Goal: Information Seeking & Learning: Learn about a topic

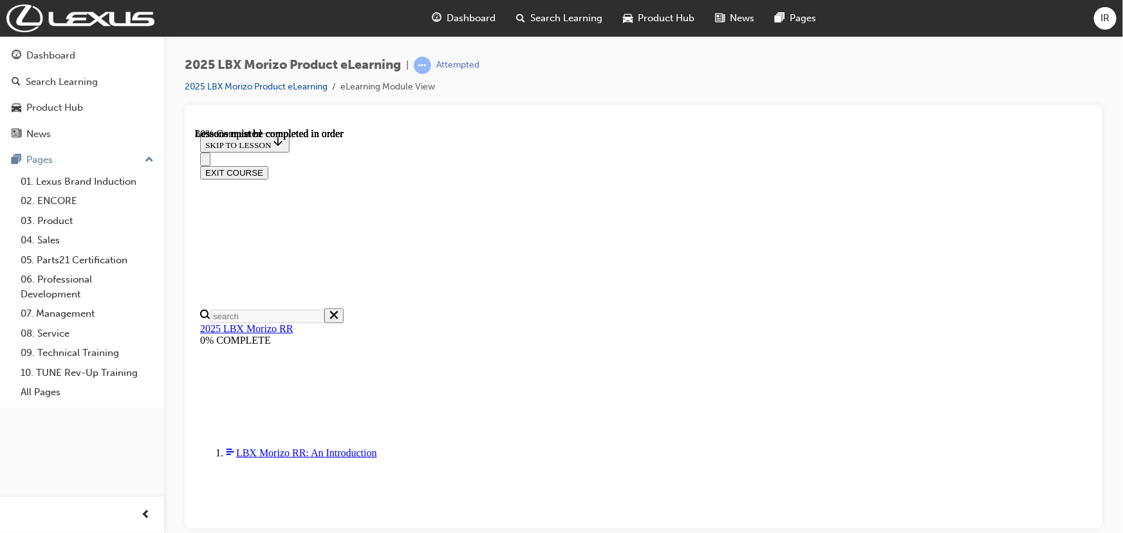
scroll to position [1185, 0]
drag, startPoint x: 677, startPoint y: 426, endPoint x: 677, endPoint y: 383, distance: 43.1
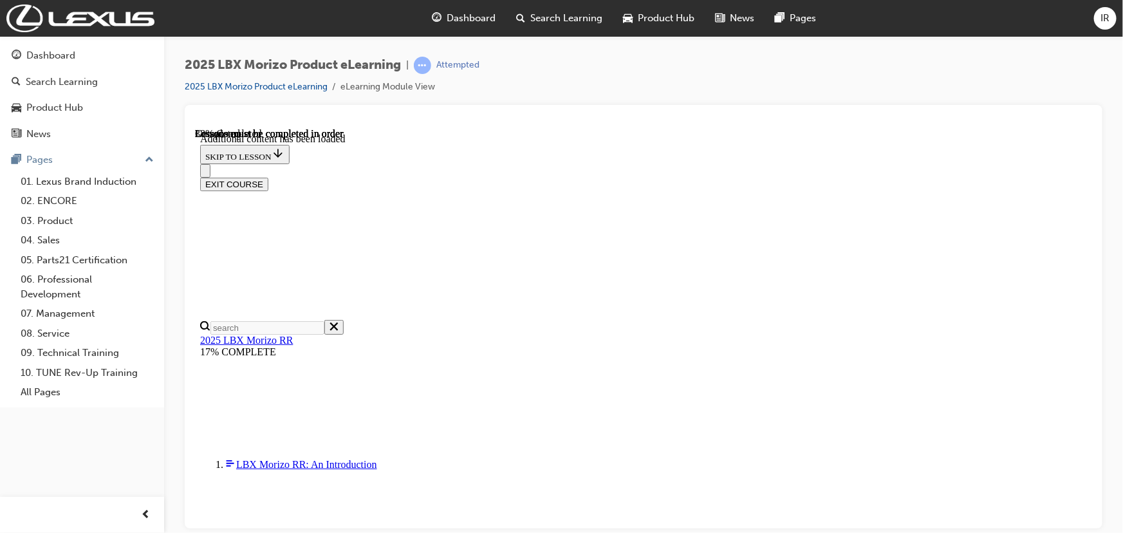
scroll to position [0, 0]
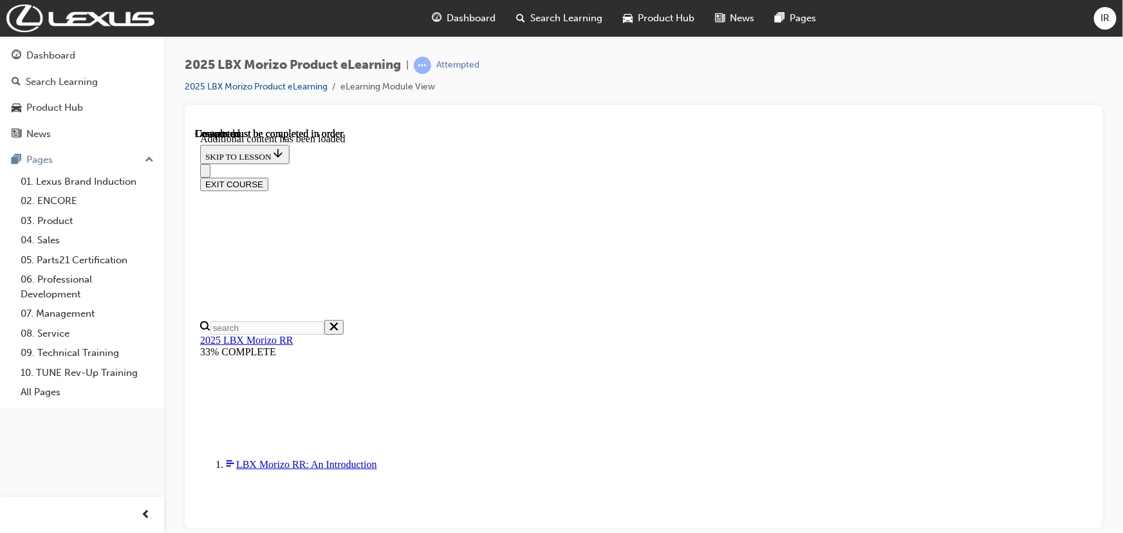
scroll to position [1942, 0]
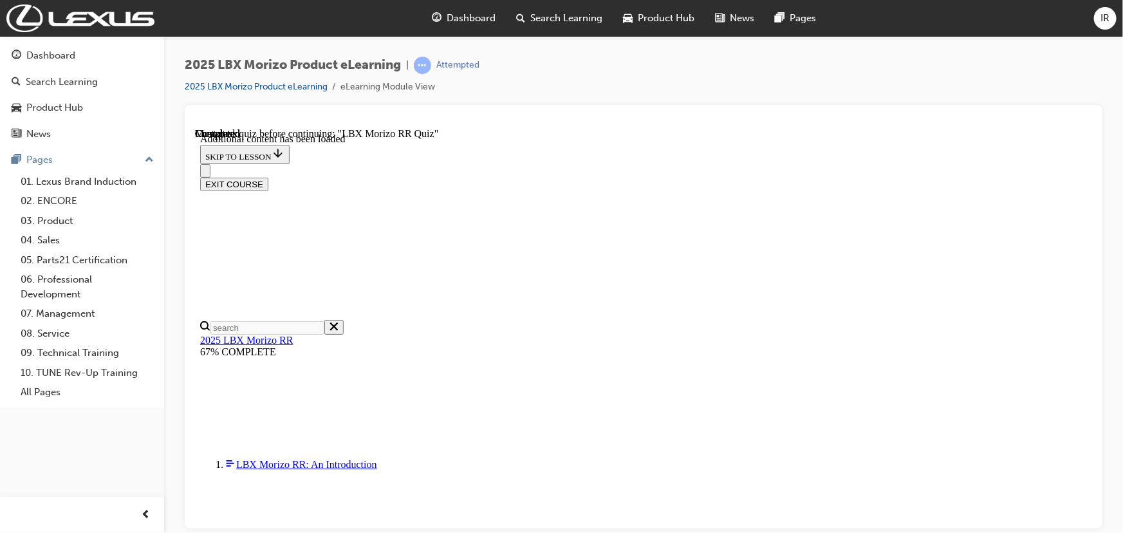
scroll to position [278, 0]
radio input "true"
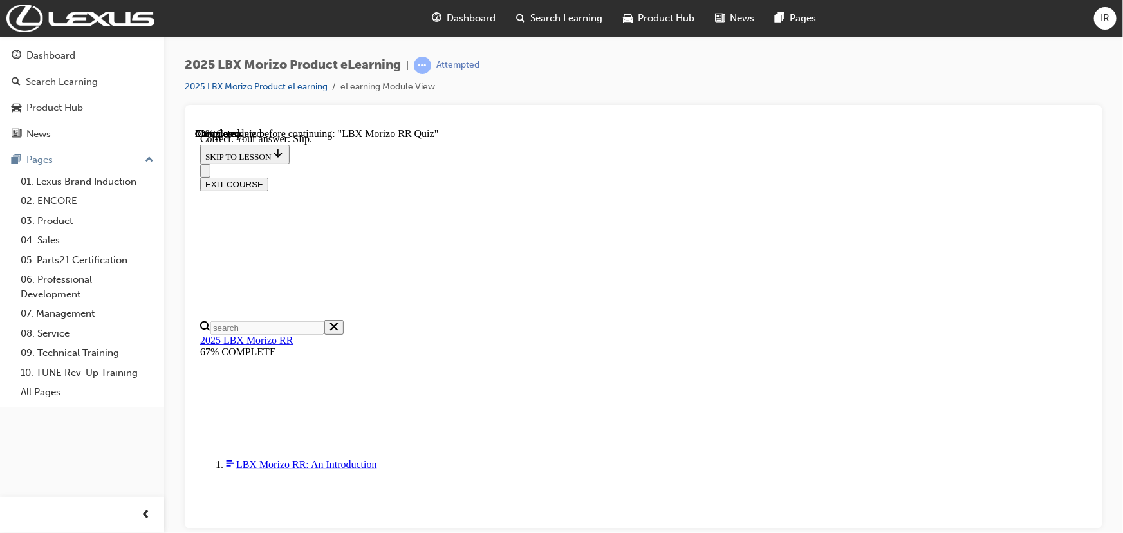
scroll to position [476, 0]
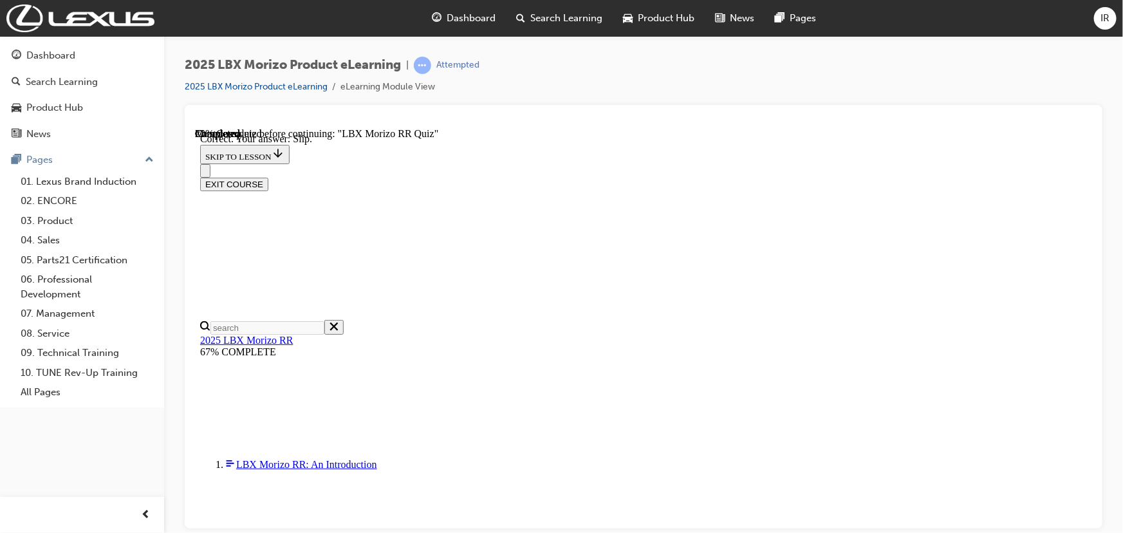
radio input "true"
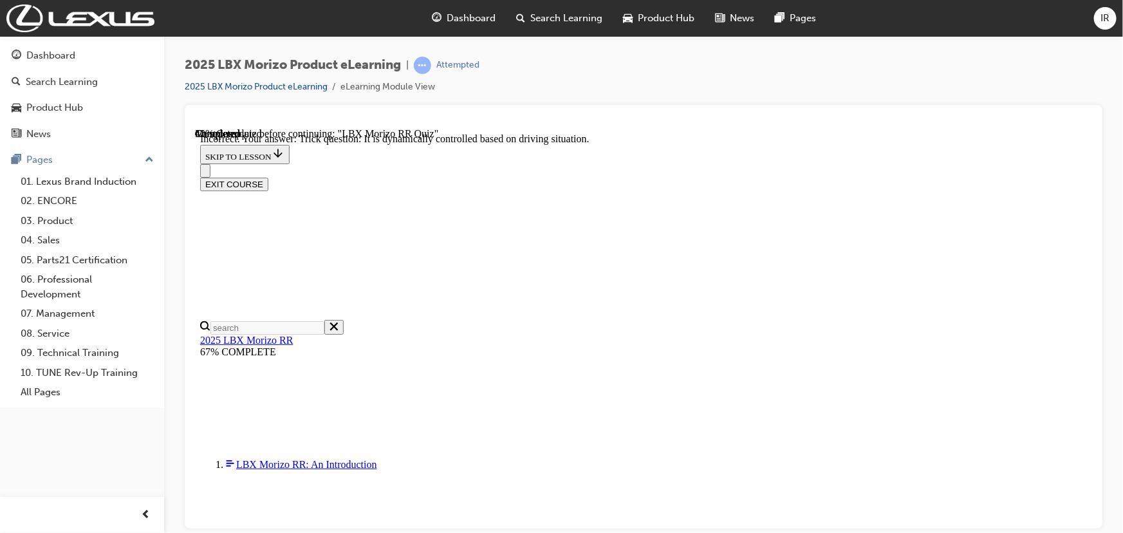
scroll to position [508, 0]
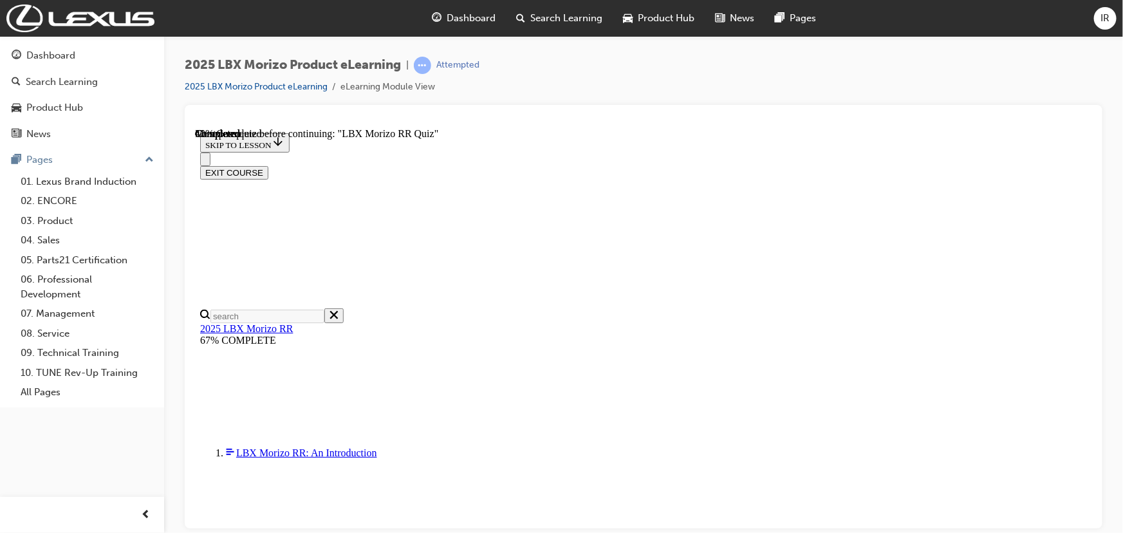
scroll to position [151, 0]
radio input "true"
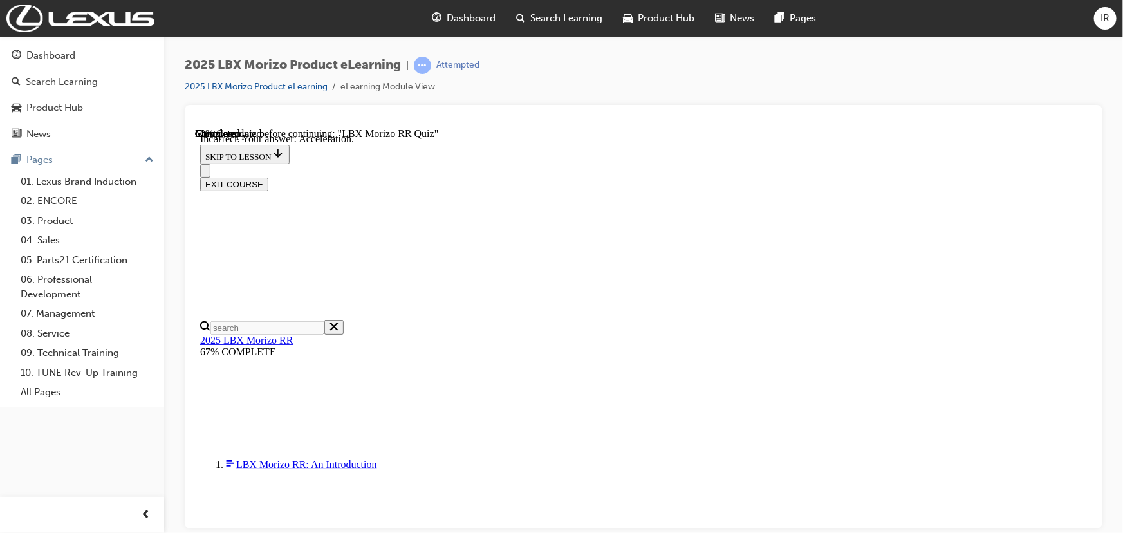
scroll to position [262, 0]
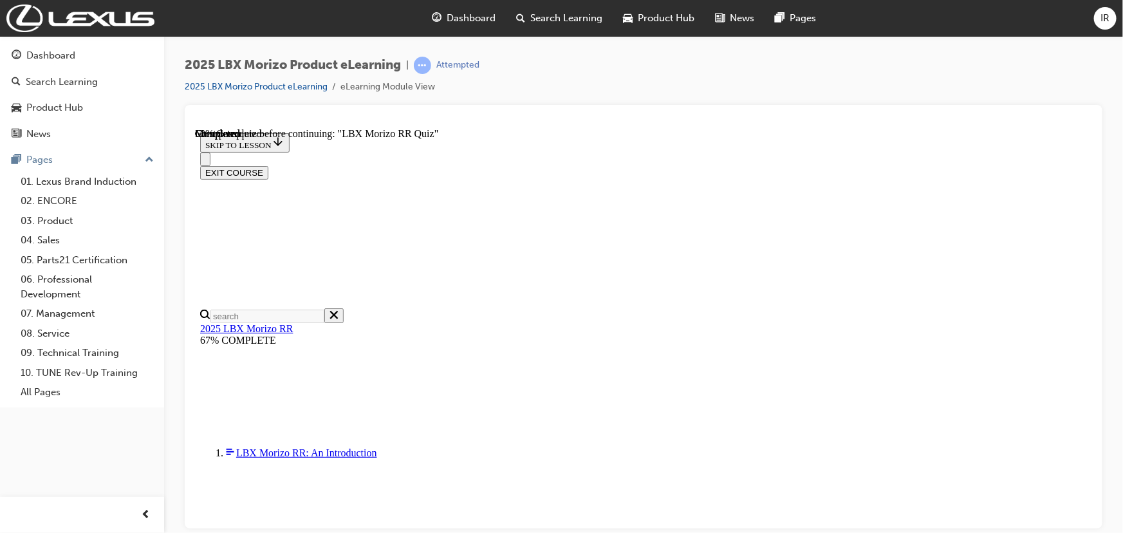
scroll to position [175, 0]
radio input "true"
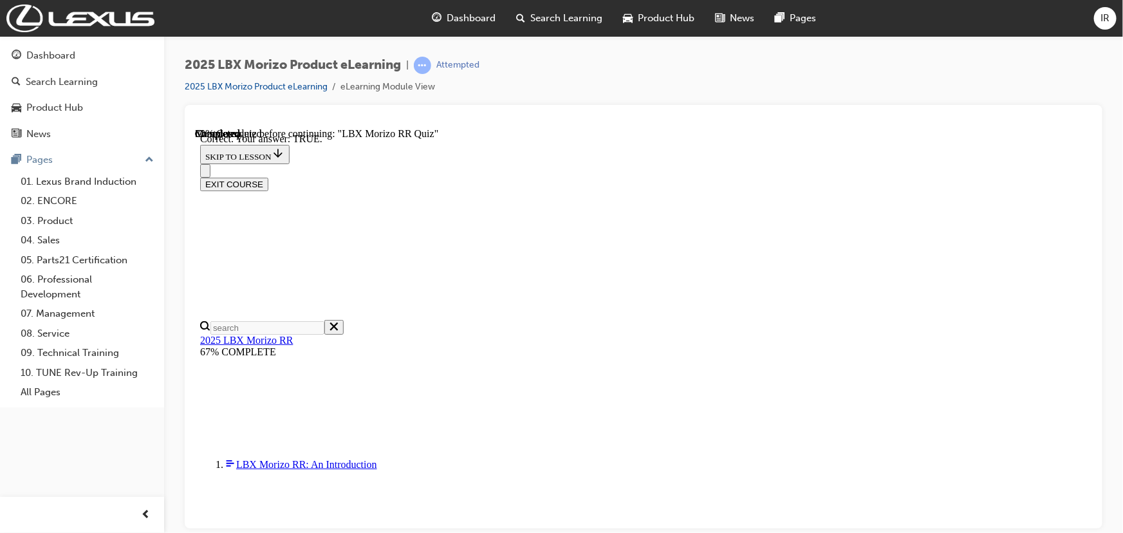
scroll to position [429, 0]
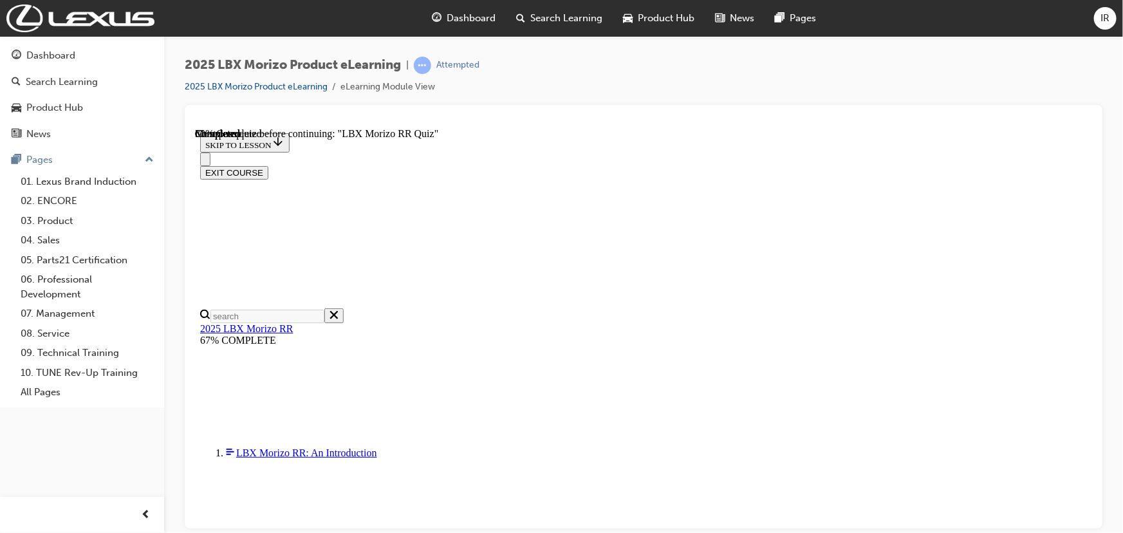
scroll to position [292, 0]
radio input "true"
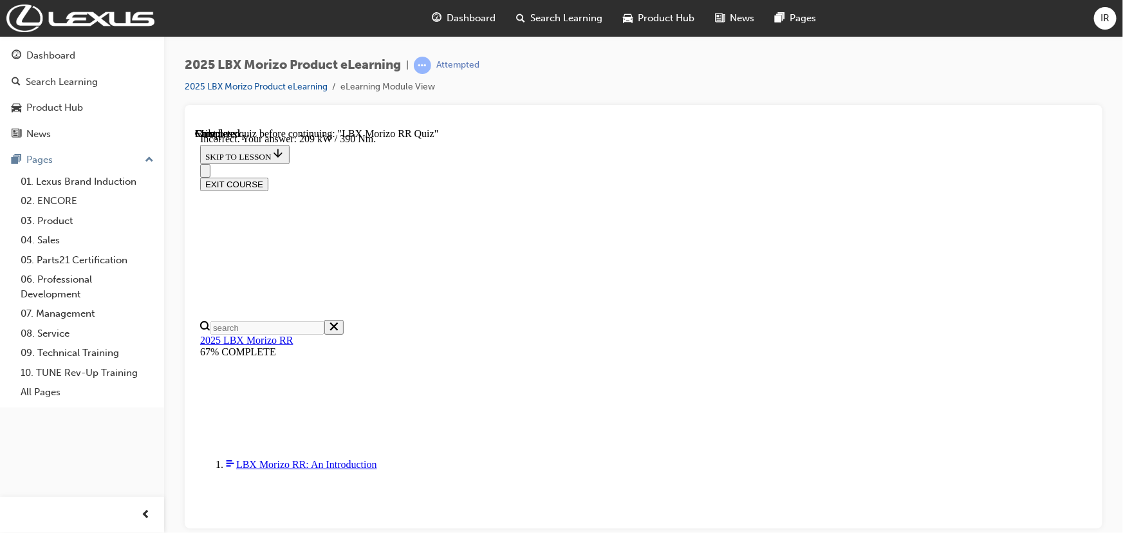
scroll to position [500, 0]
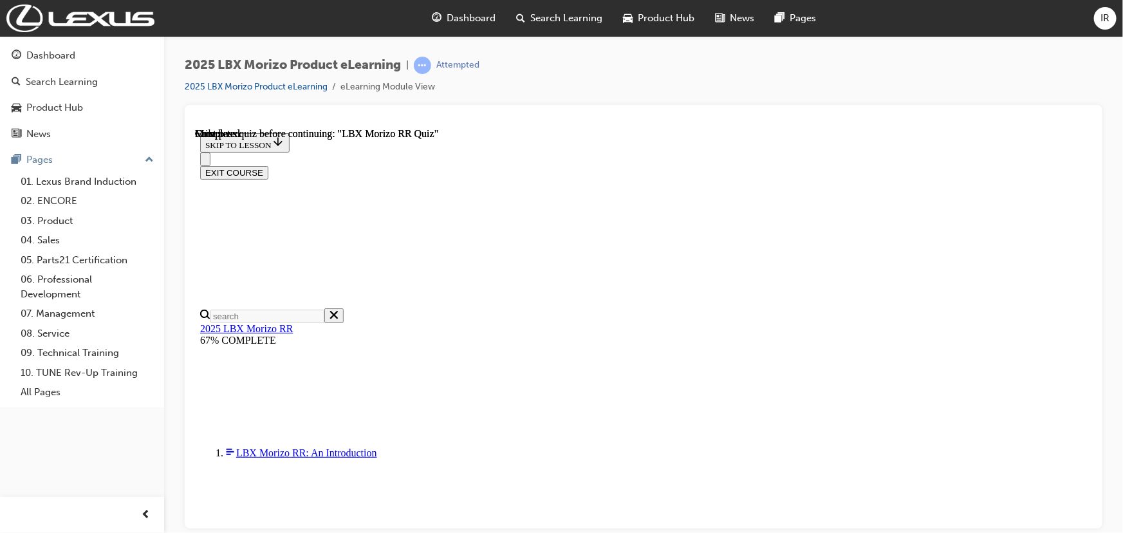
scroll to position [304, 0]
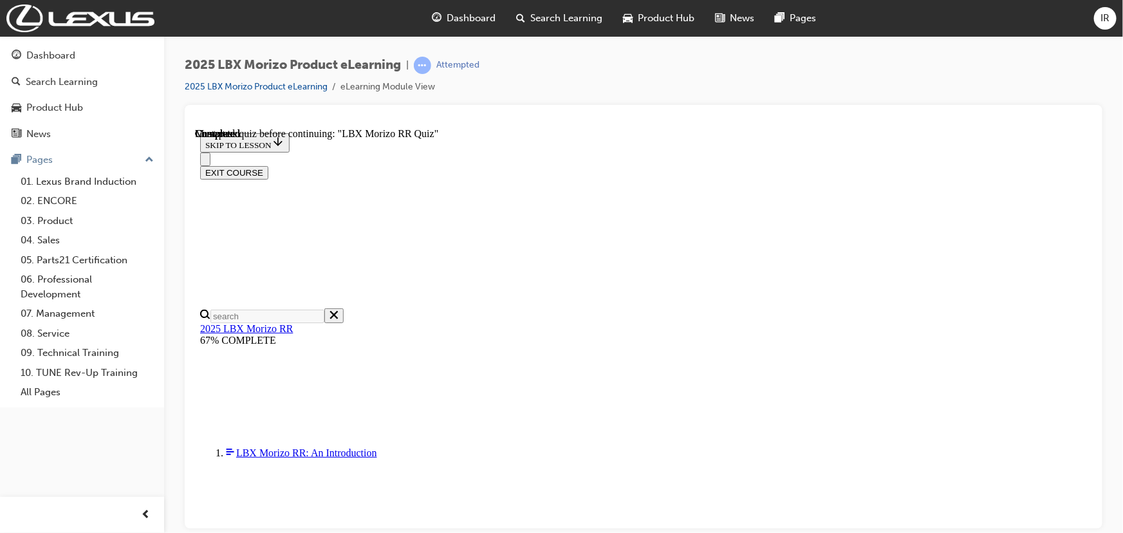
radio input "true"
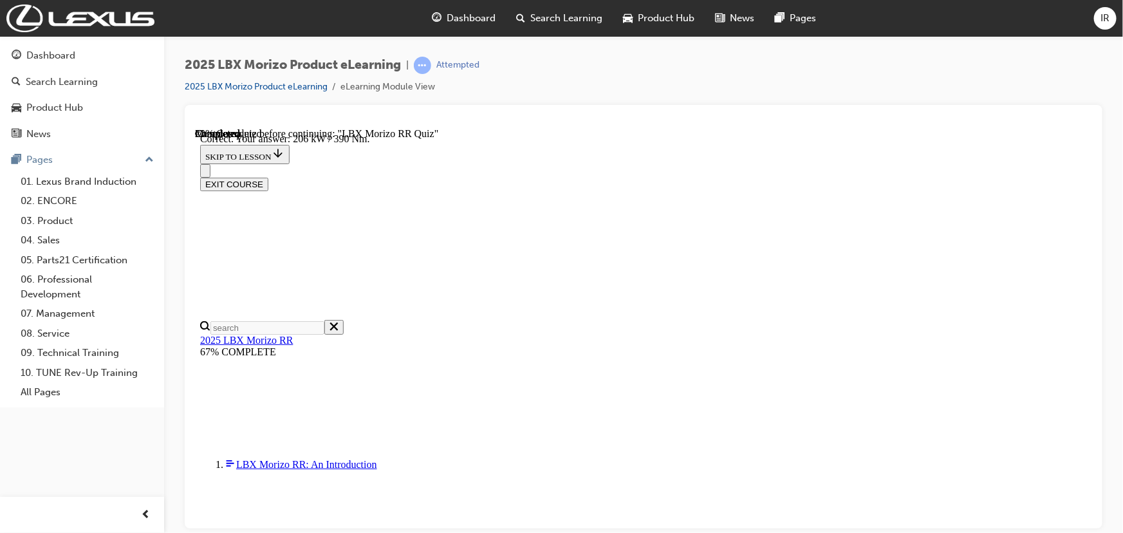
scroll to position [500, 0]
drag, startPoint x: 572, startPoint y: 431, endPoint x: 582, endPoint y: 431, distance: 9.7
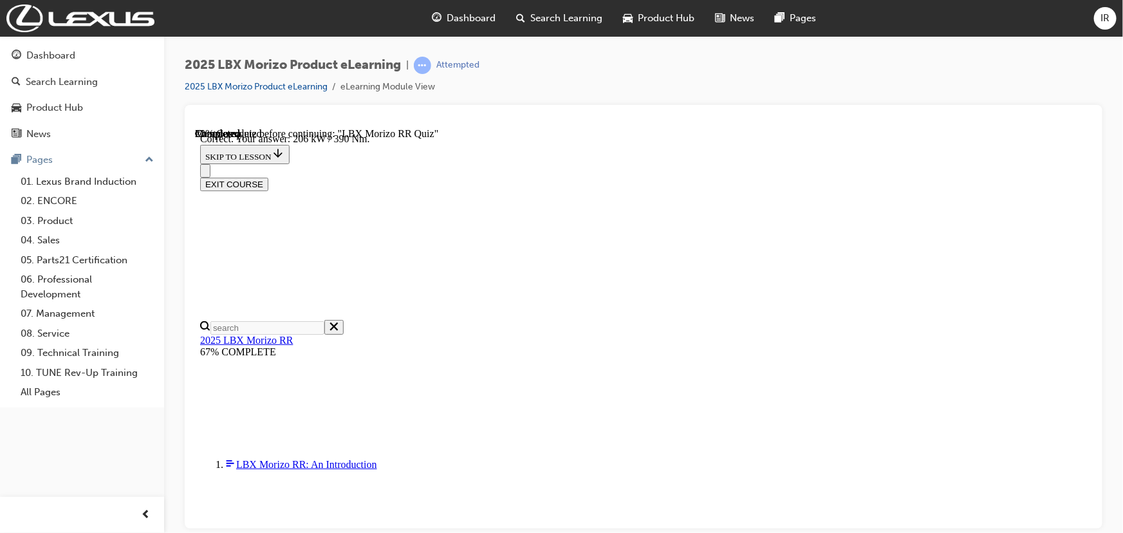
radio input "true"
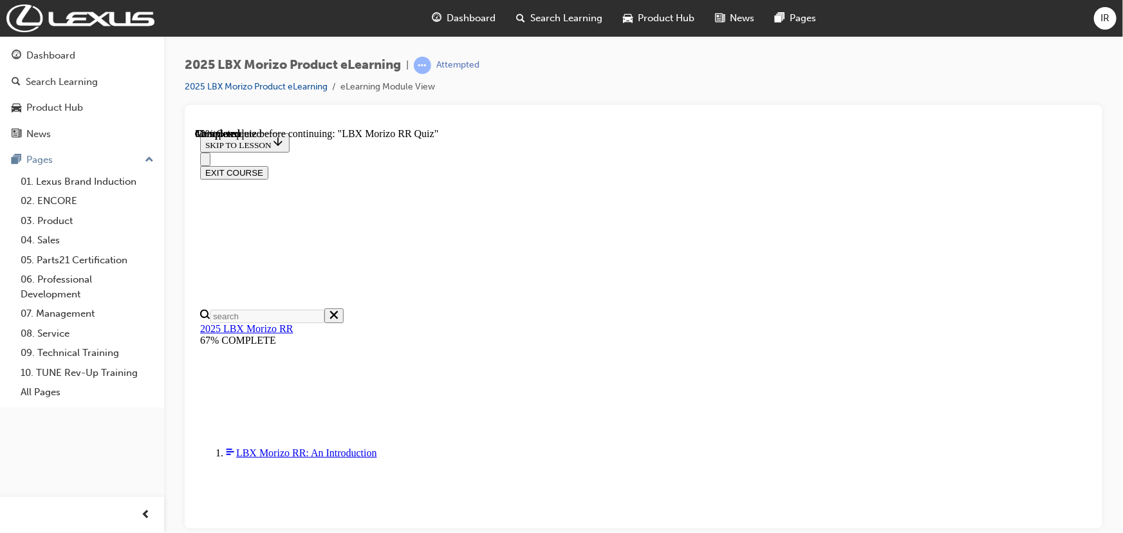
scroll to position [234, 0]
radio input "true"
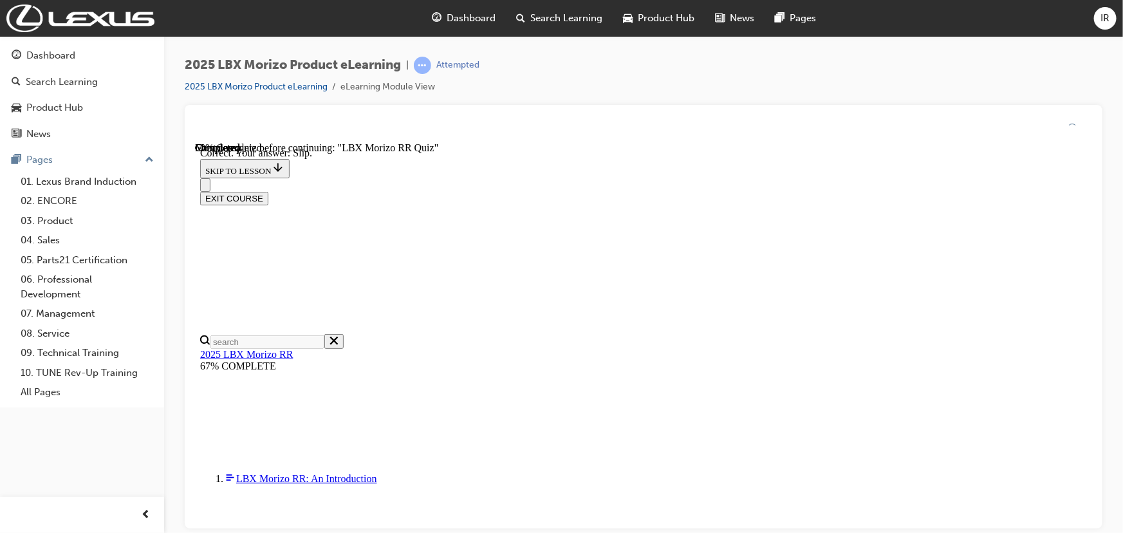
scroll to position [476, 0]
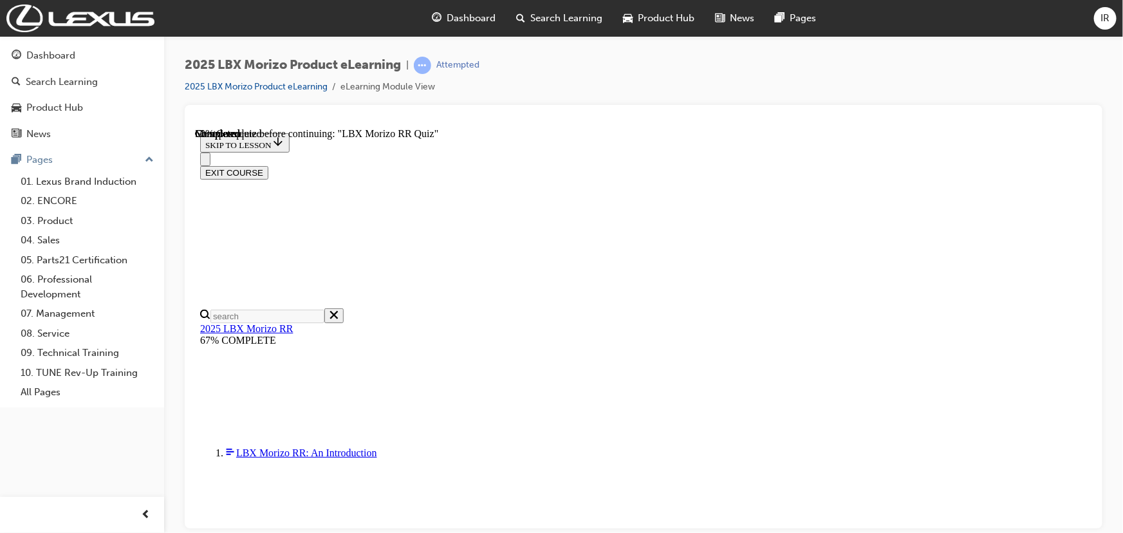
scroll to position [351, 0]
radio input "true"
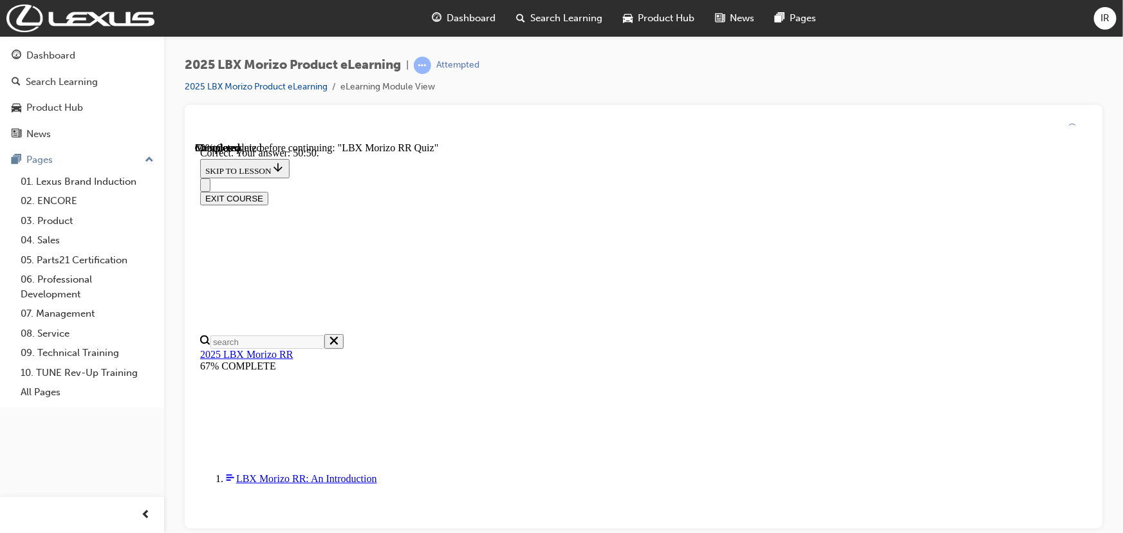
scroll to position [508, 0]
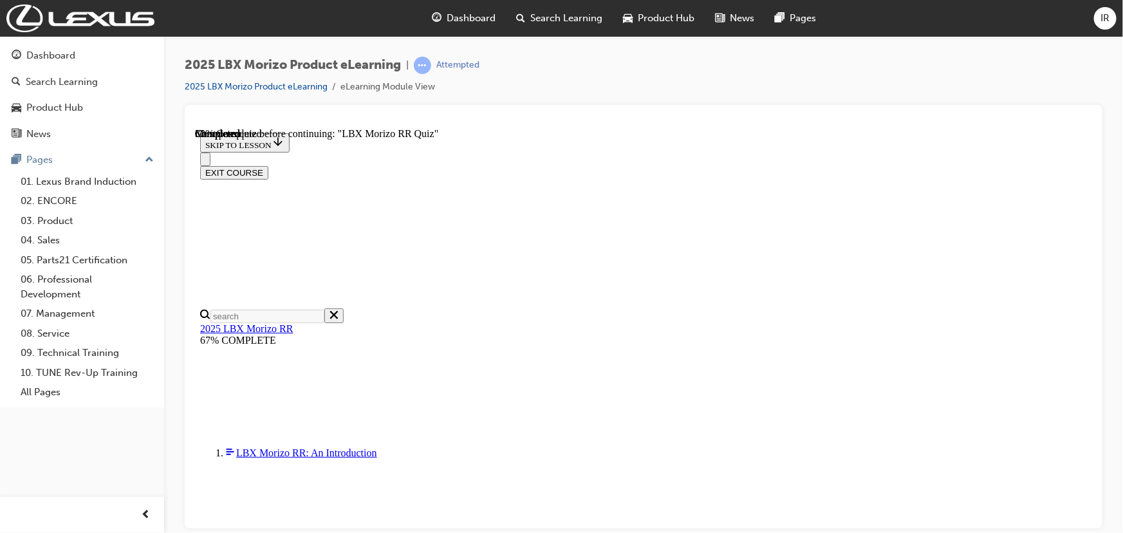
scroll to position [151, 0]
radio input "true"
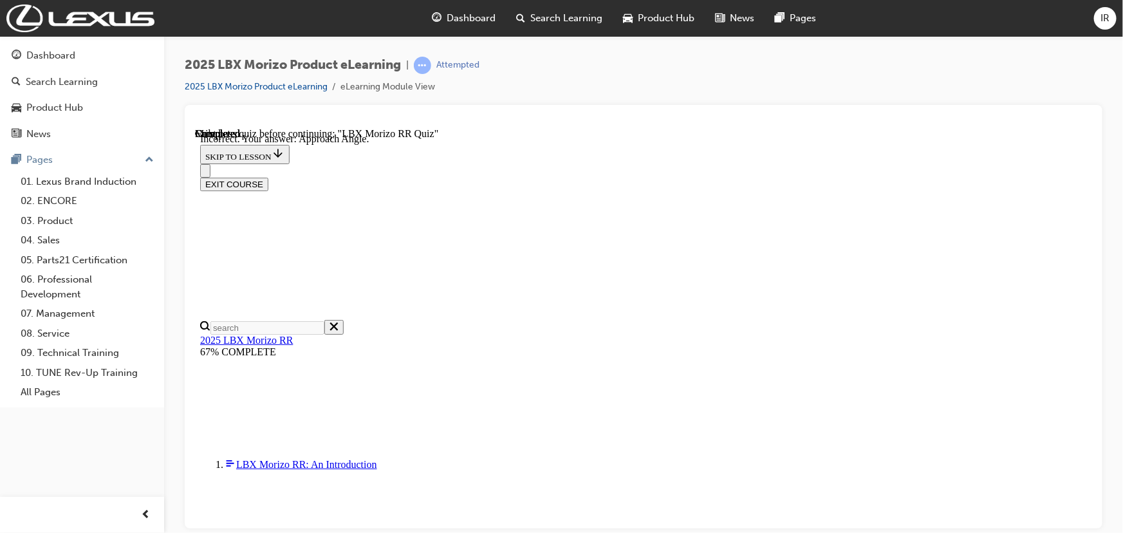
scroll to position [262, 0]
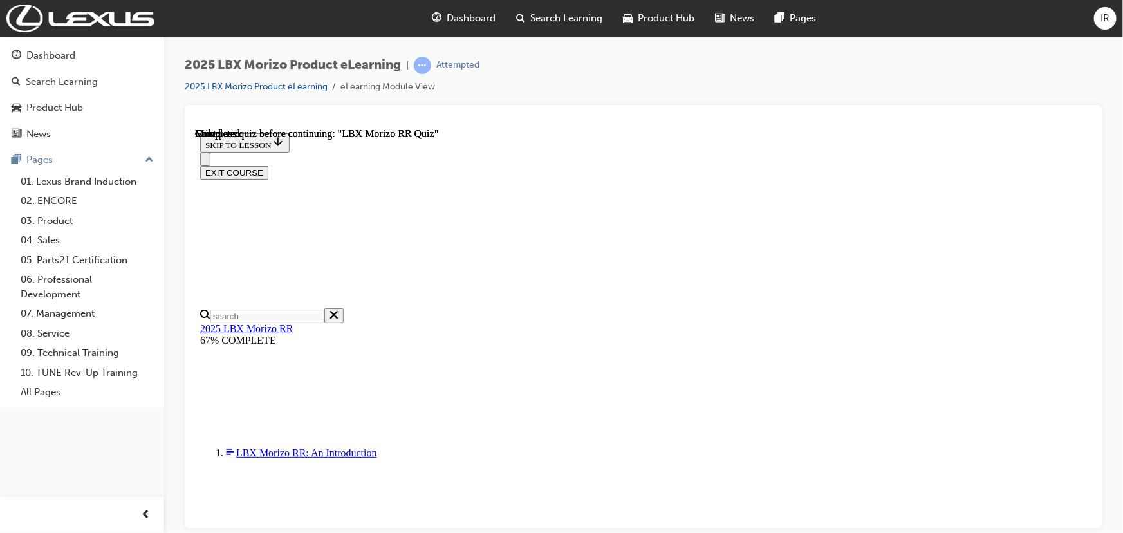
scroll to position [304, 0]
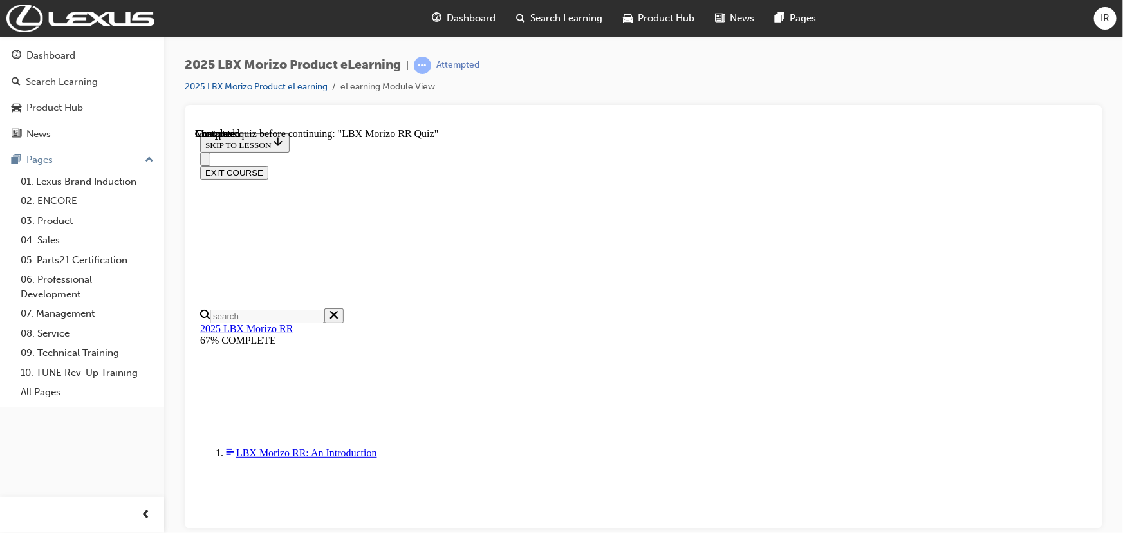
scroll to position [337, 0]
radio input "true"
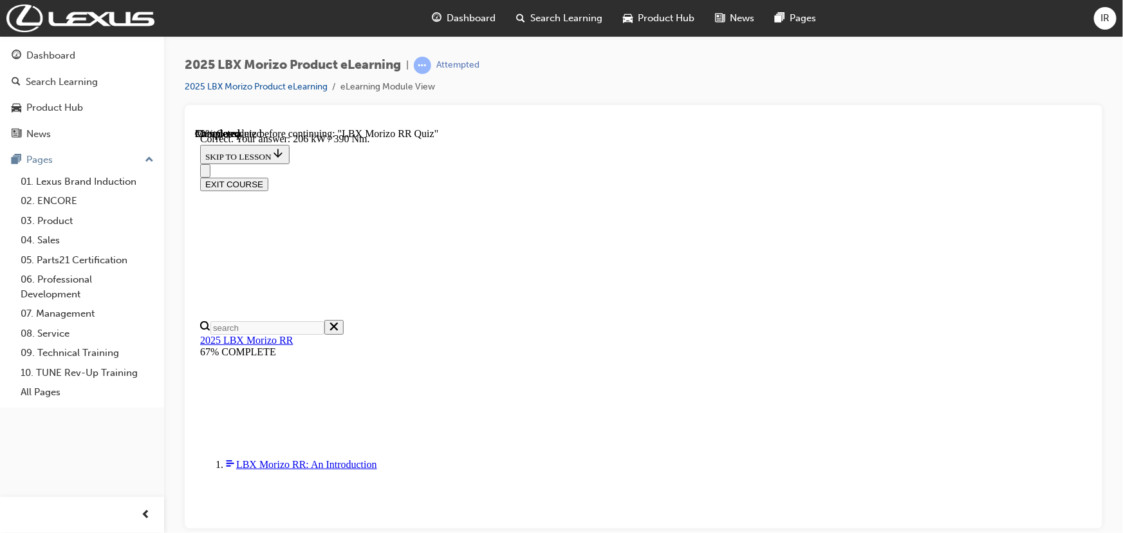
scroll to position [500, 0]
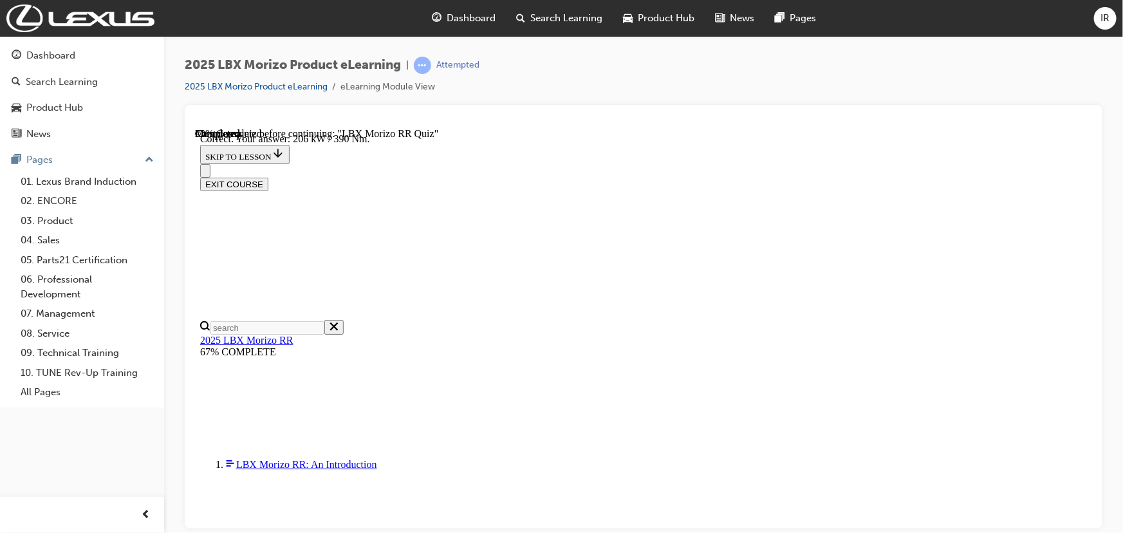
radio input "true"
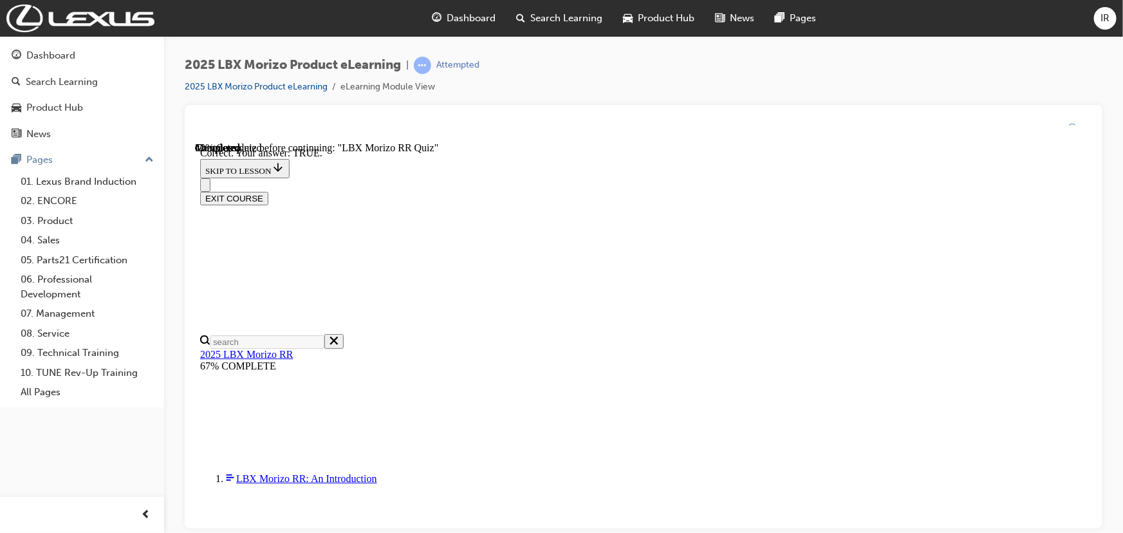
scroll to position [429, 0]
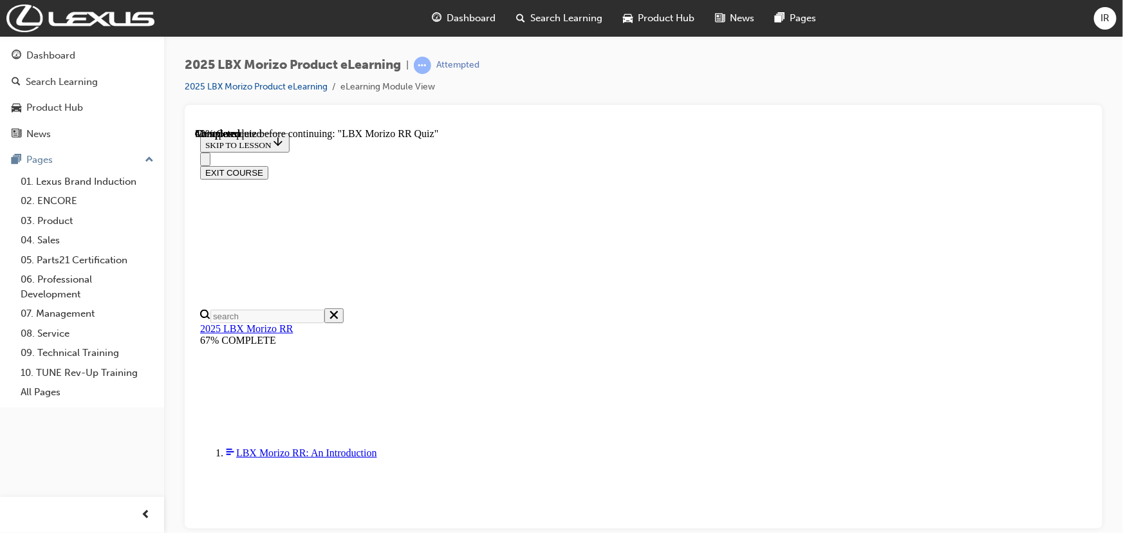
scroll to position [292, 0]
radio input "true"
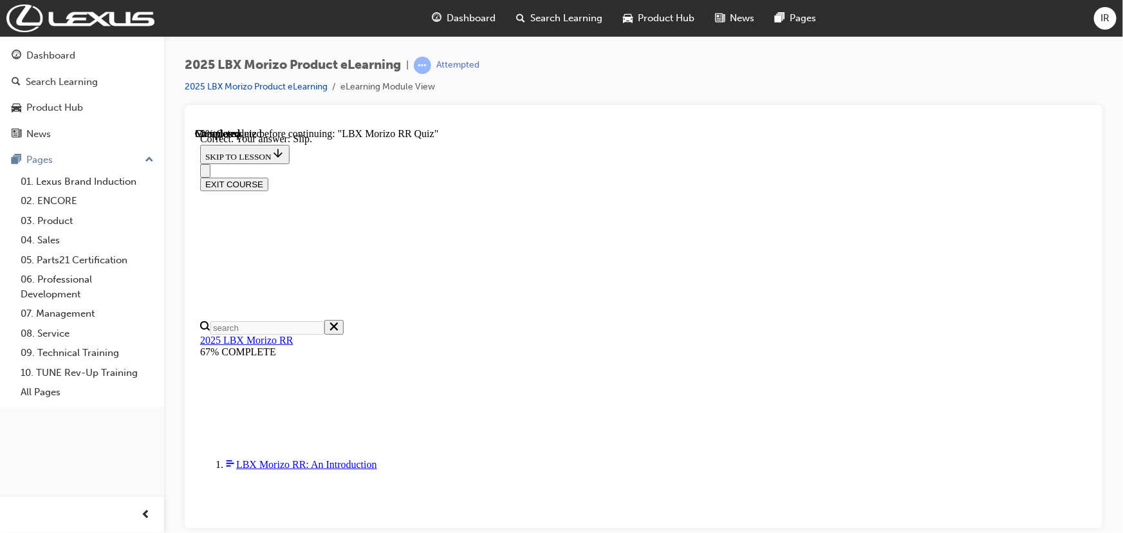
scroll to position [476, 0]
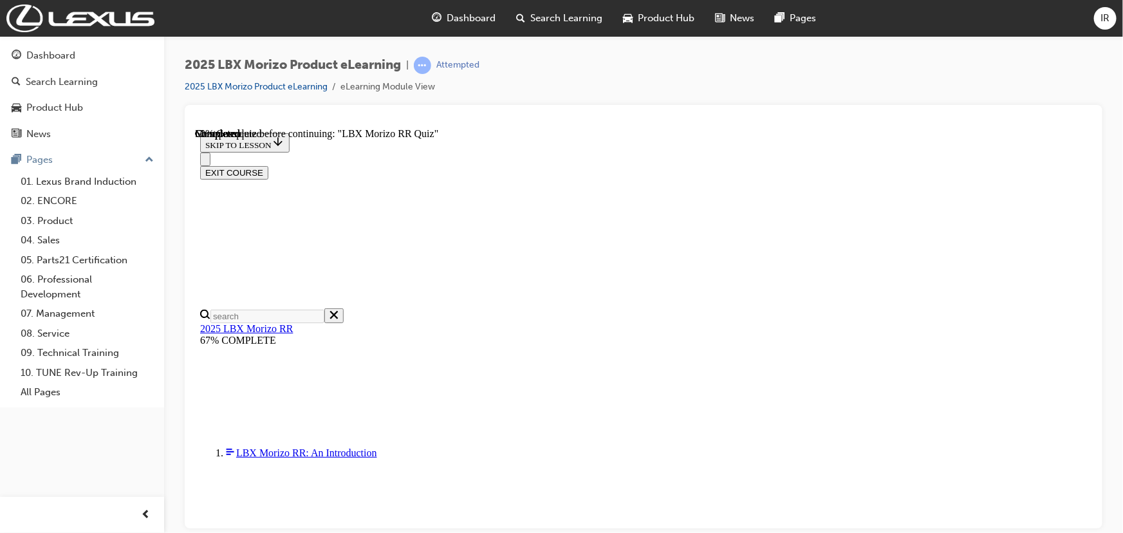
scroll to position [417, 0]
radio input "true"
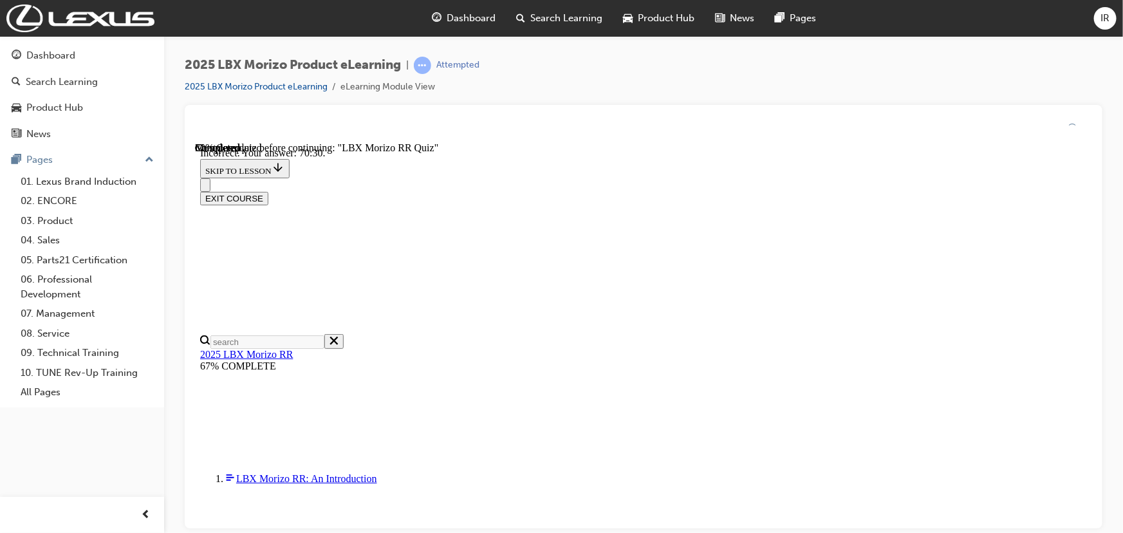
scroll to position [508, 0]
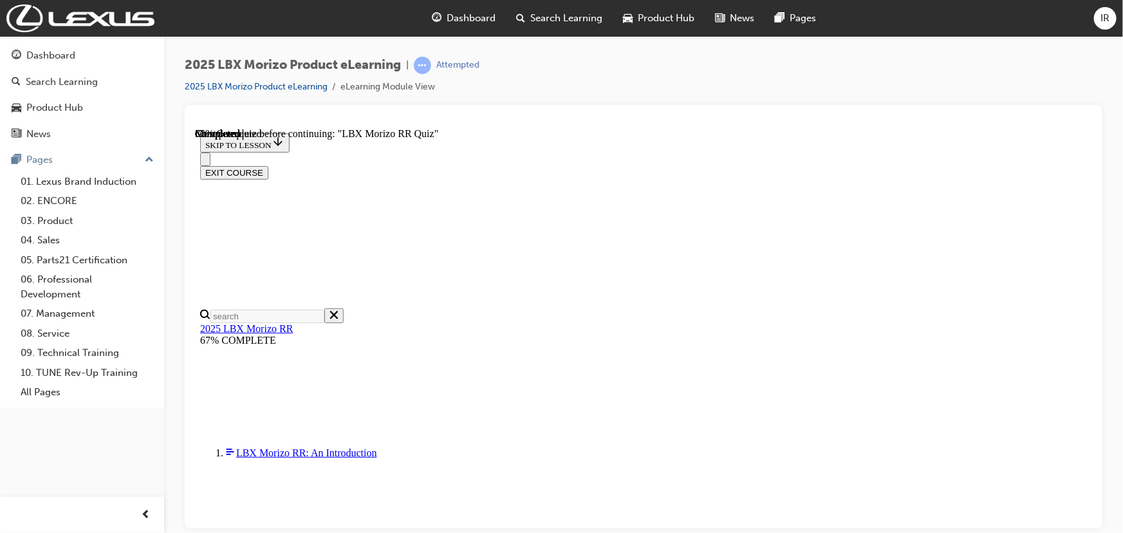
radio input "true"
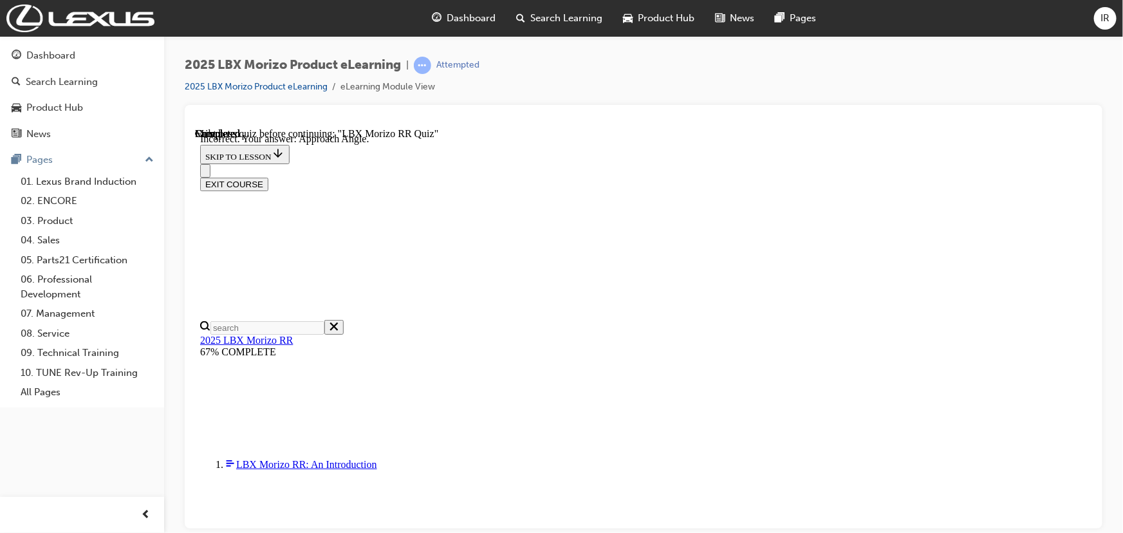
scroll to position [262, 0]
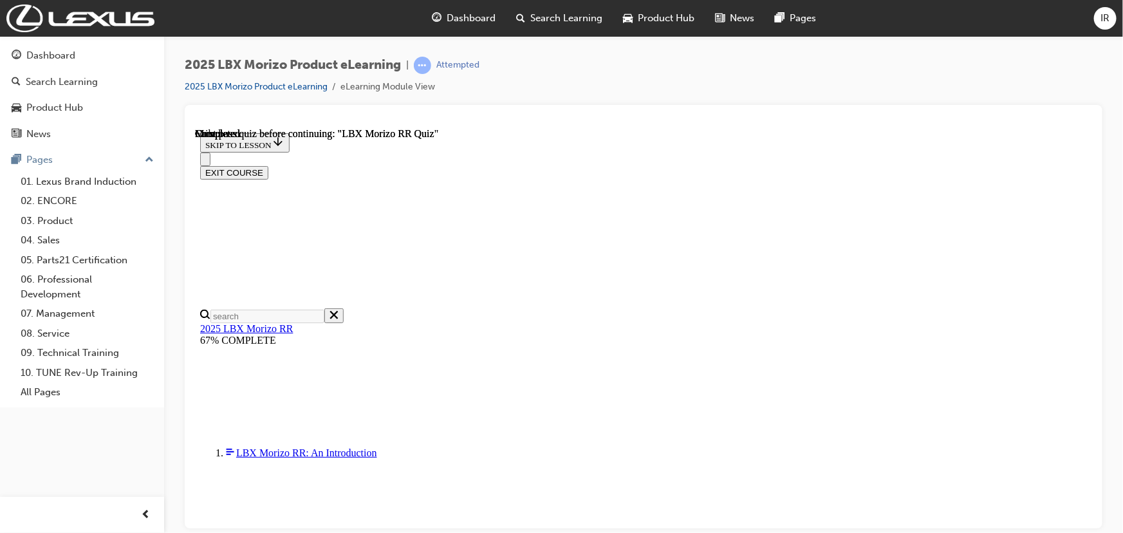
scroll to position [0, 0]
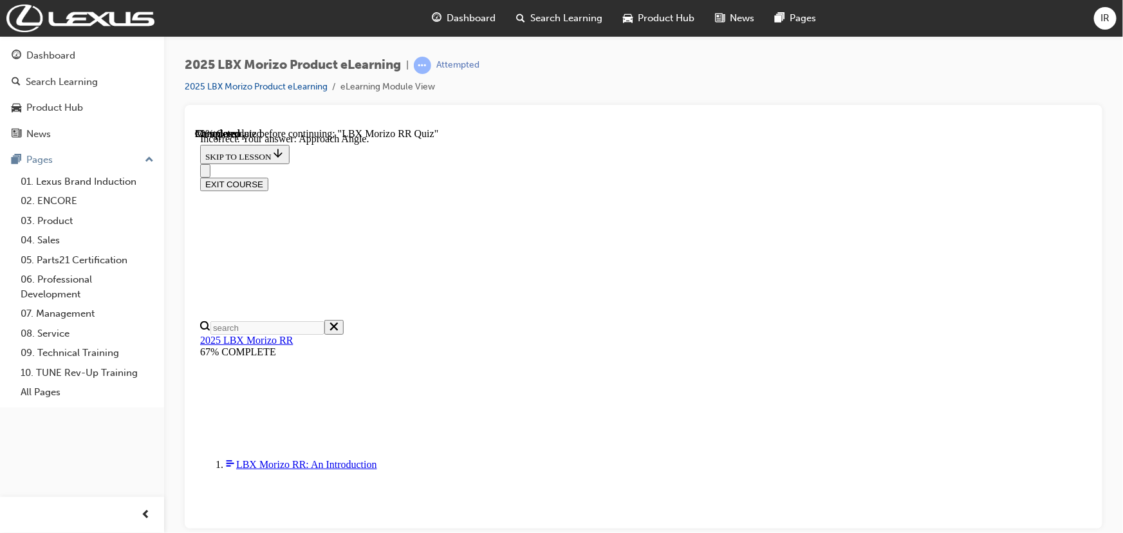
scroll to position [262, 0]
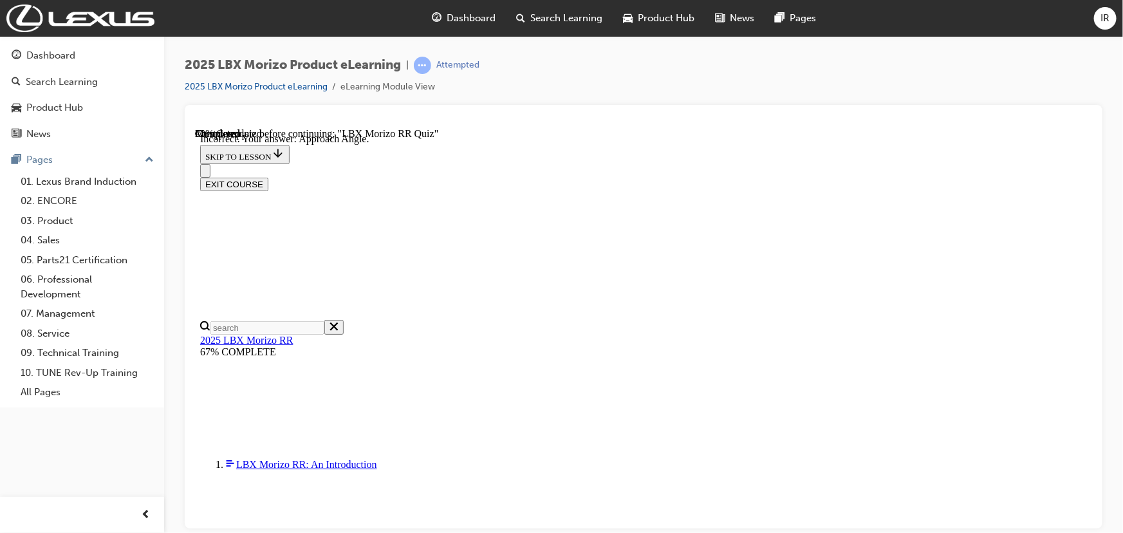
radio input "true"
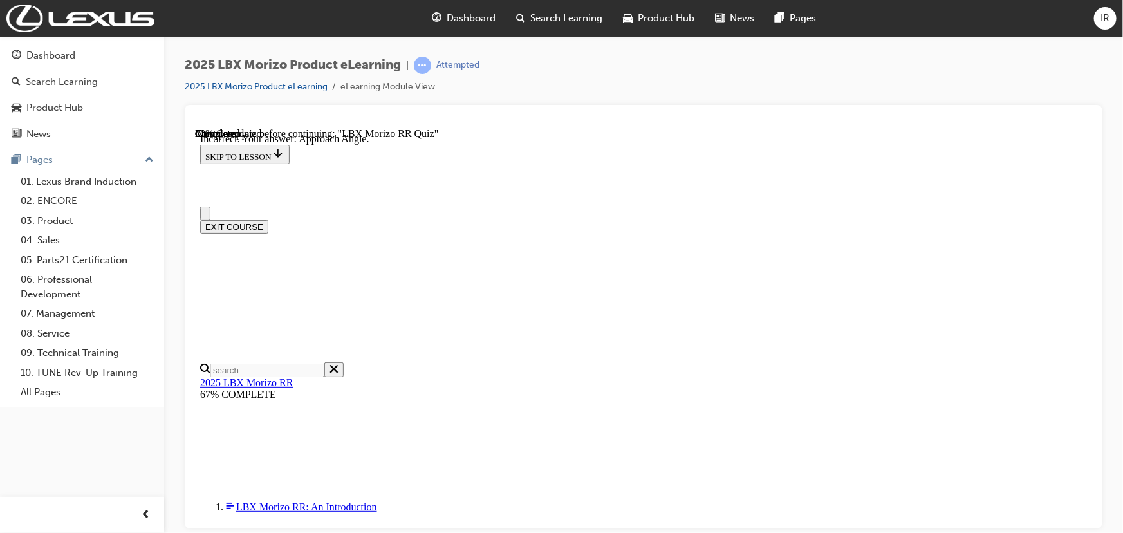
scroll to position [0, 0]
click at [205, 218] on icon "Close navigation menu" at bounding box center [205, 218] width 0 height 0
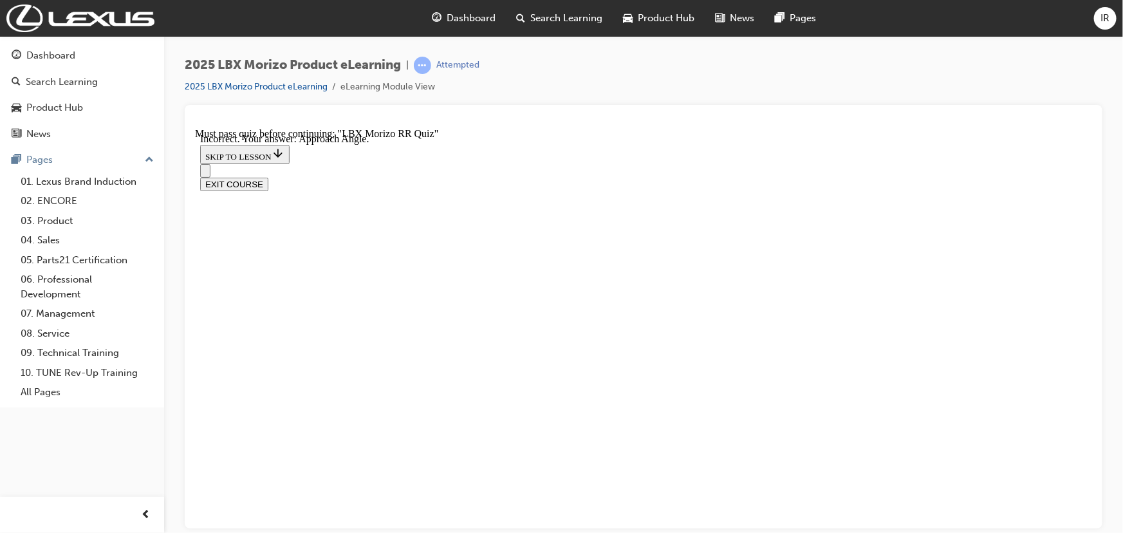
scroll to position [429, 0]
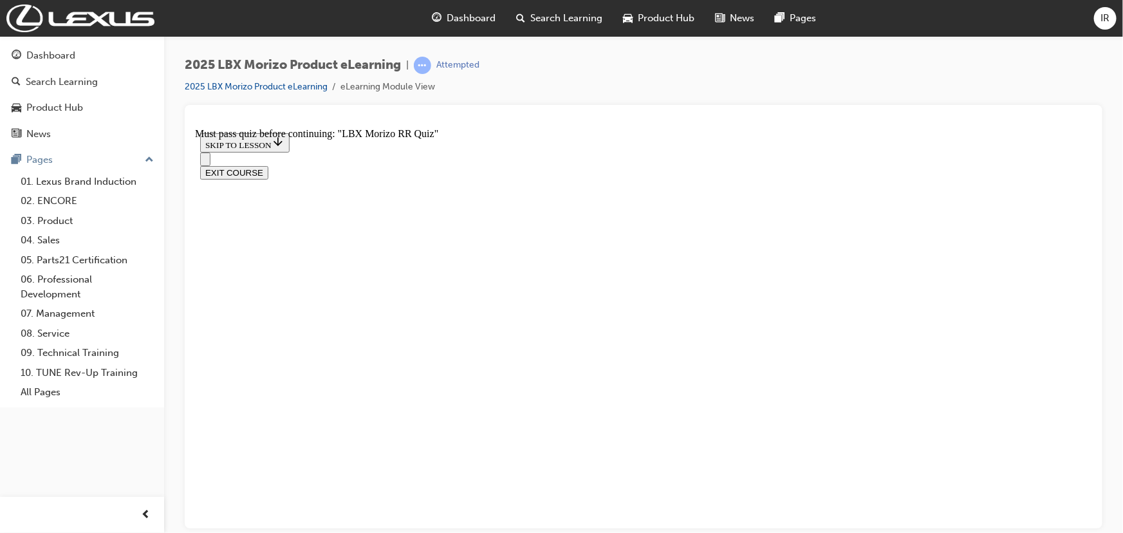
radio input "true"
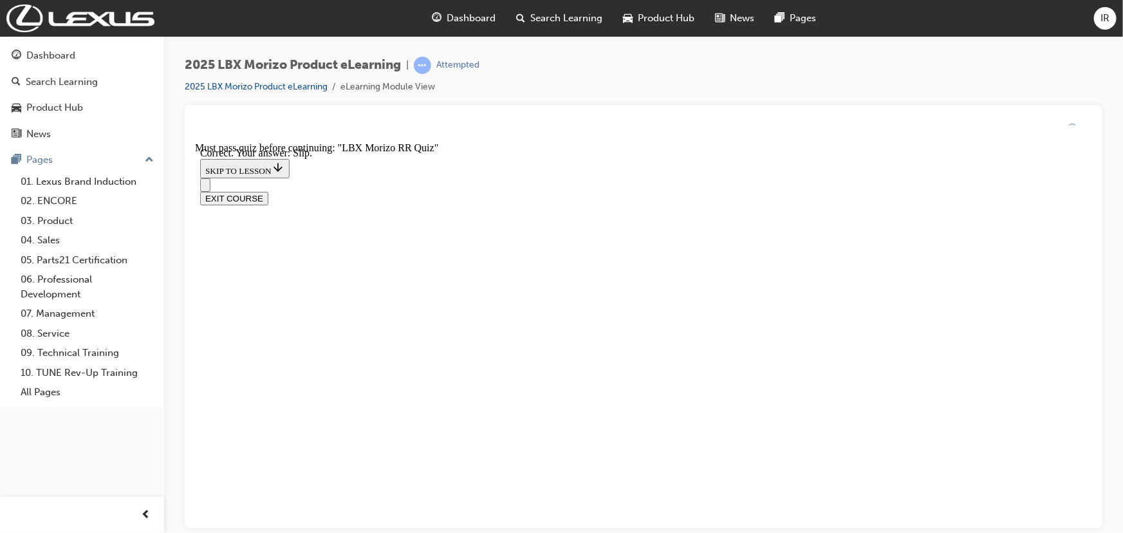
scroll to position [476, 0]
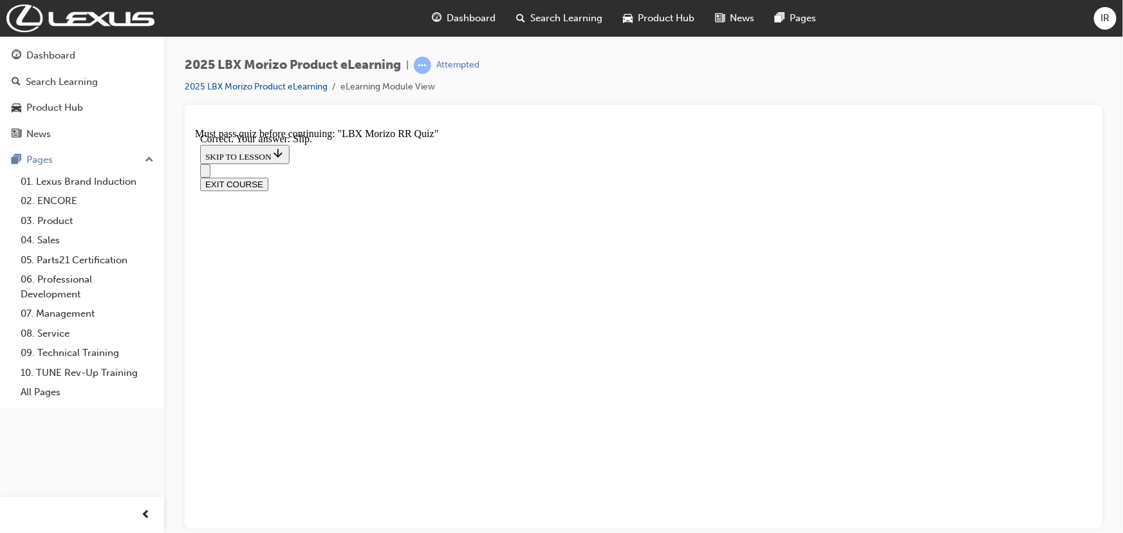
radio input "true"
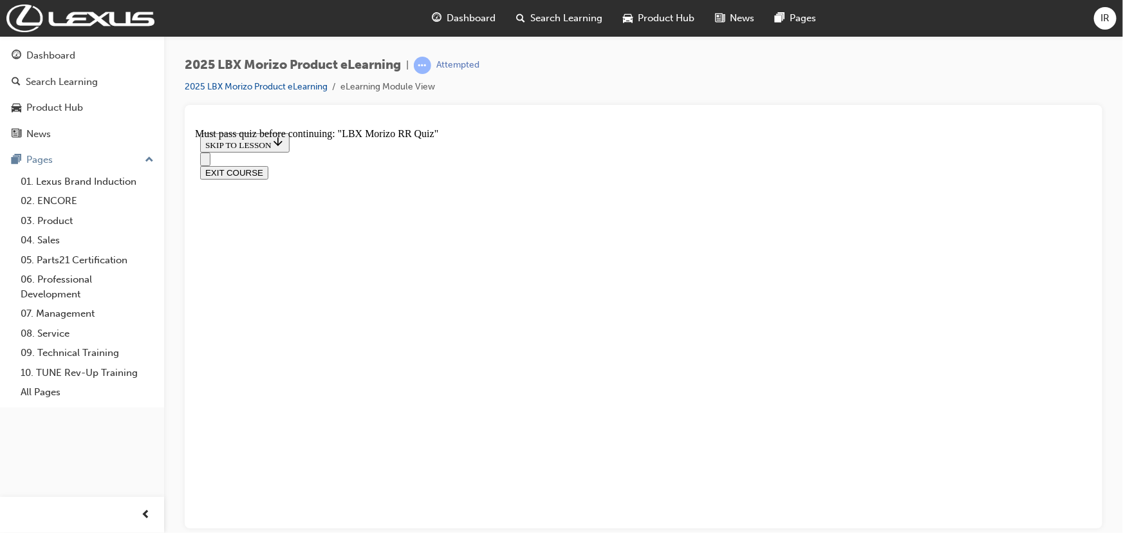
scroll to position [429, 0]
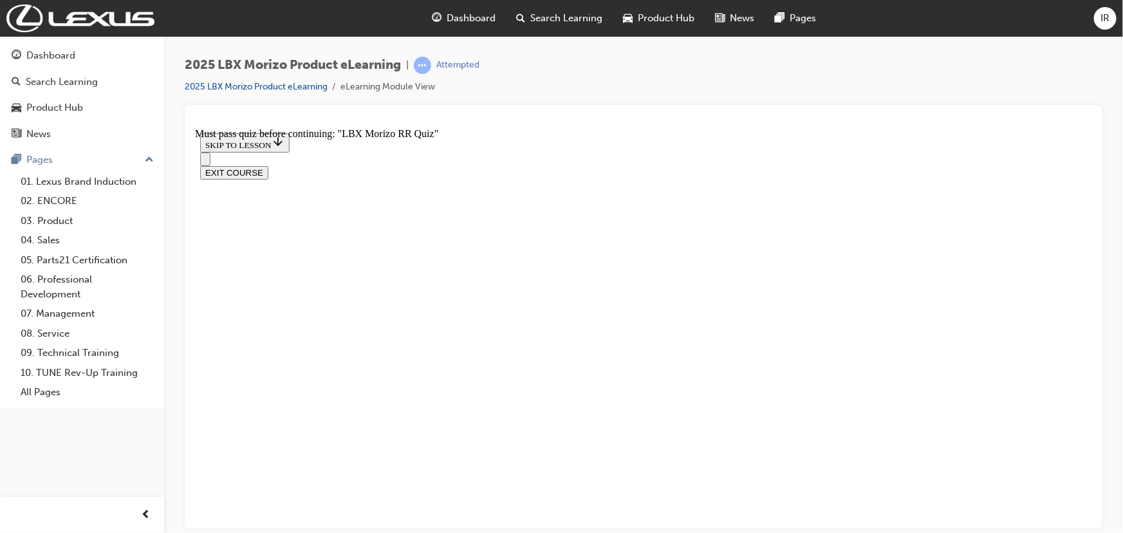
radio input "true"
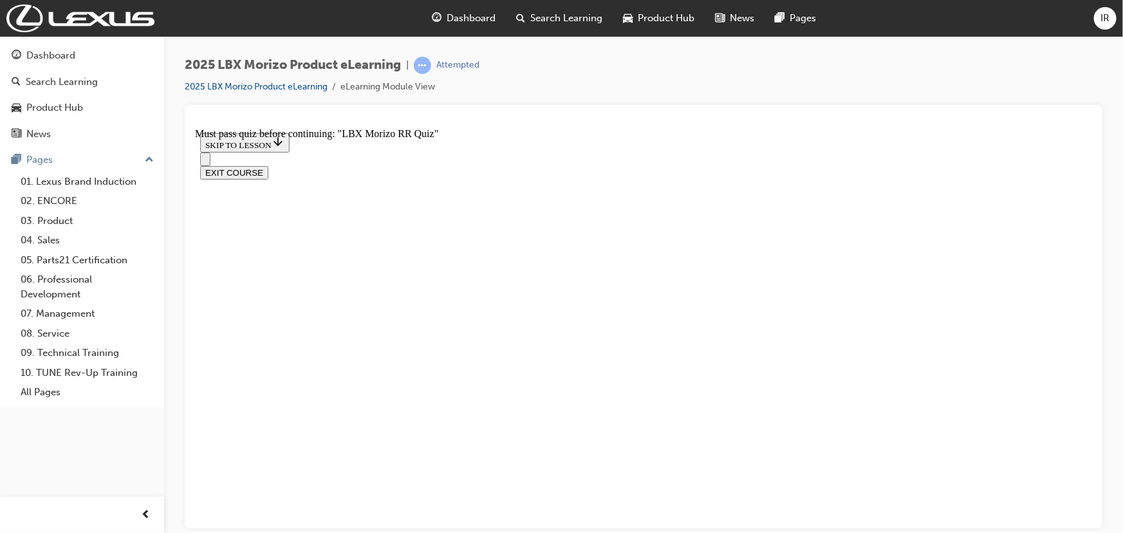
scroll to position [395, 0]
radio input "true"
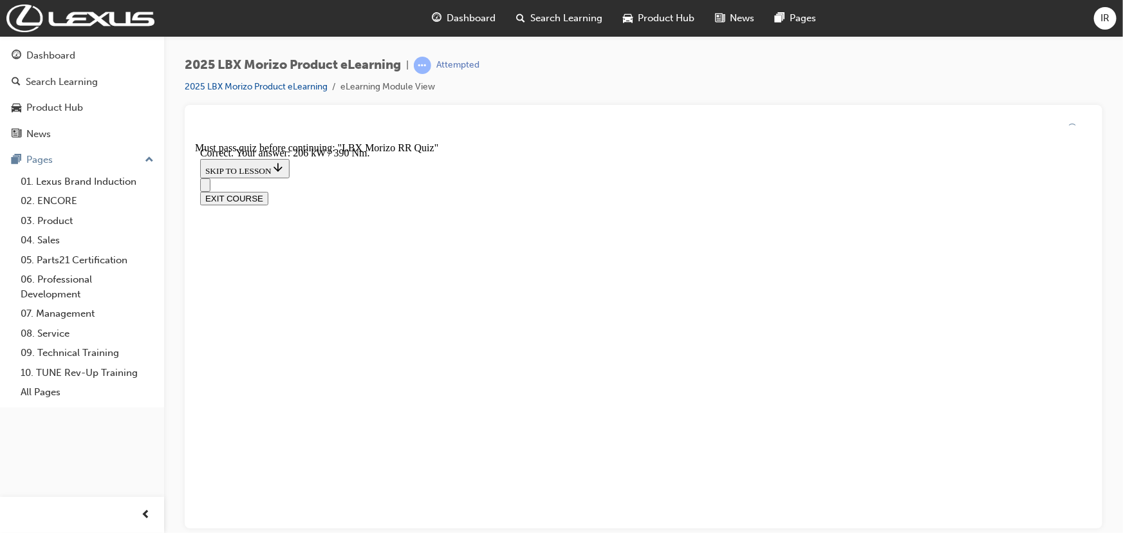
scroll to position [508, 0]
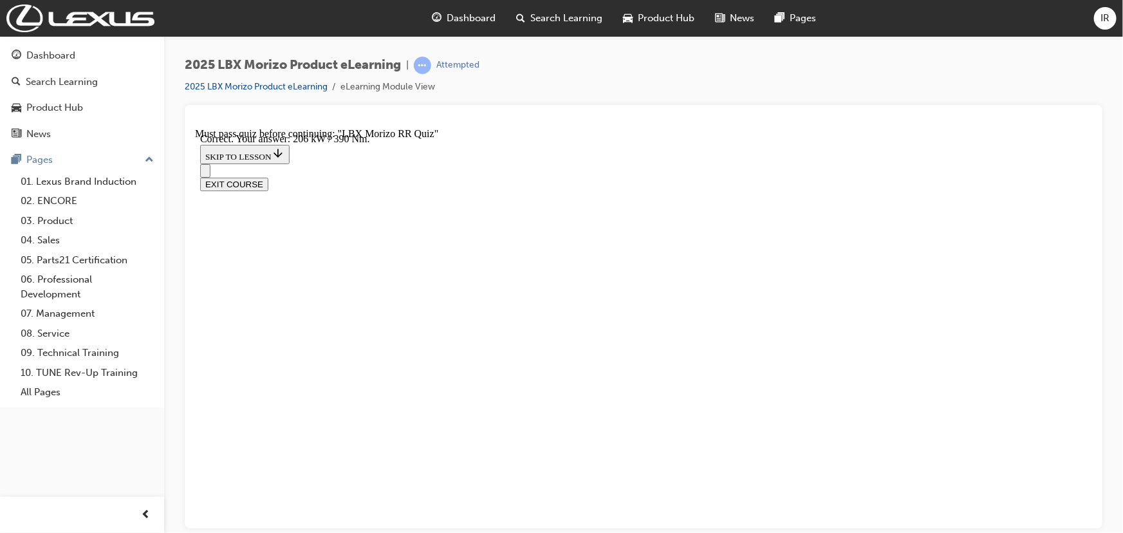
radio input "true"
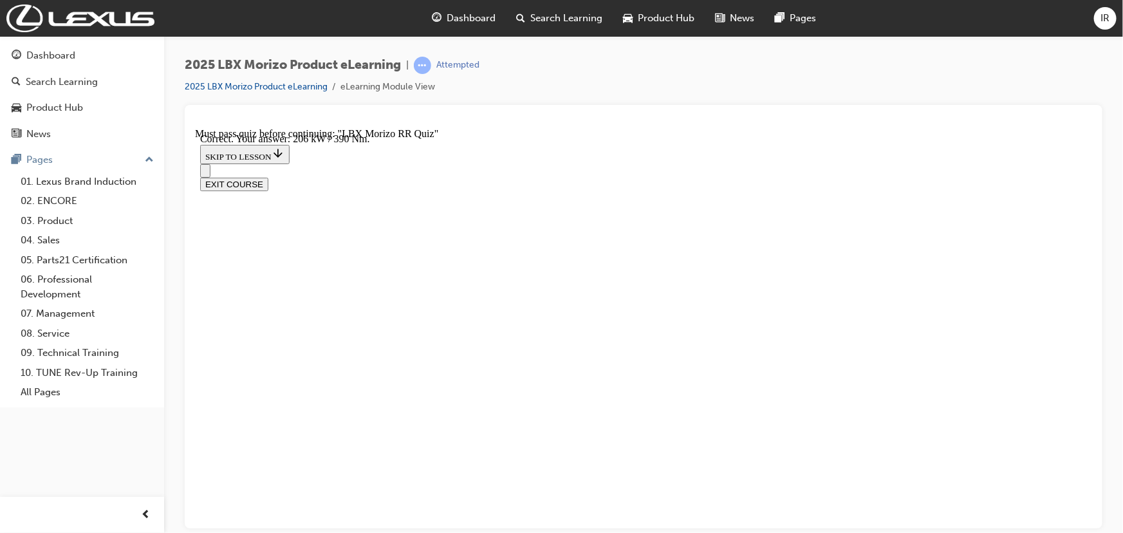
radio input "true"
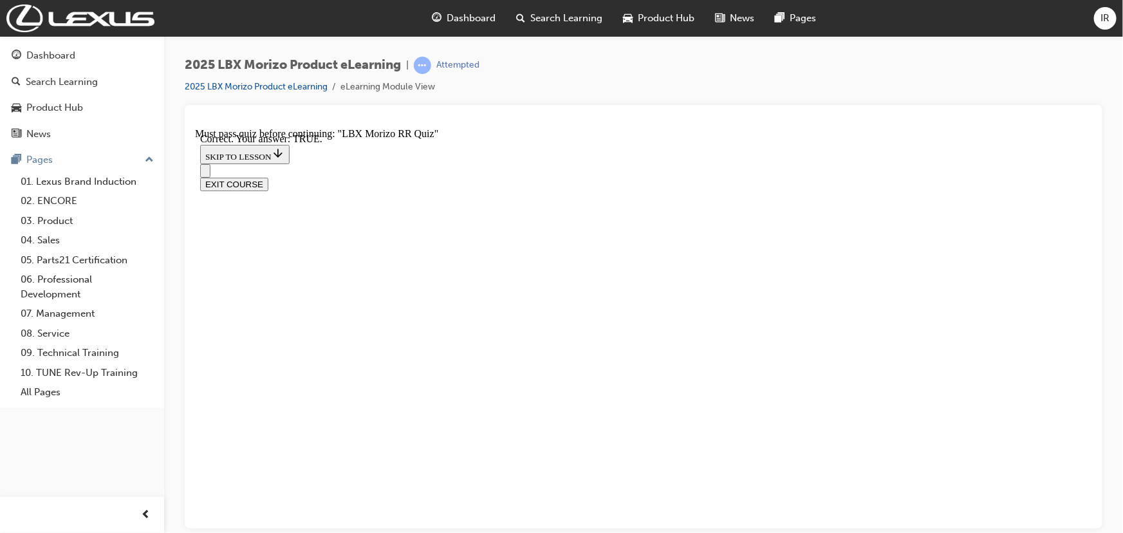
radio input "true"
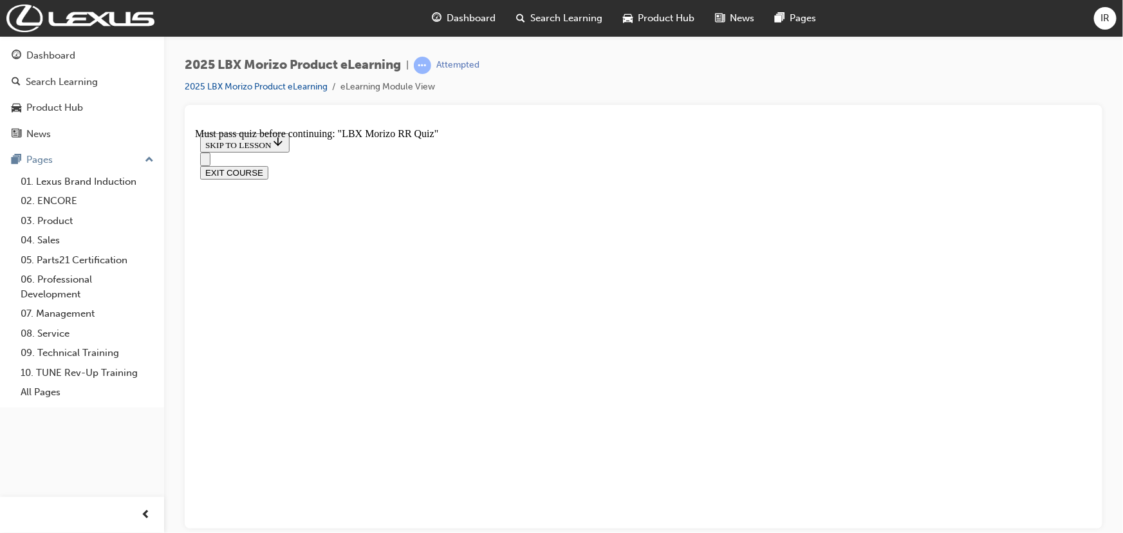
radio input "true"
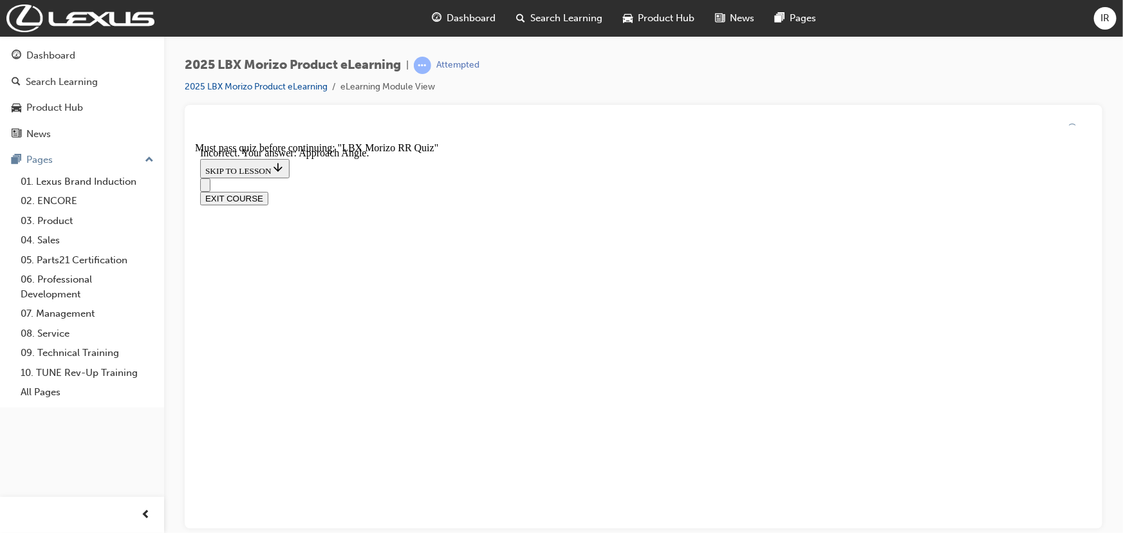
scroll to position [262, 0]
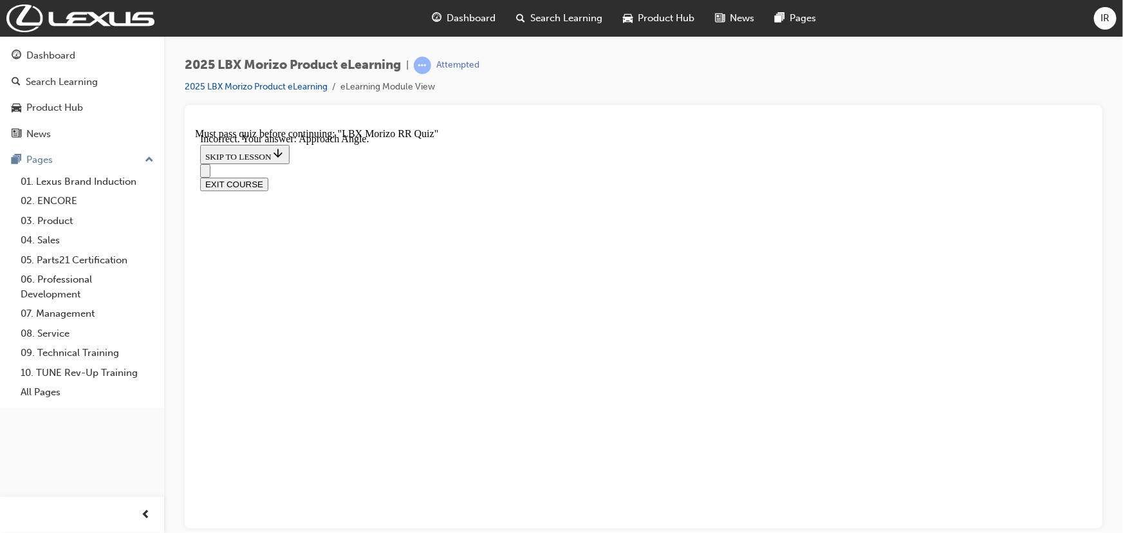
click at [205, 206] on icon "Open navigation menu" at bounding box center [205, 206] width 0 height 0
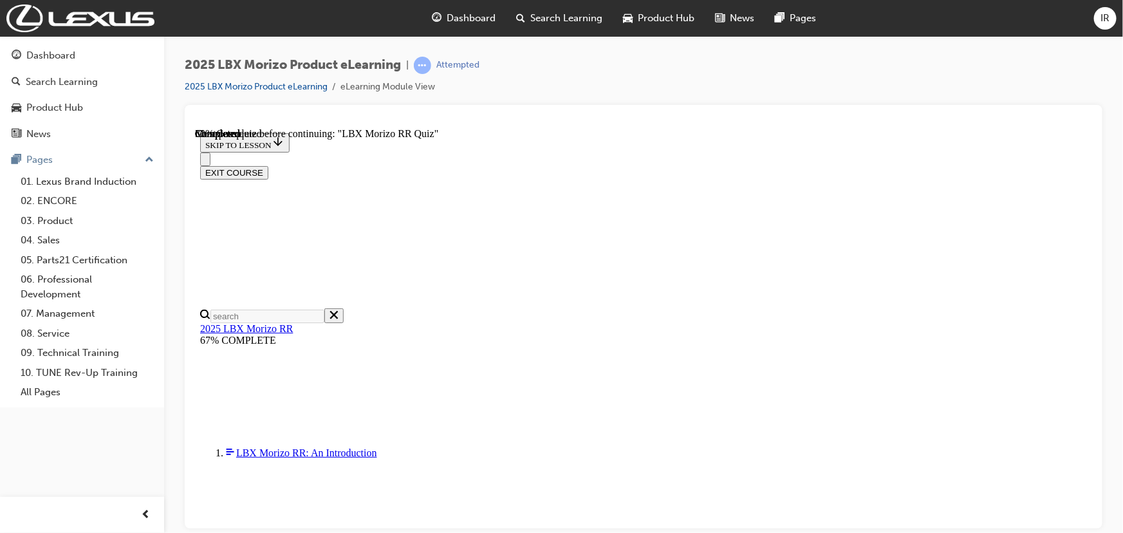
scroll to position [1153, 0]
drag, startPoint x: 711, startPoint y: 489, endPoint x: 679, endPoint y: 453, distance: 48.8
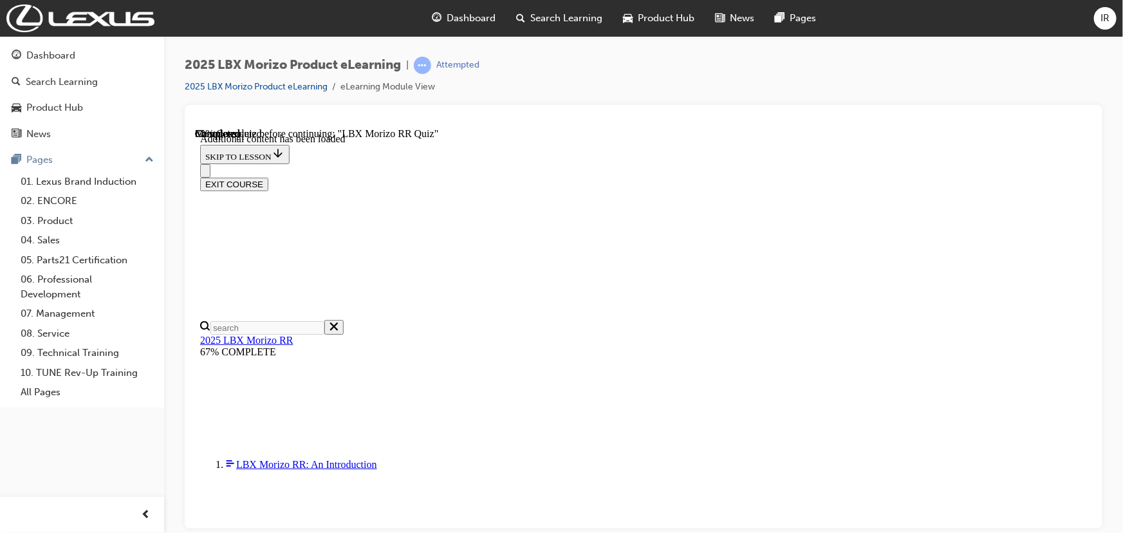
scroll to position [1942, 0]
drag, startPoint x: 719, startPoint y: 510, endPoint x: 704, endPoint y: 280, distance: 231.0
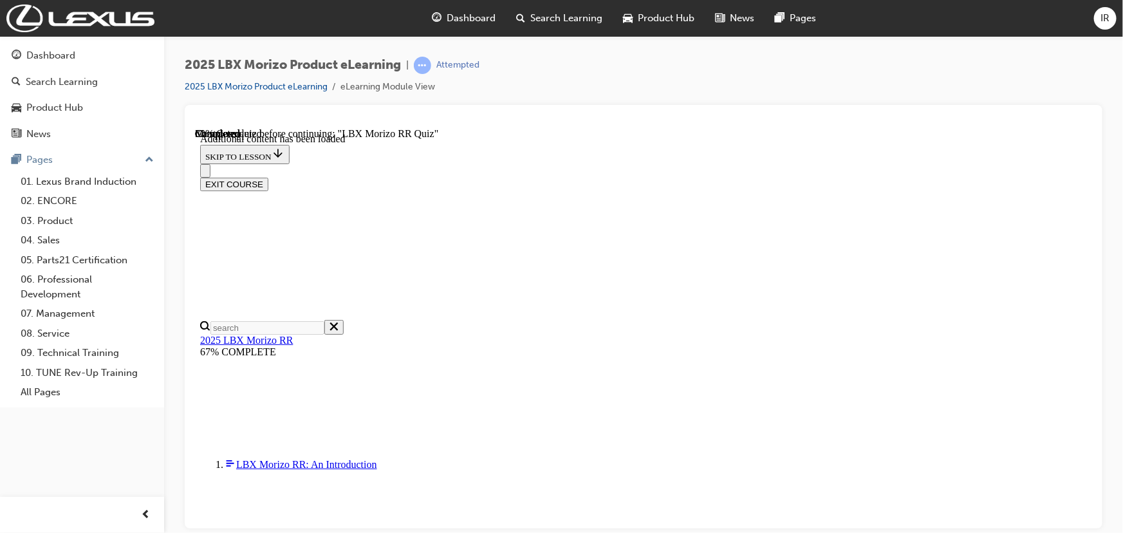
scroll to position [941, 0]
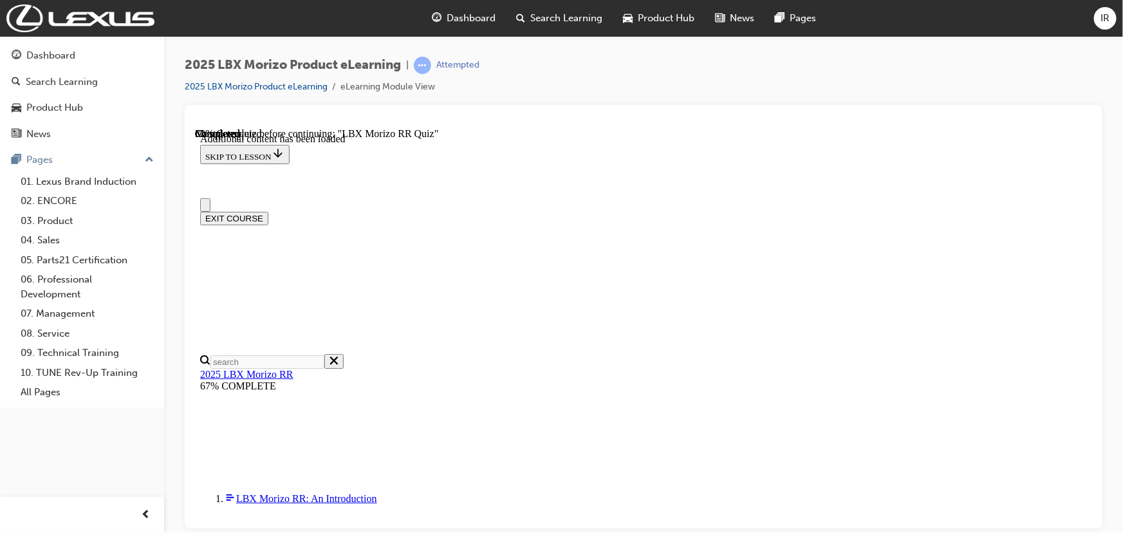
scroll to position [397, 0]
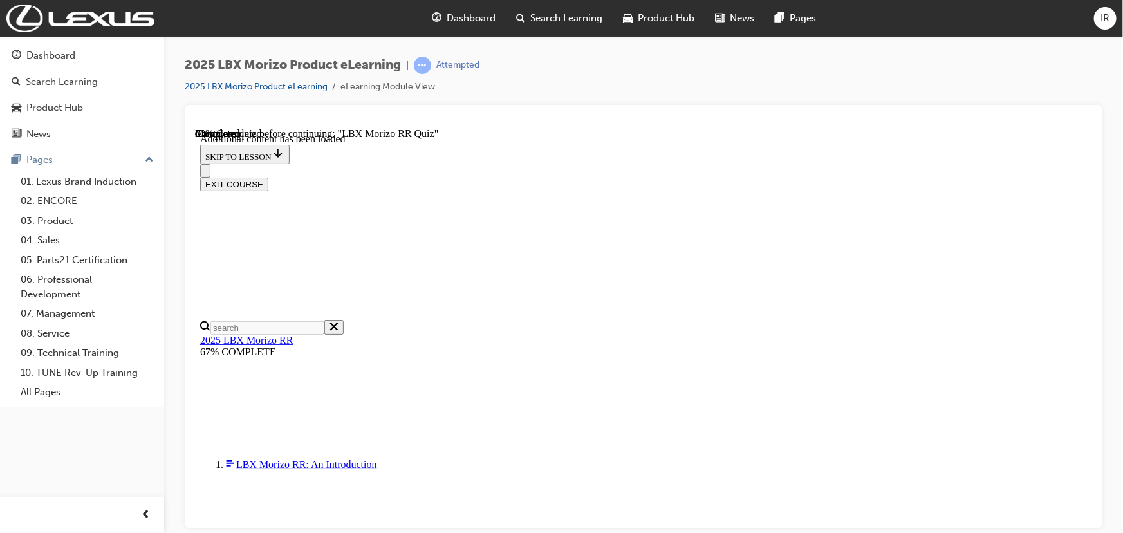
radio input "true"
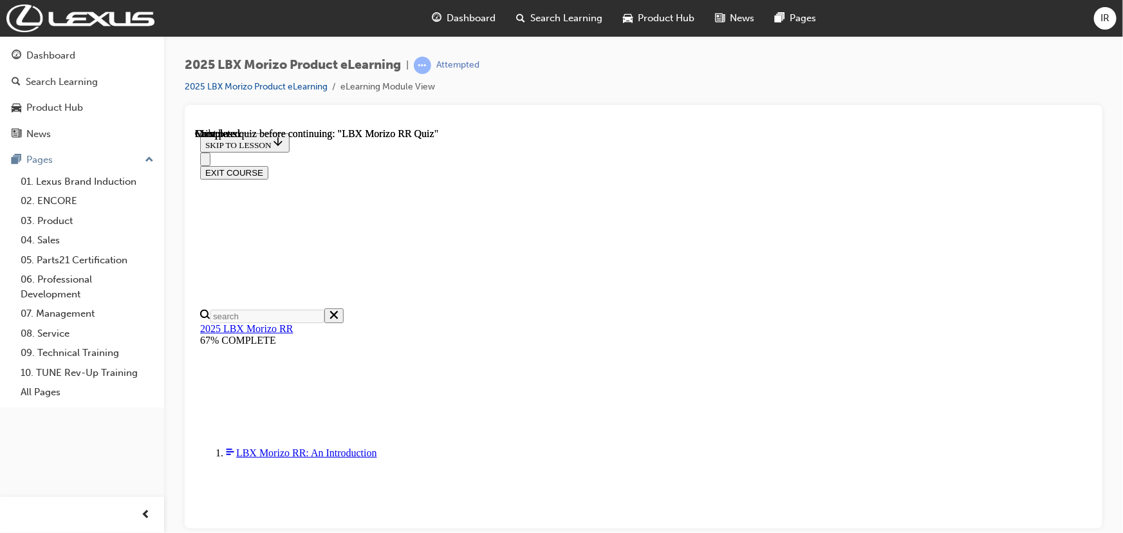
scroll to position [304, 0]
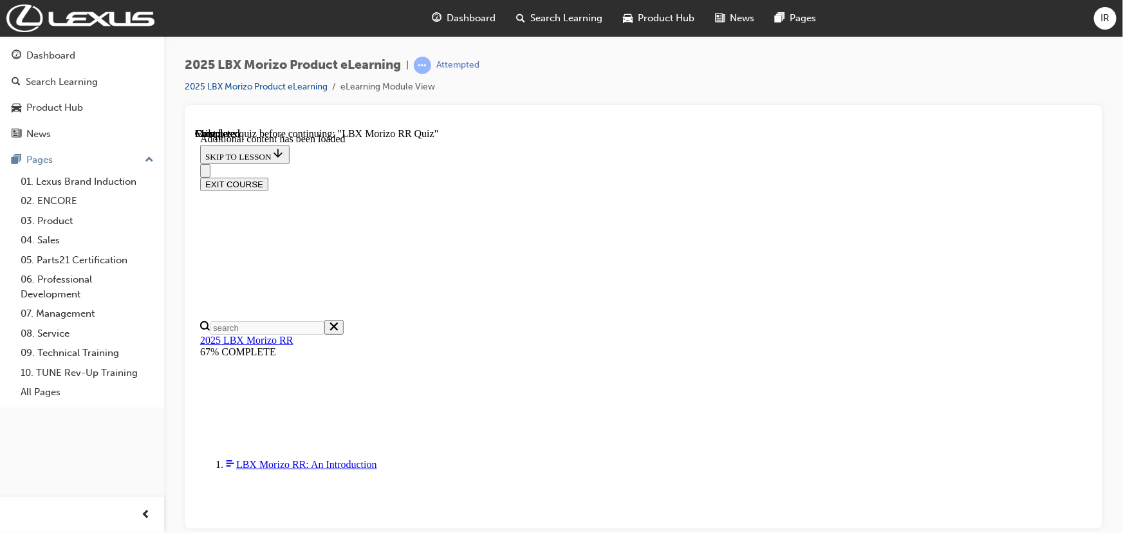
scroll to position [45, 0]
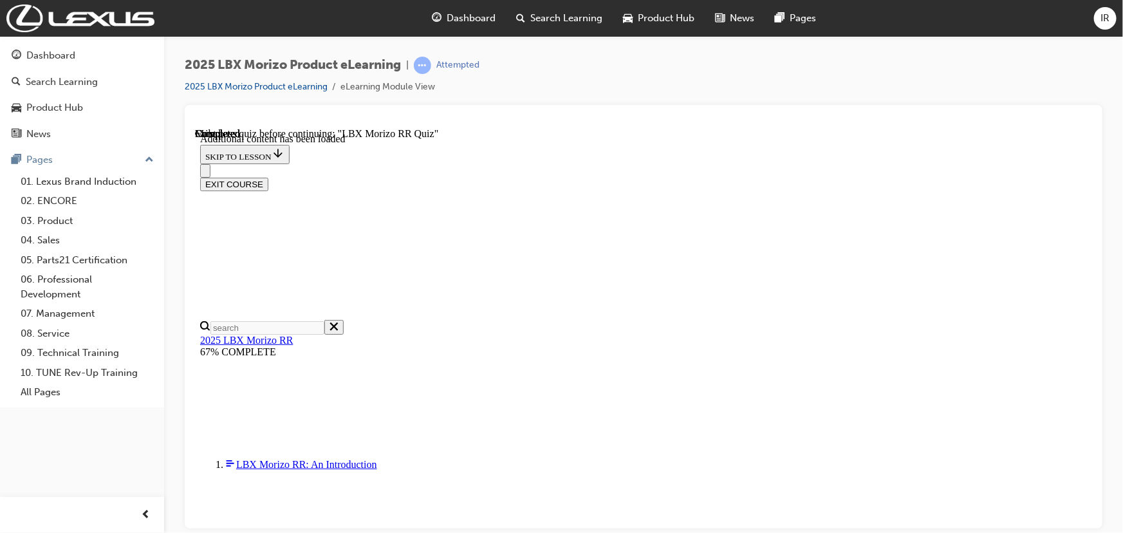
scroll to position [1942, 0]
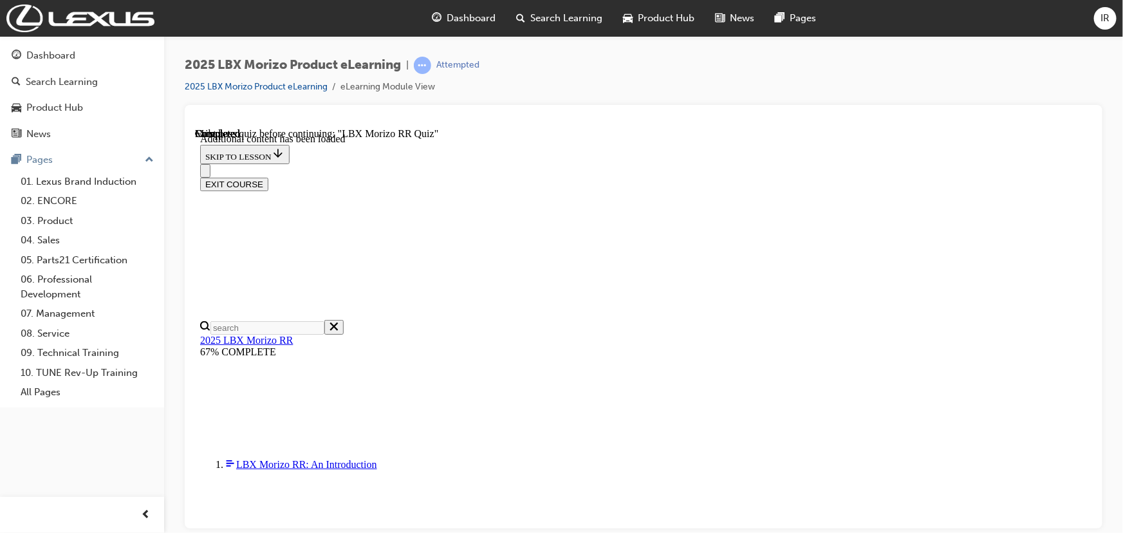
drag, startPoint x: 238, startPoint y: 491, endPoint x: 580, endPoint y: 416, distance: 350.0
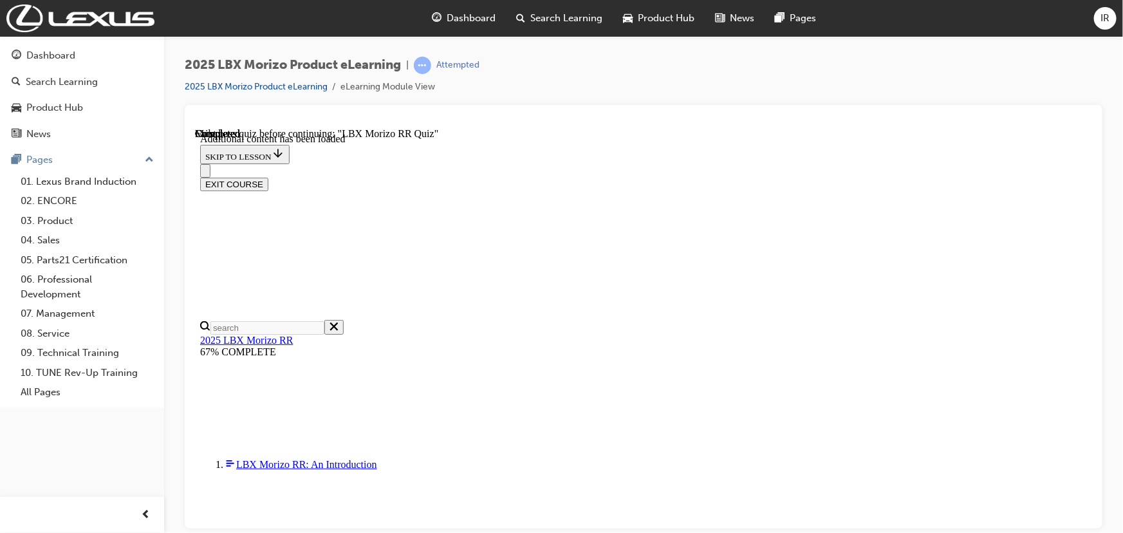
scroll to position [161, 0]
drag, startPoint x: 275, startPoint y: 403, endPoint x: 398, endPoint y: 370, distance: 127.3
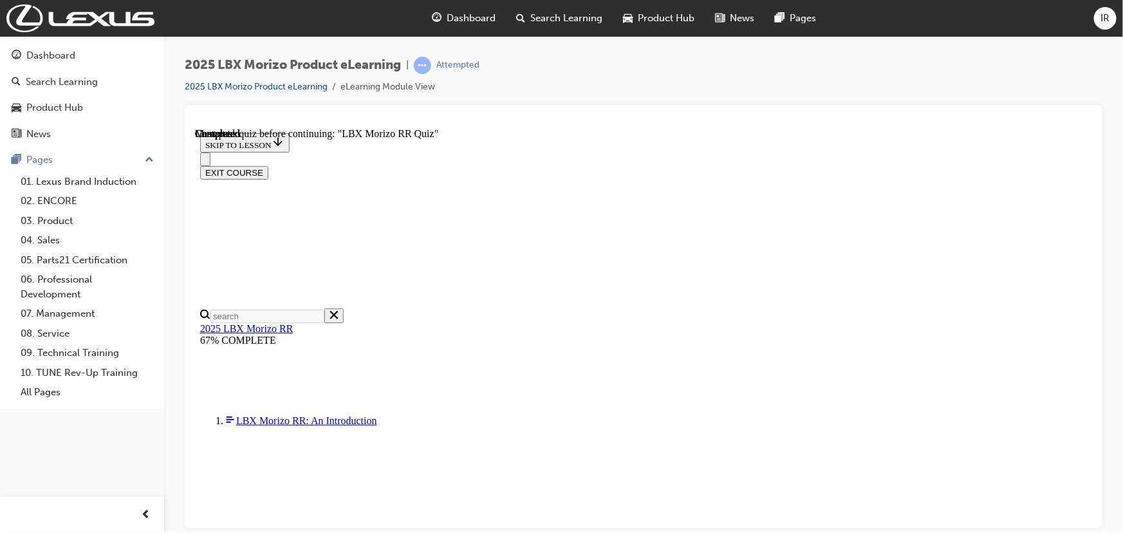
scroll to position [44, 0]
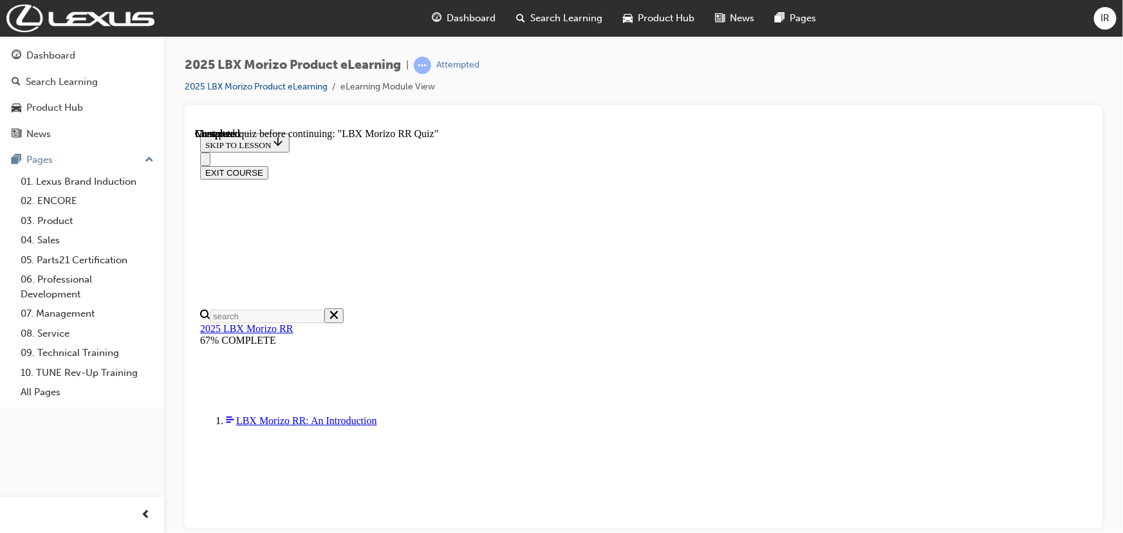
radio input "true"
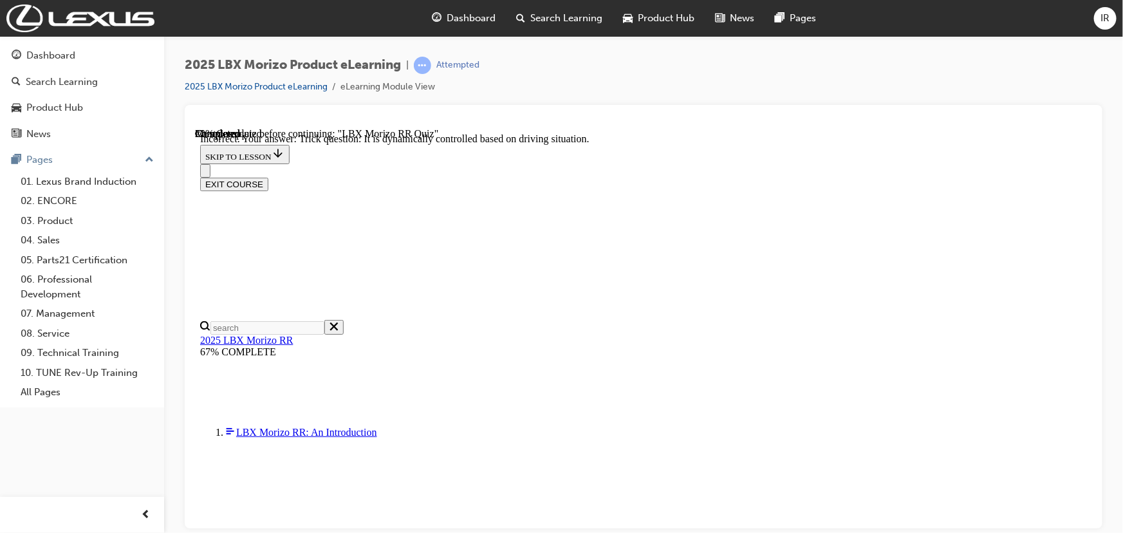
scroll to position [508, 0]
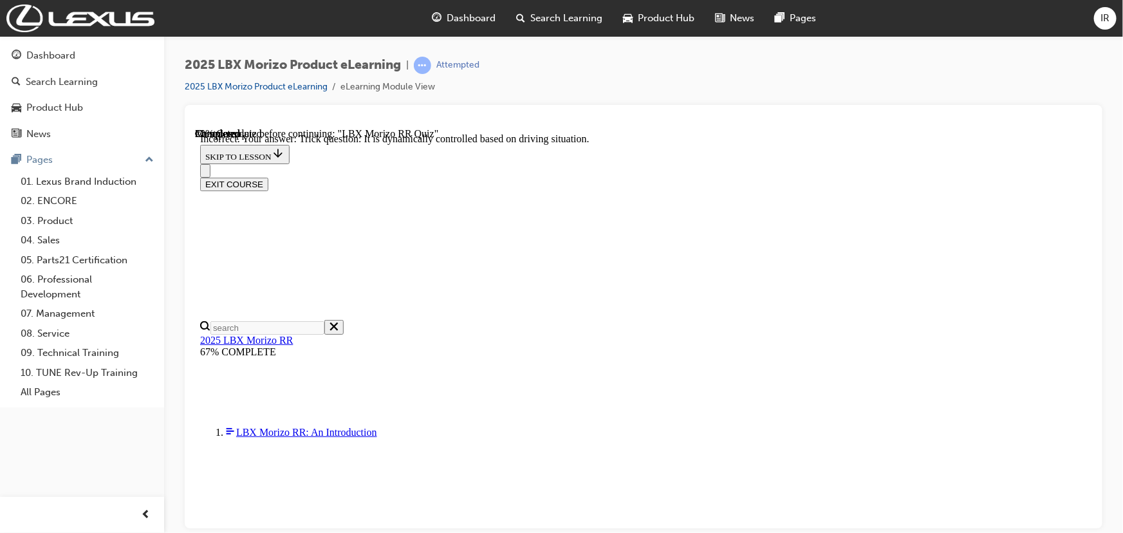
radio input "true"
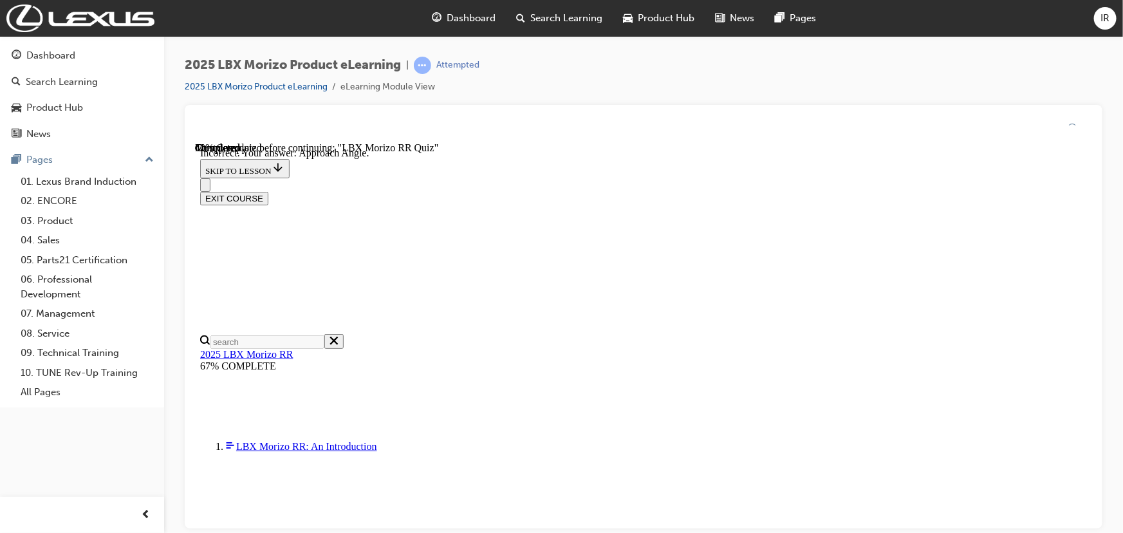
scroll to position [262, 0]
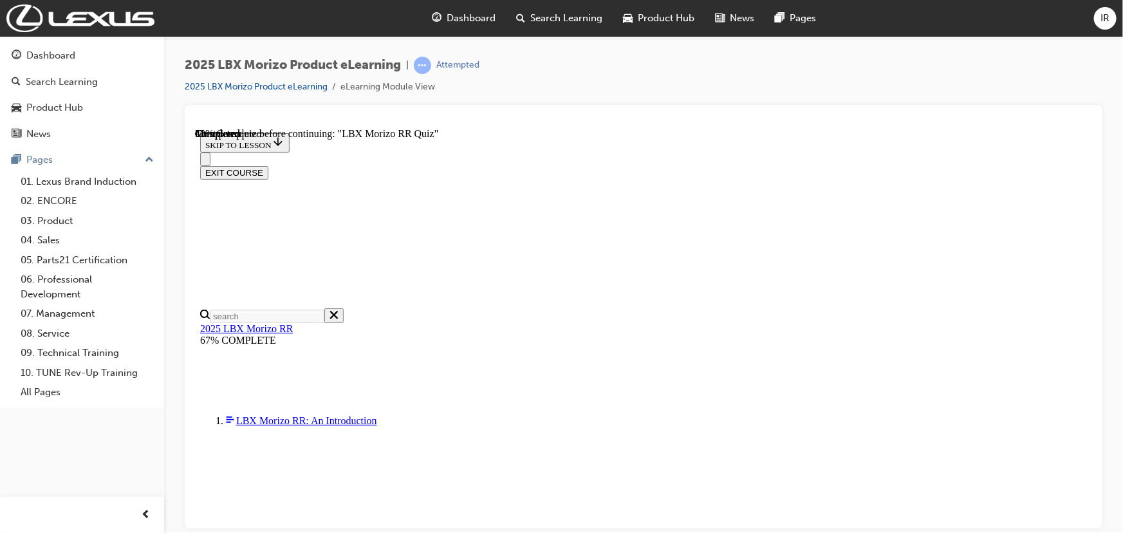
scroll to position [397, 0]
radio input "true"
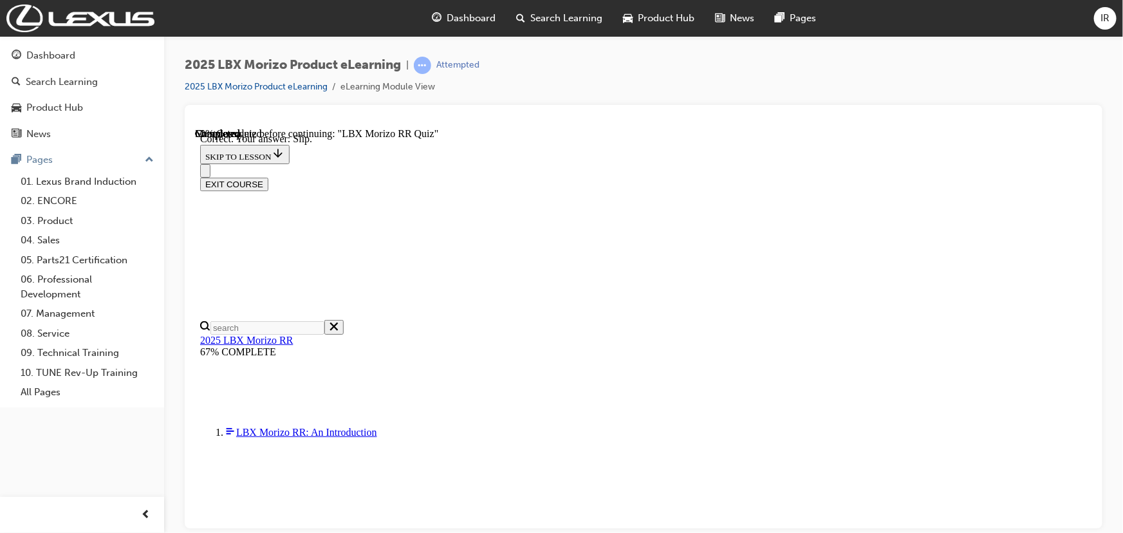
scroll to position [476, 0]
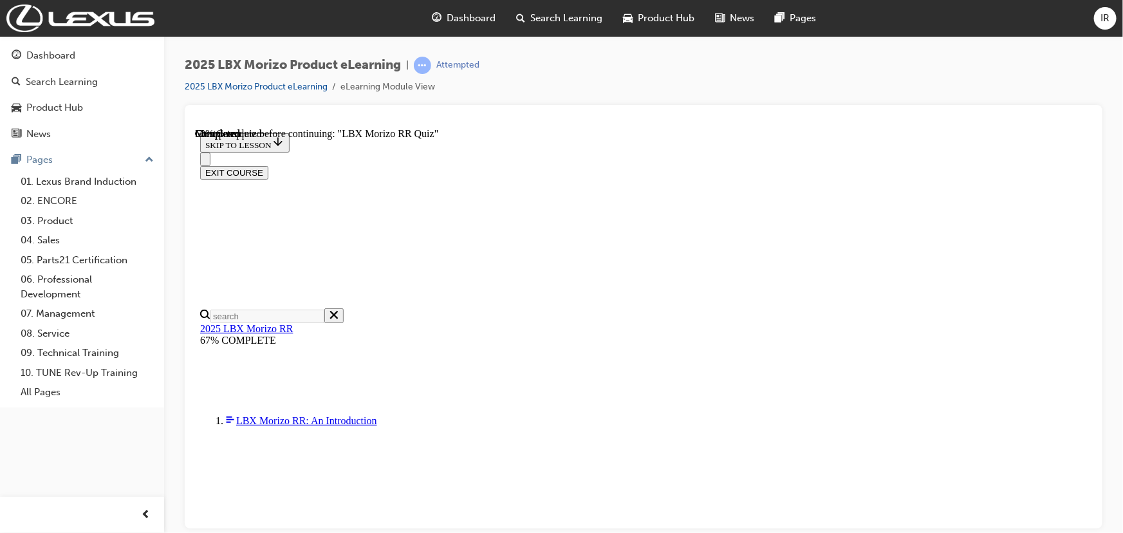
scroll to position [351, 0]
radio input "true"
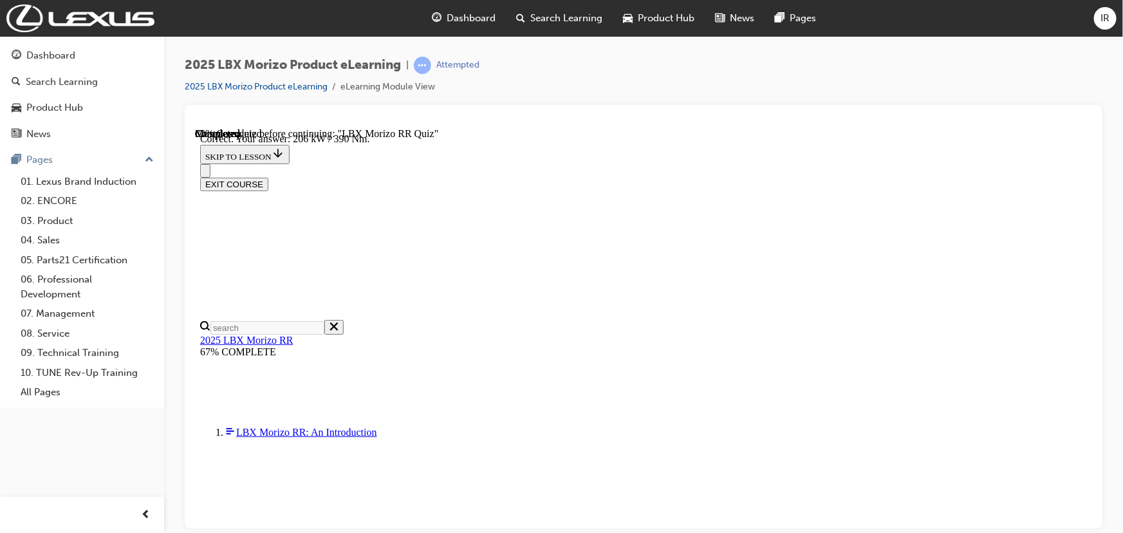
scroll to position [441, 0]
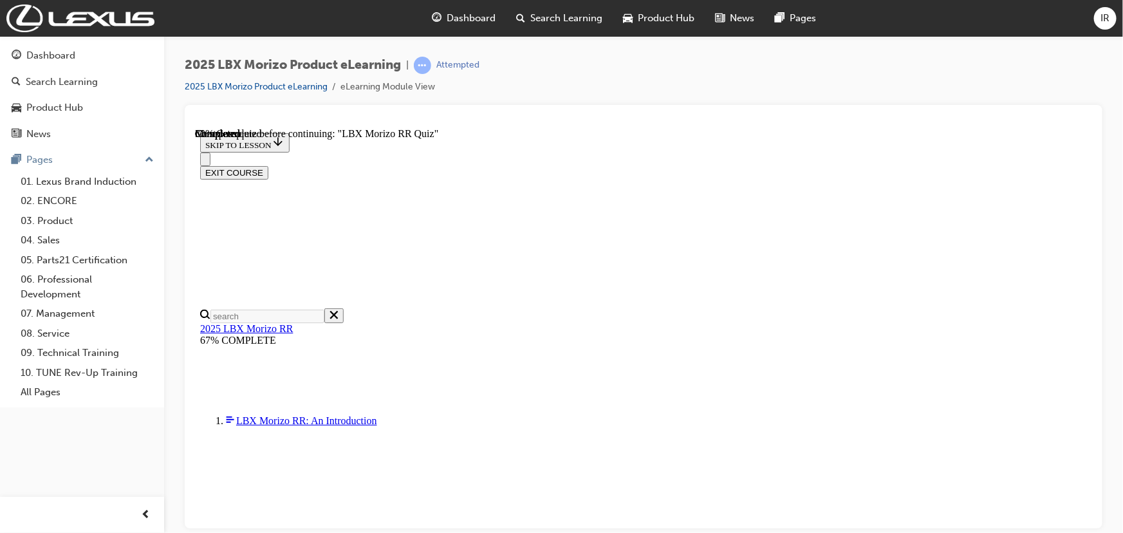
scroll to position [292, 0]
drag, startPoint x: 592, startPoint y: 386, endPoint x: 673, endPoint y: 436, distance: 95.7
radio input "true"
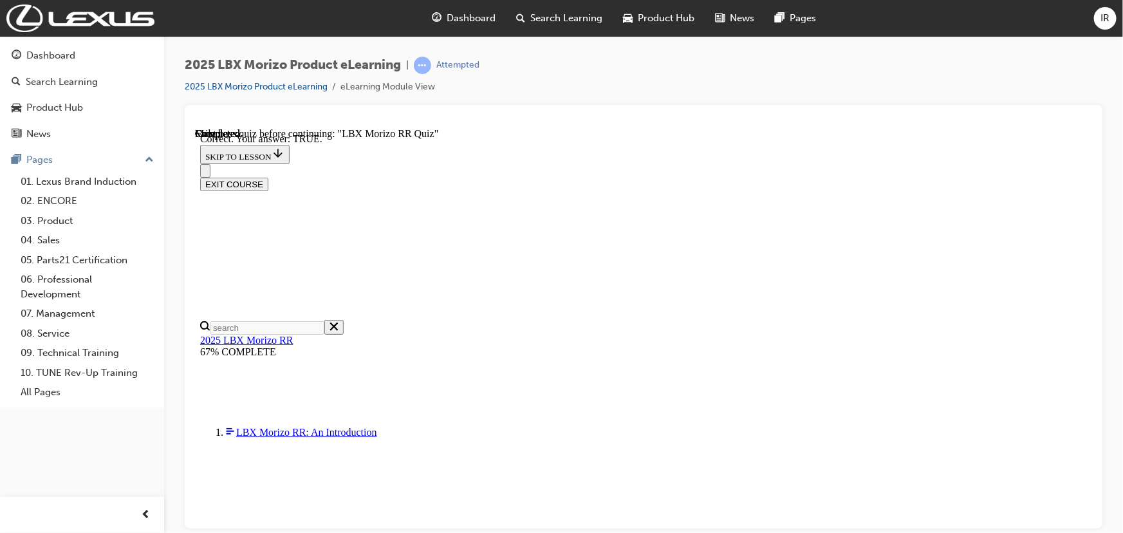
scroll to position [429, 0]
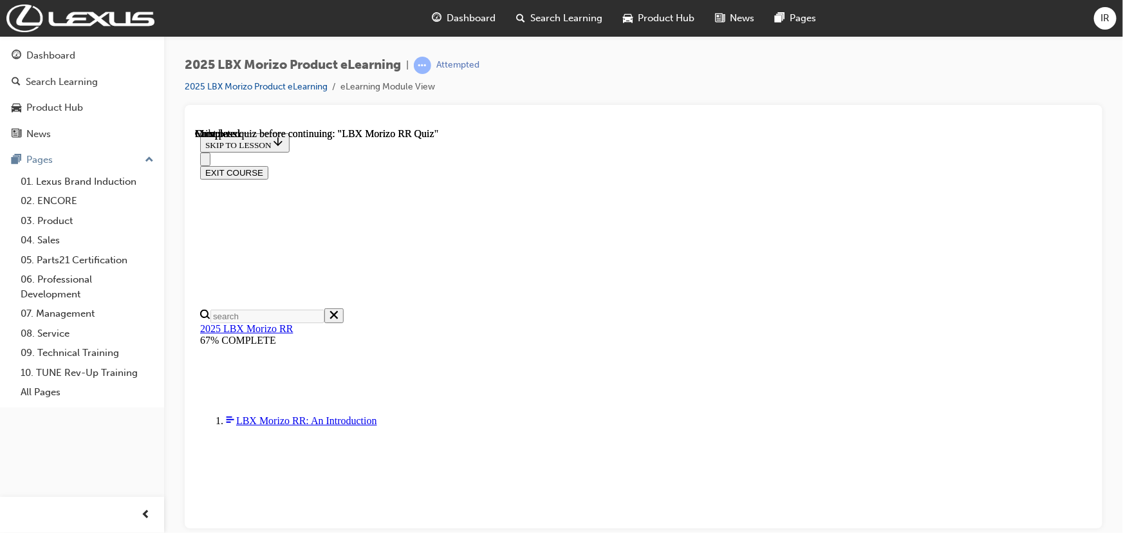
scroll to position [304, 0]
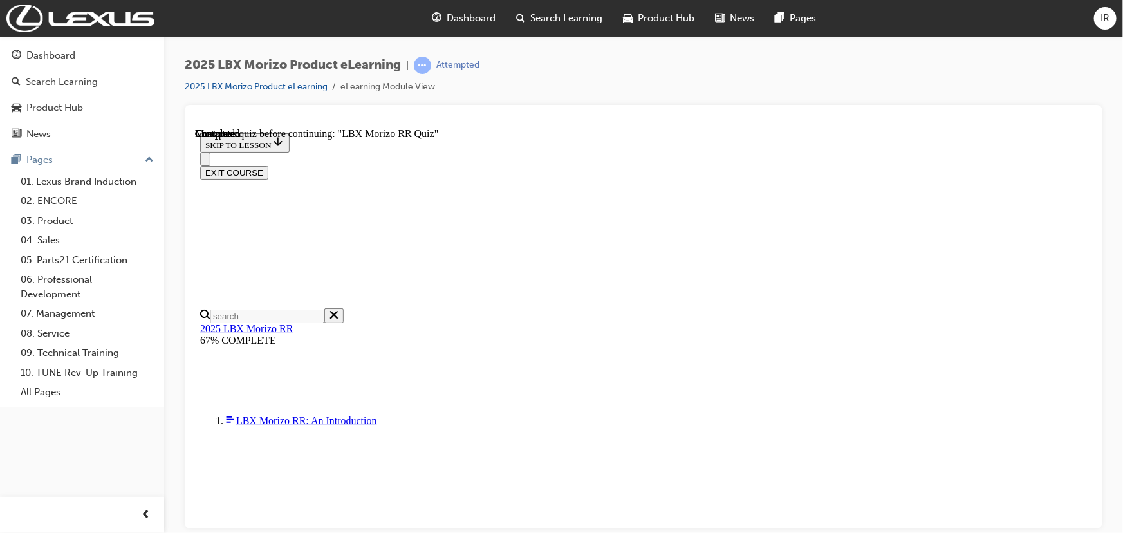
radio input "true"
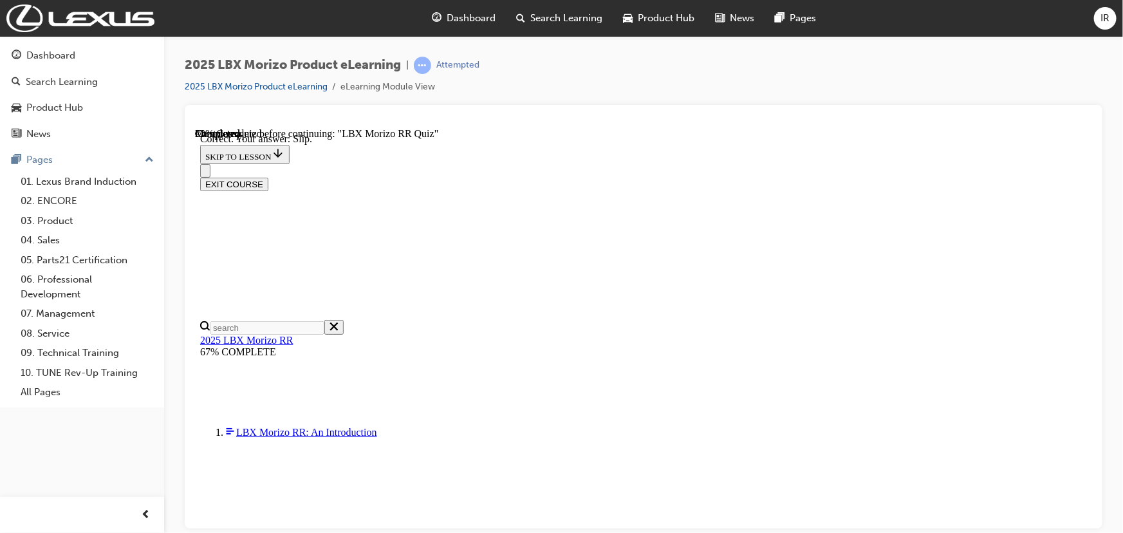
scroll to position [476, 0]
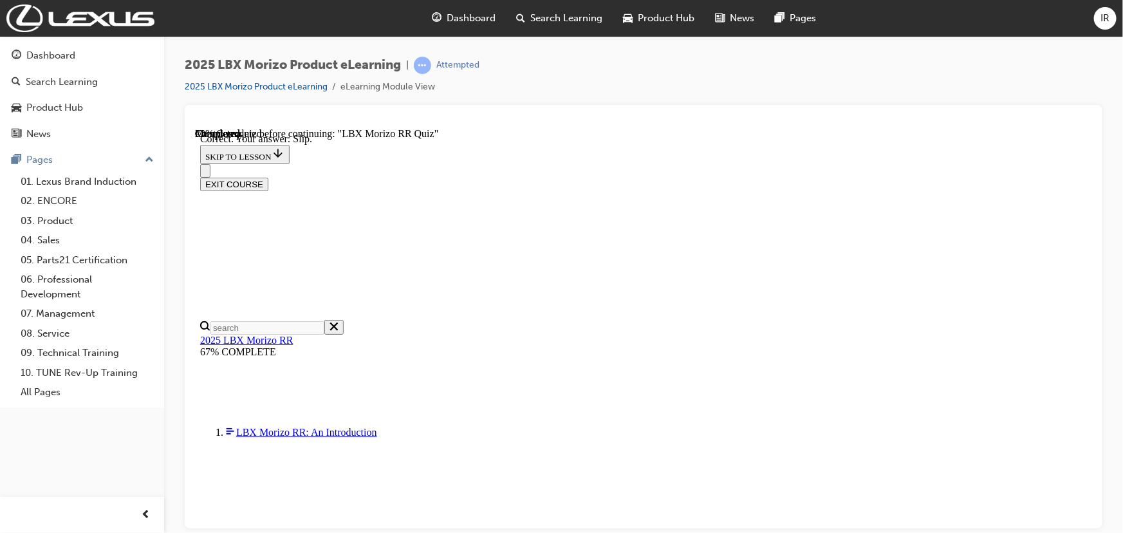
radio input "true"
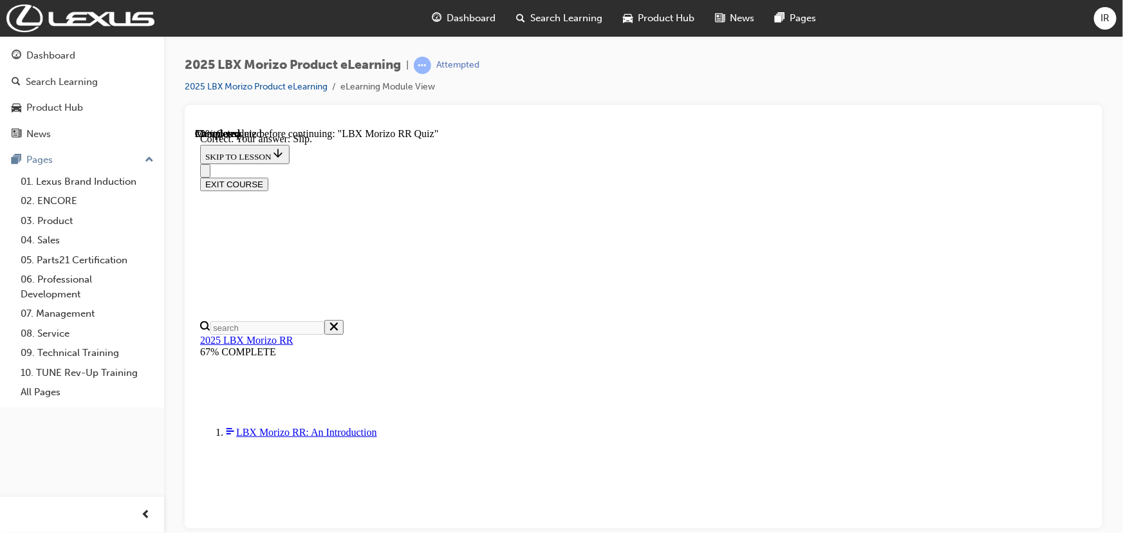
radio input "true"
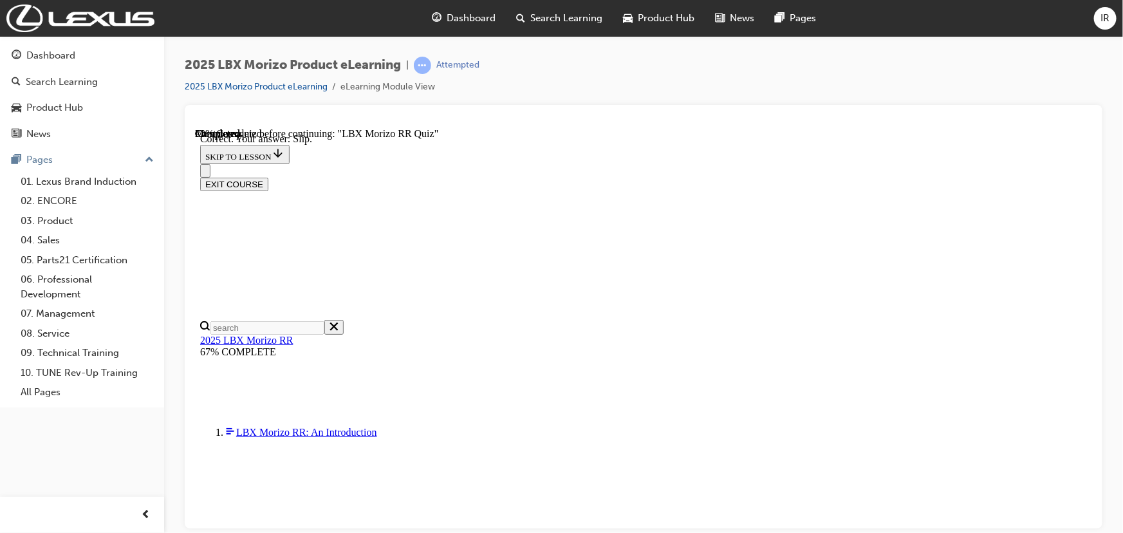
radio input "true"
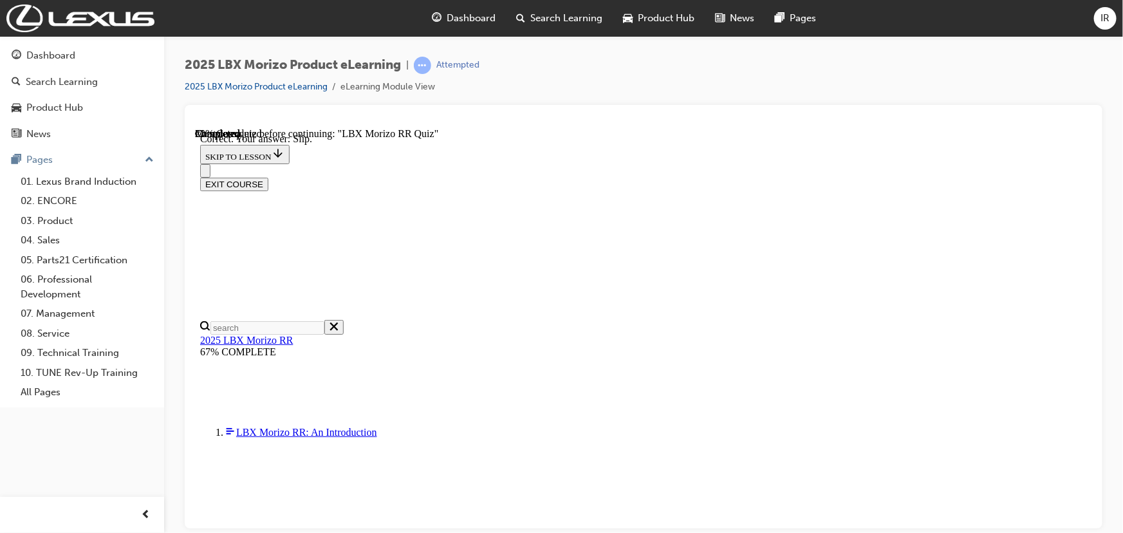
radio input "true"
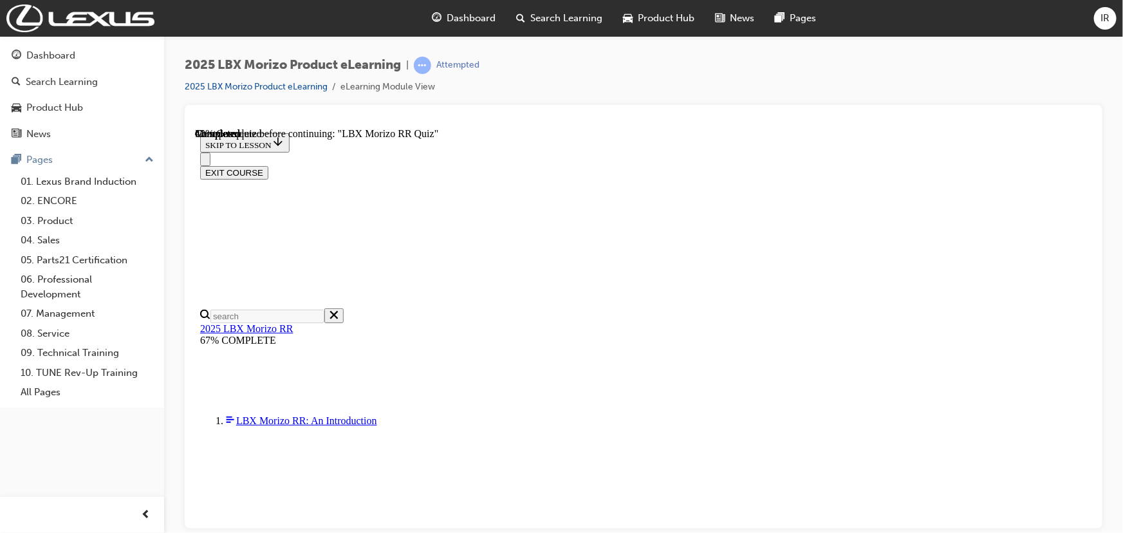
scroll to position [151, 0]
radio input "true"
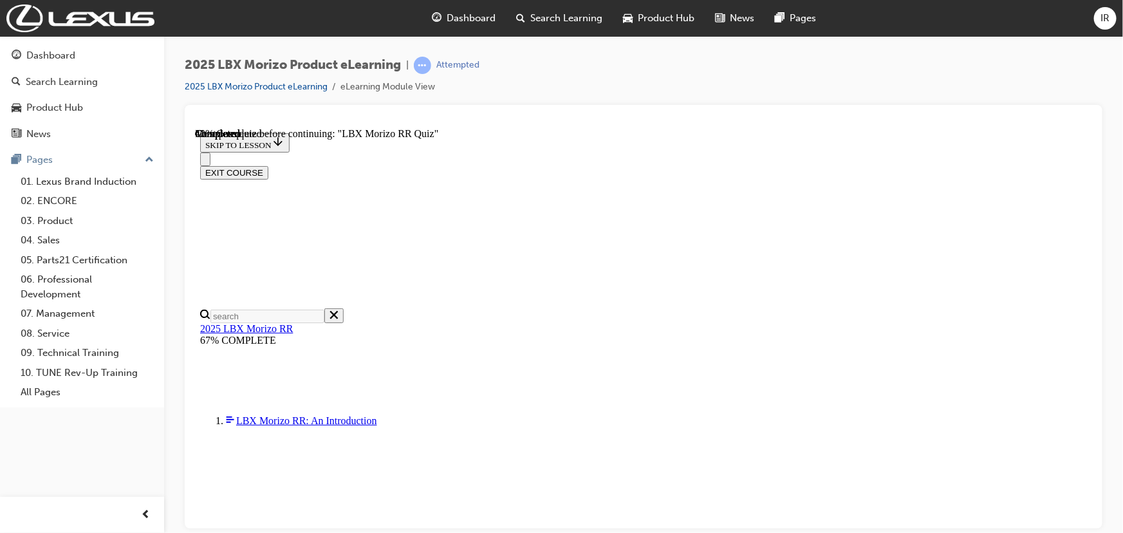
radio input "true"
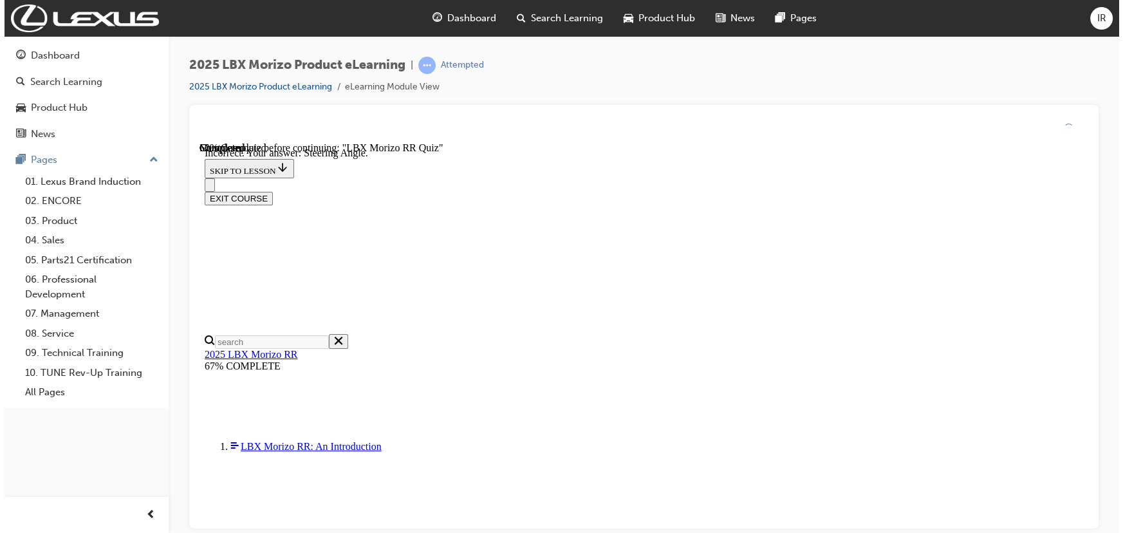
scroll to position [262, 0]
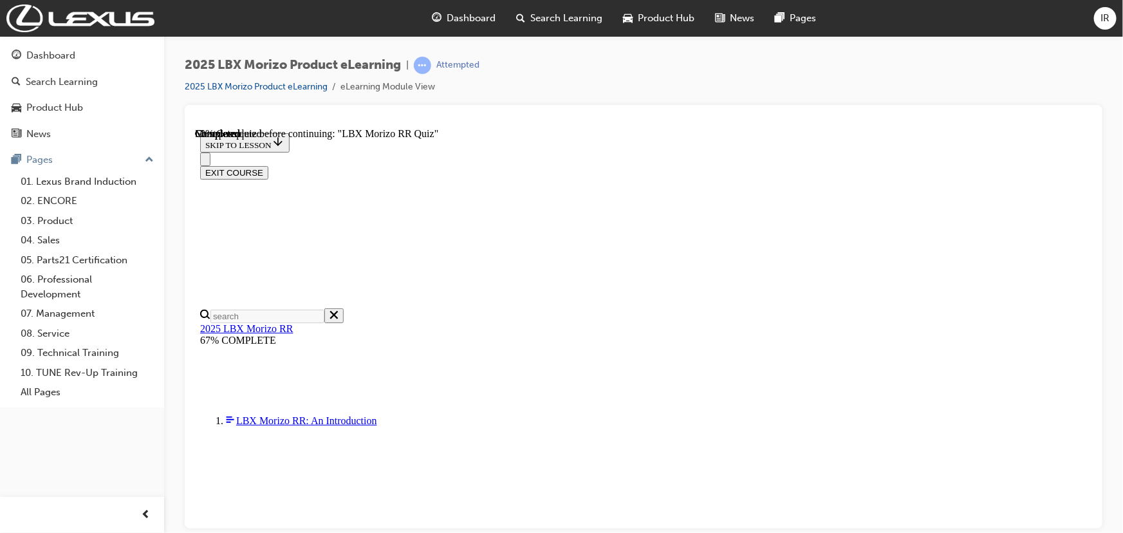
scroll to position [292, 0]
radio input "true"
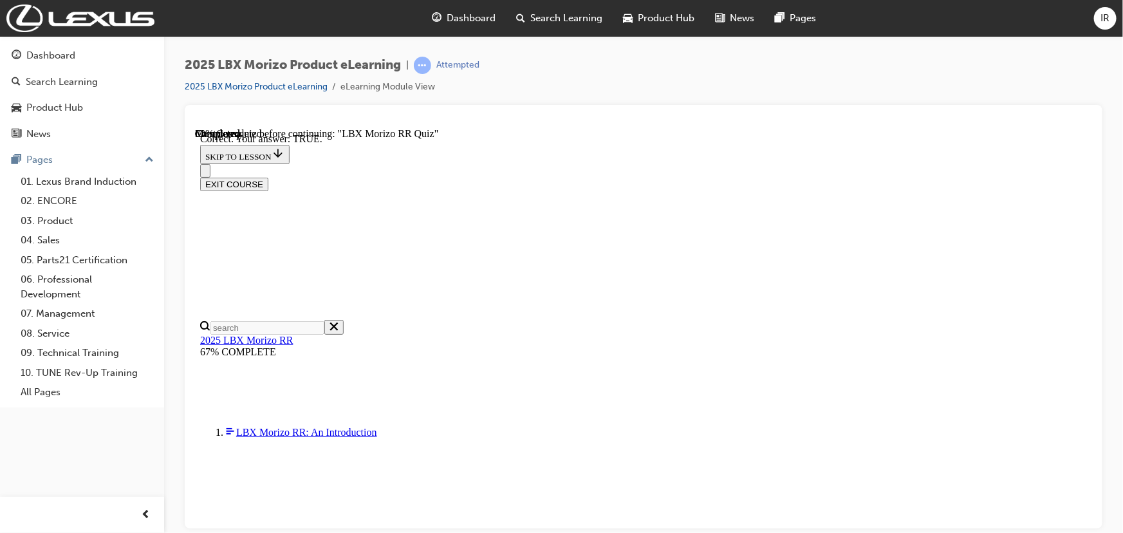
scroll to position [429, 0]
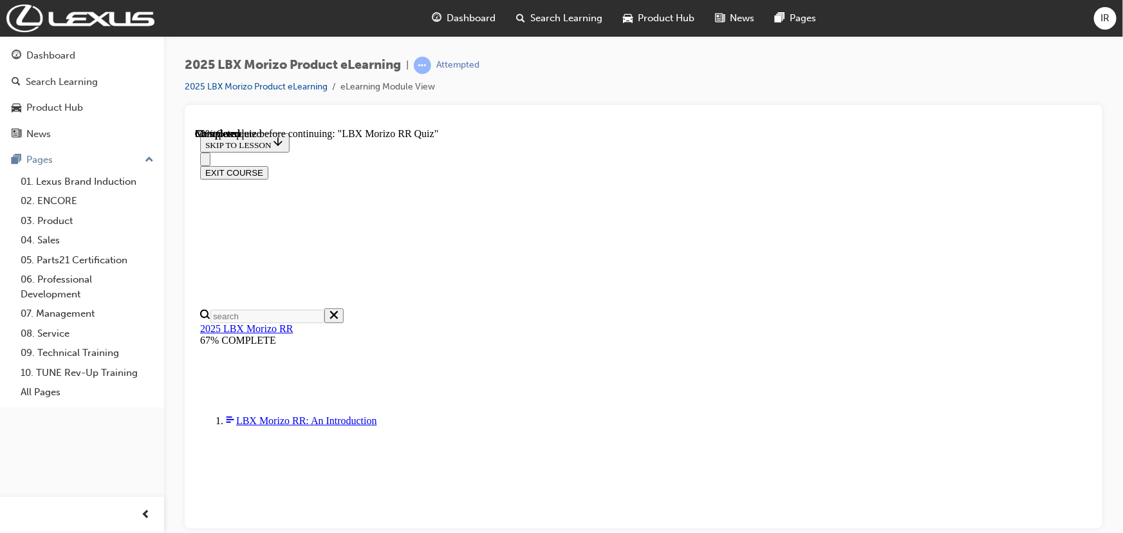
scroll to position [234, 0]
radio input "true"
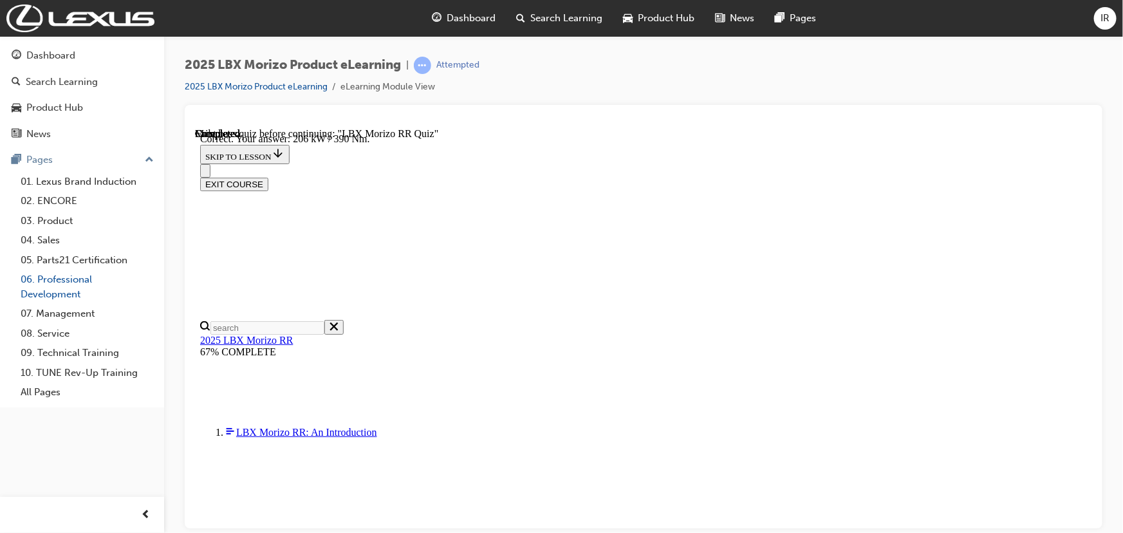
scroll to position [500, 0]
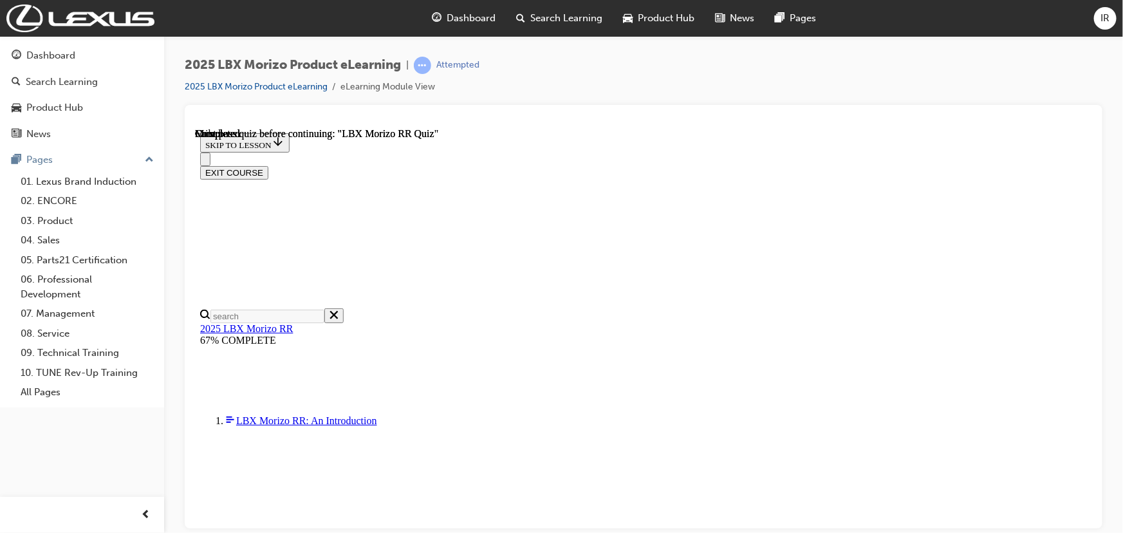
scroll to position [234, 0]
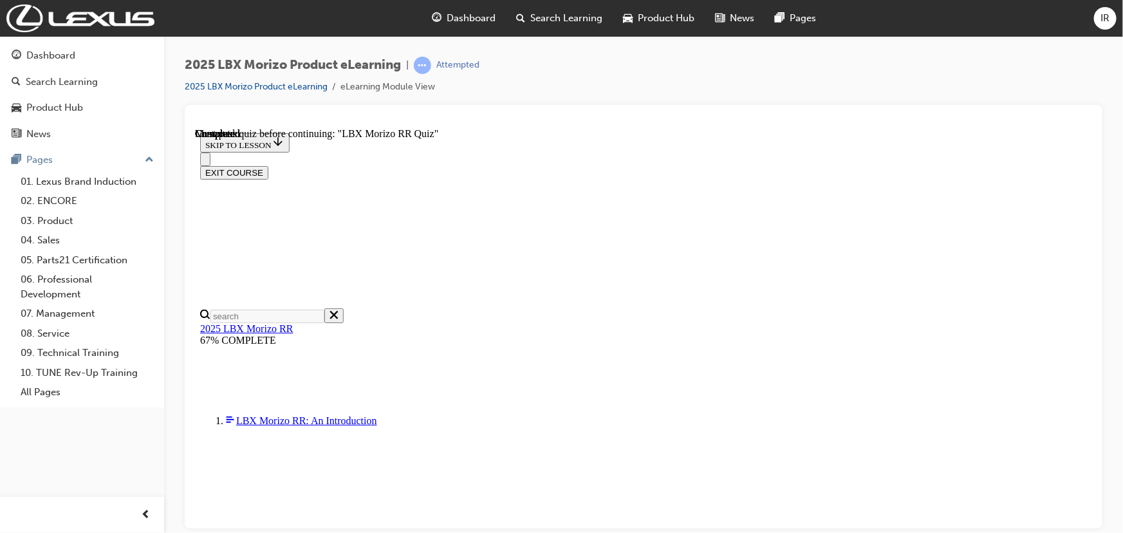
radio input "true"
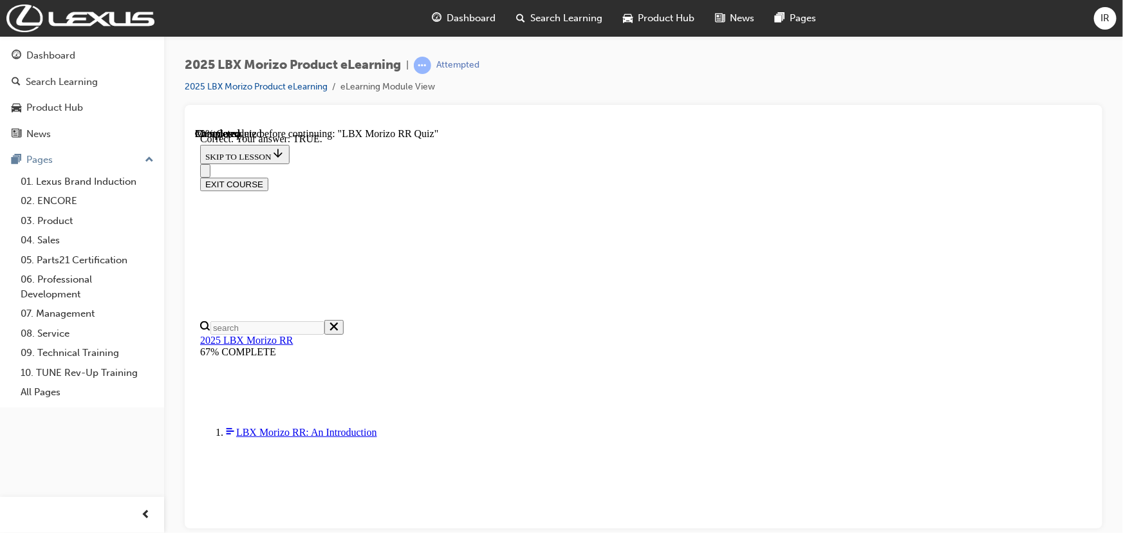
scroll to position [429, 0]
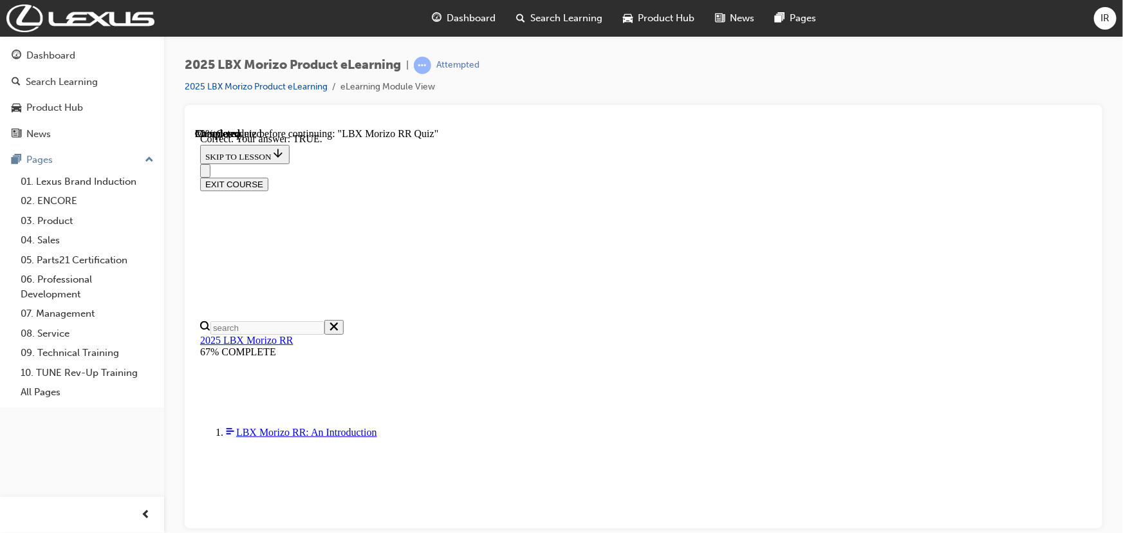
radio input "true"
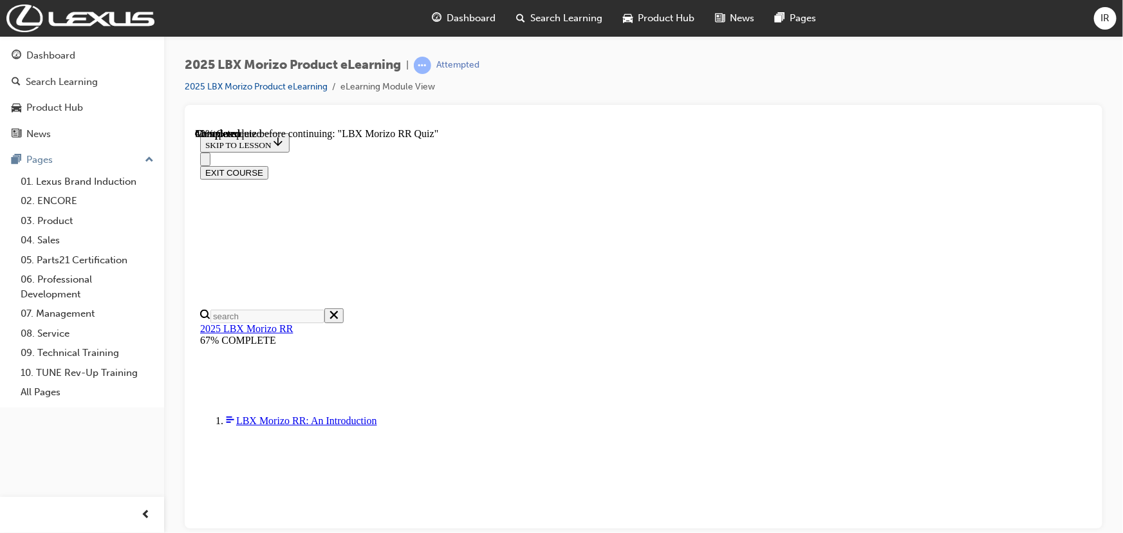
scroll to position [151, 0]
radio input "true"
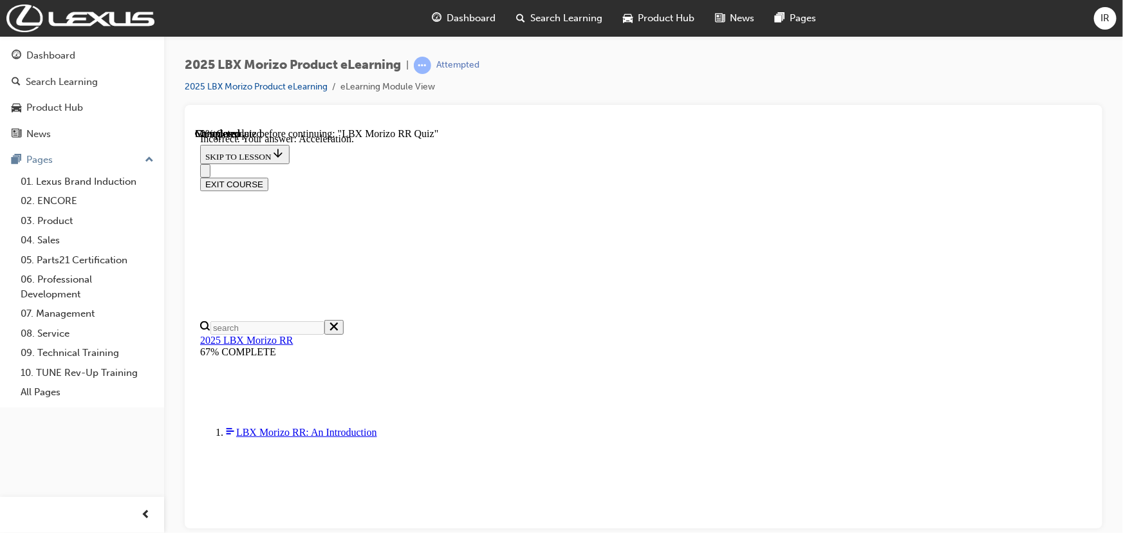
scroll to position [262, 0]
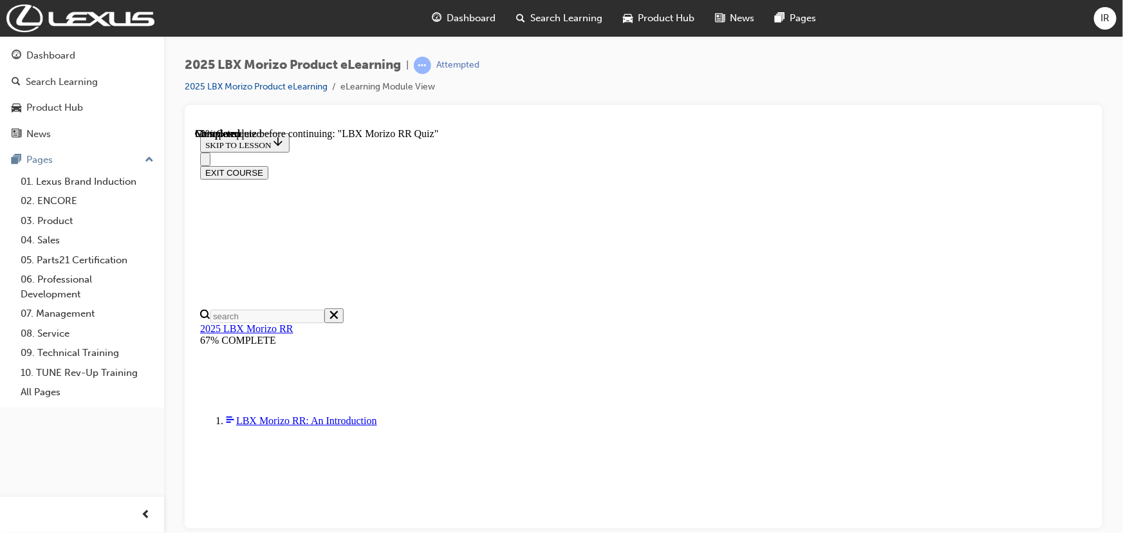
scroll to position [0, 0]
radio input "true"
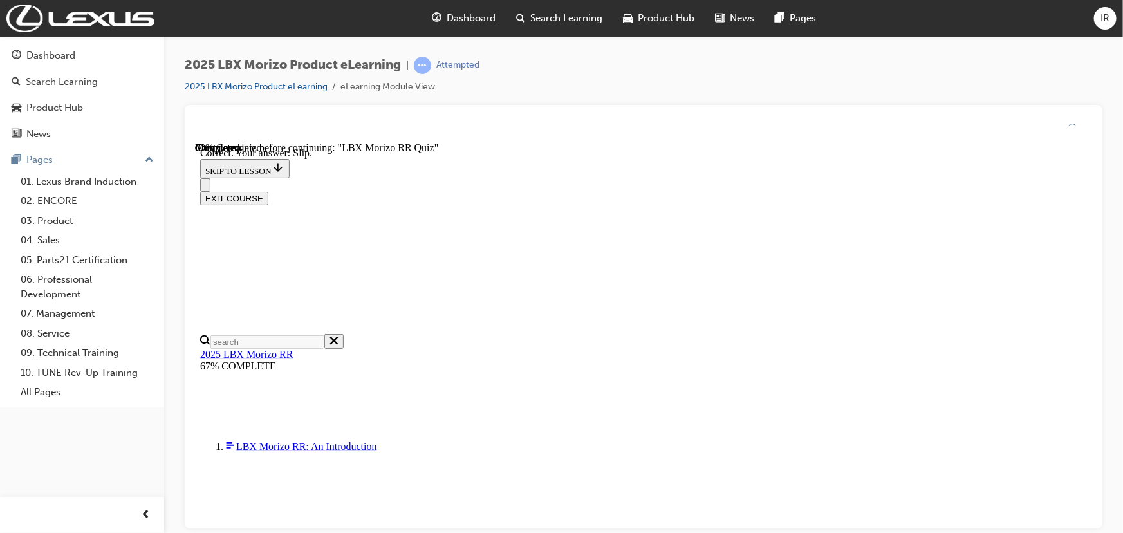
scroll to position [476, 0]
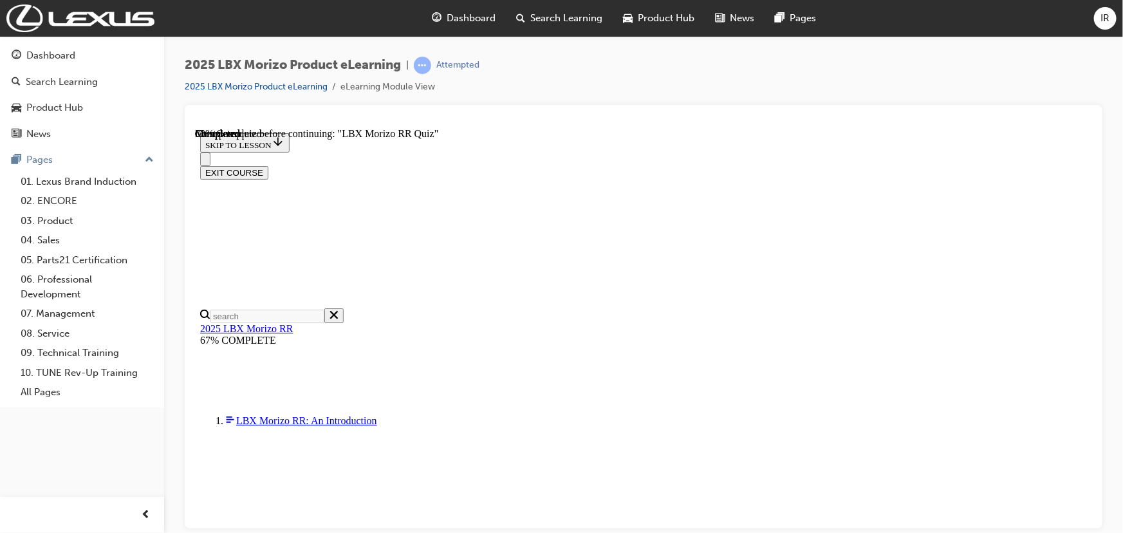
scroll to position [351, 0]
radio input "true"
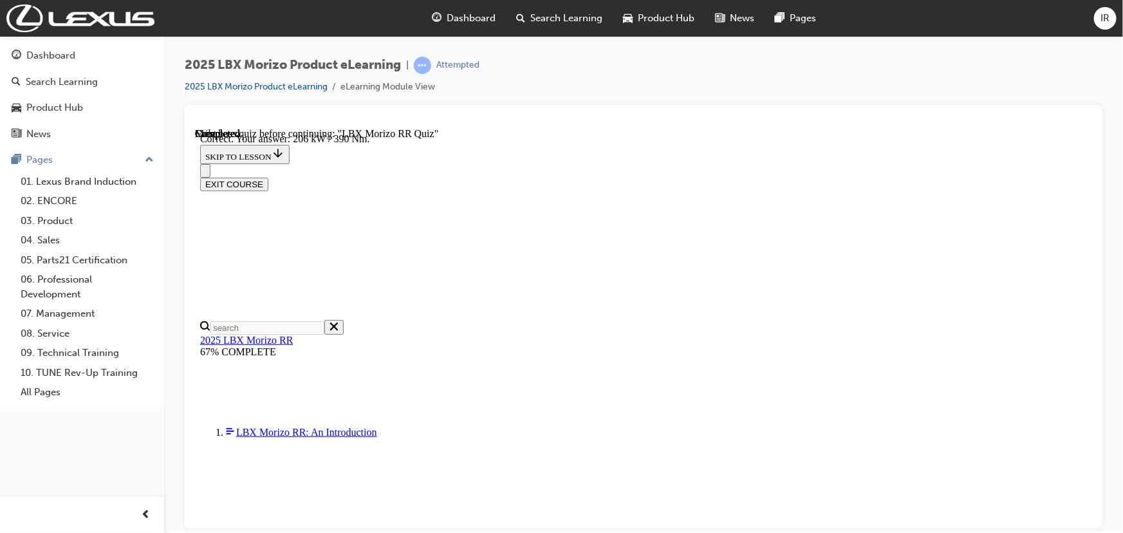
scroll to position [500, 0]
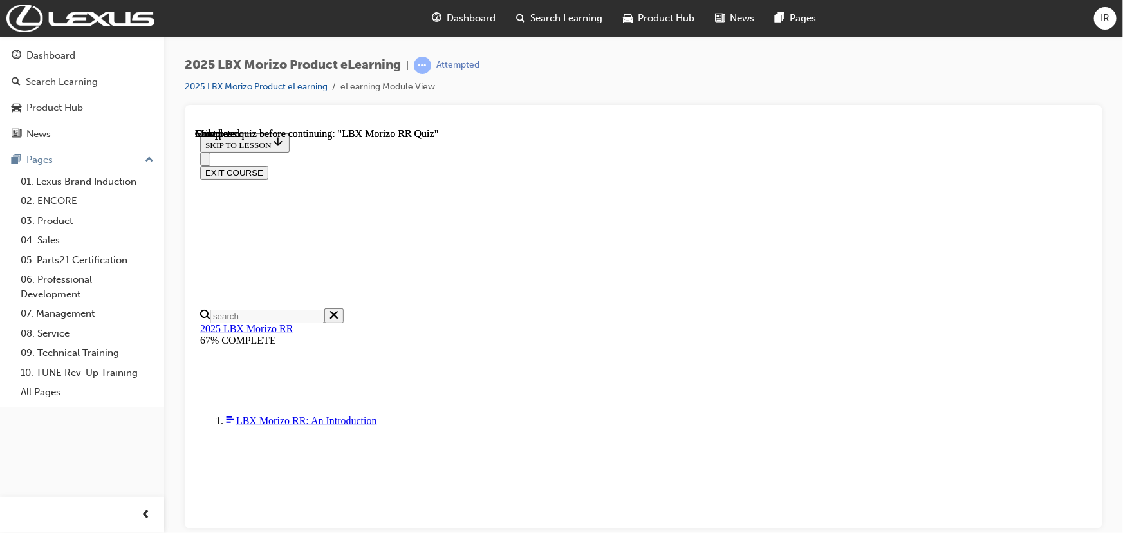
scroll to position [304, 0]
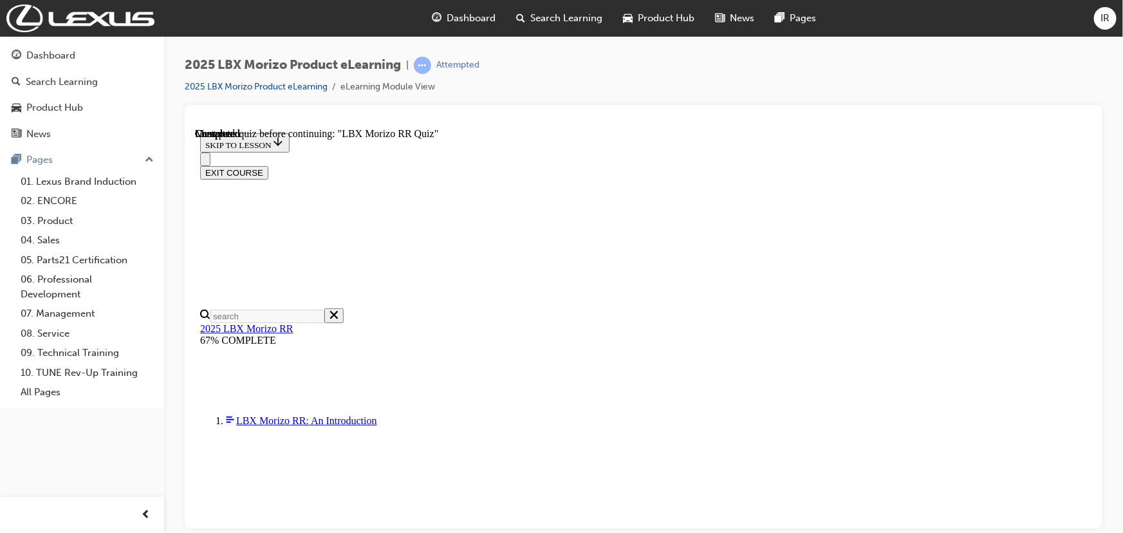
scroll to position [220, 0]
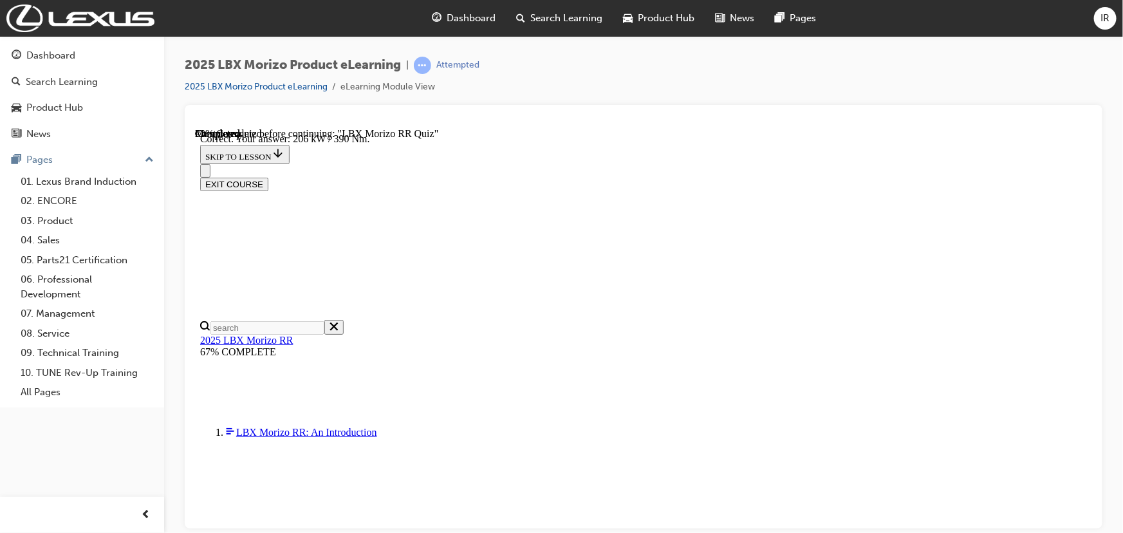
scroll to position [500, 0]
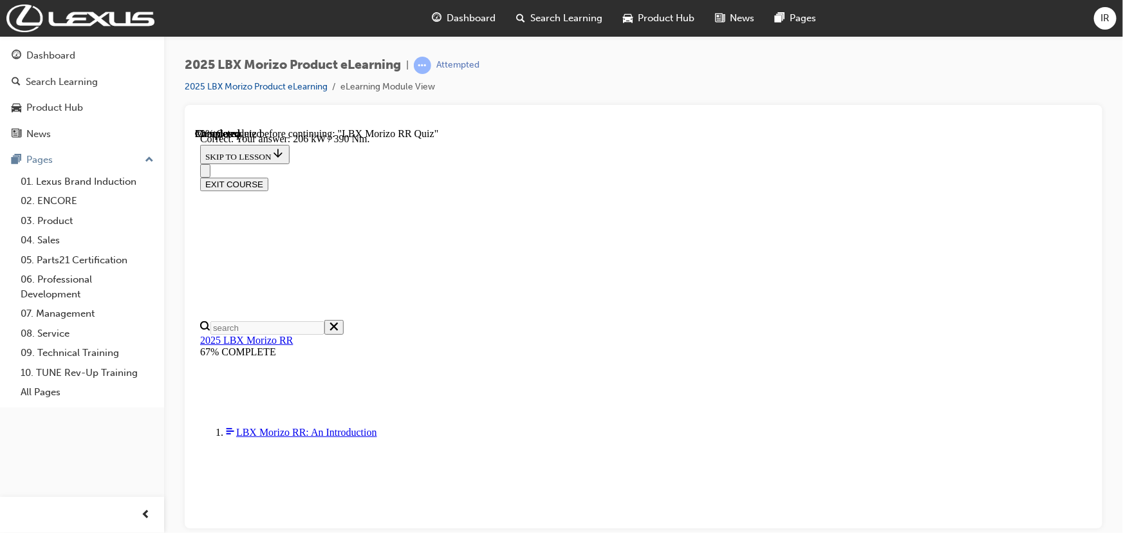
radio input "true"
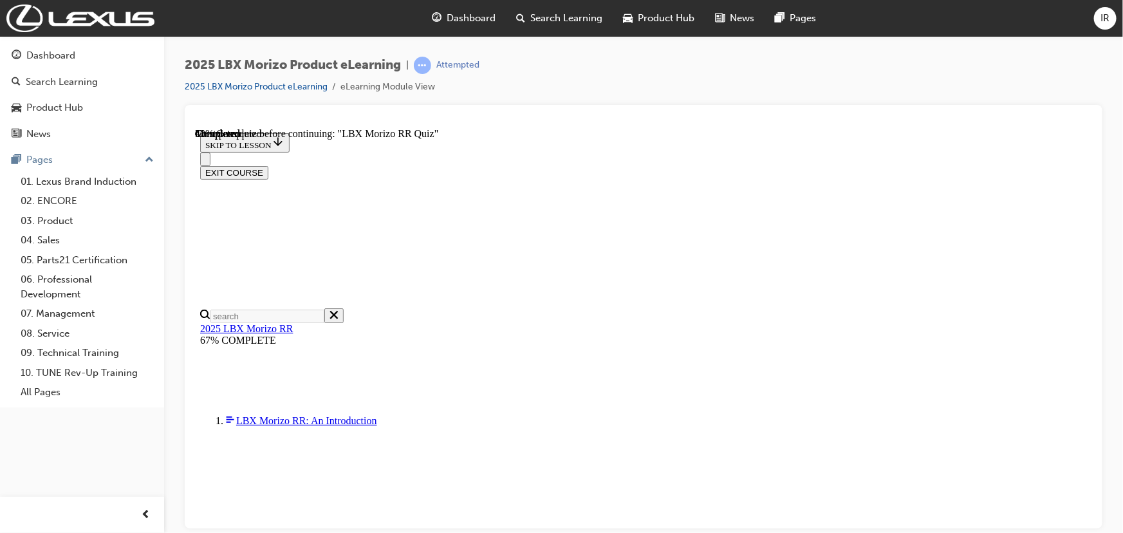
scroll to position [234, 0]
radio input "true"
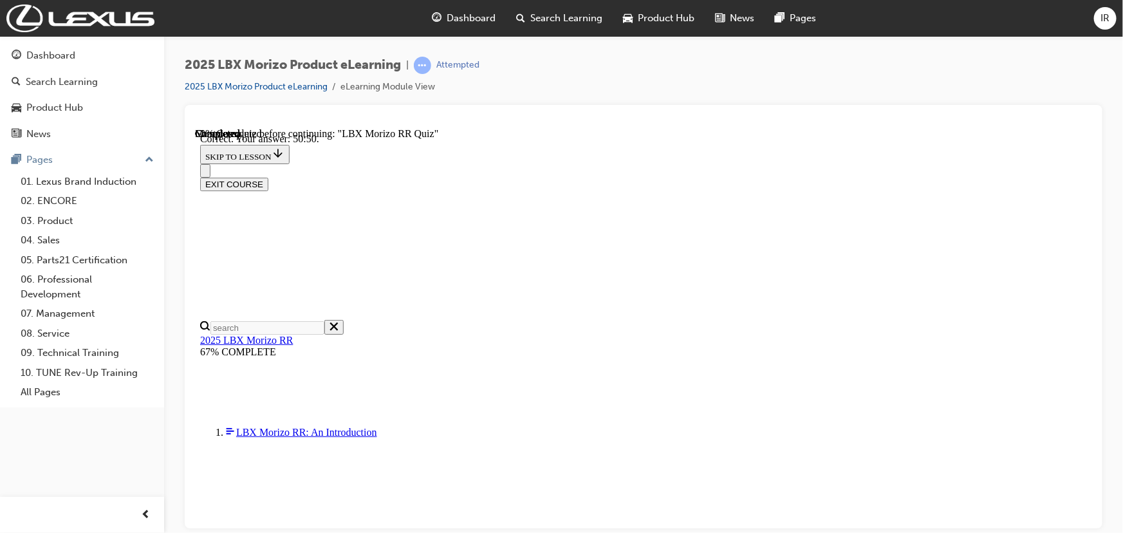
scroll to position [508, 0]
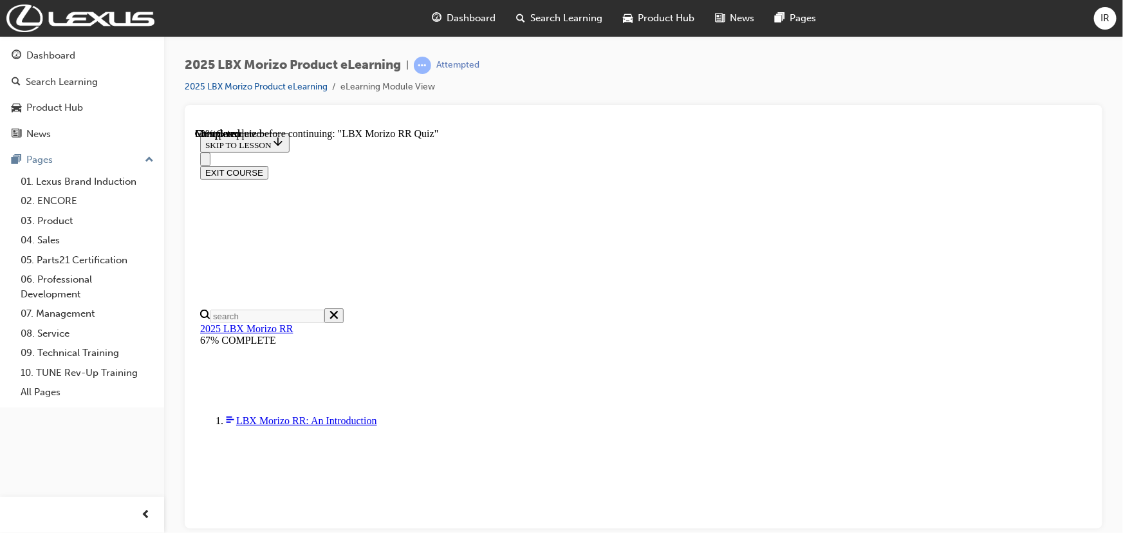
radio input "true"
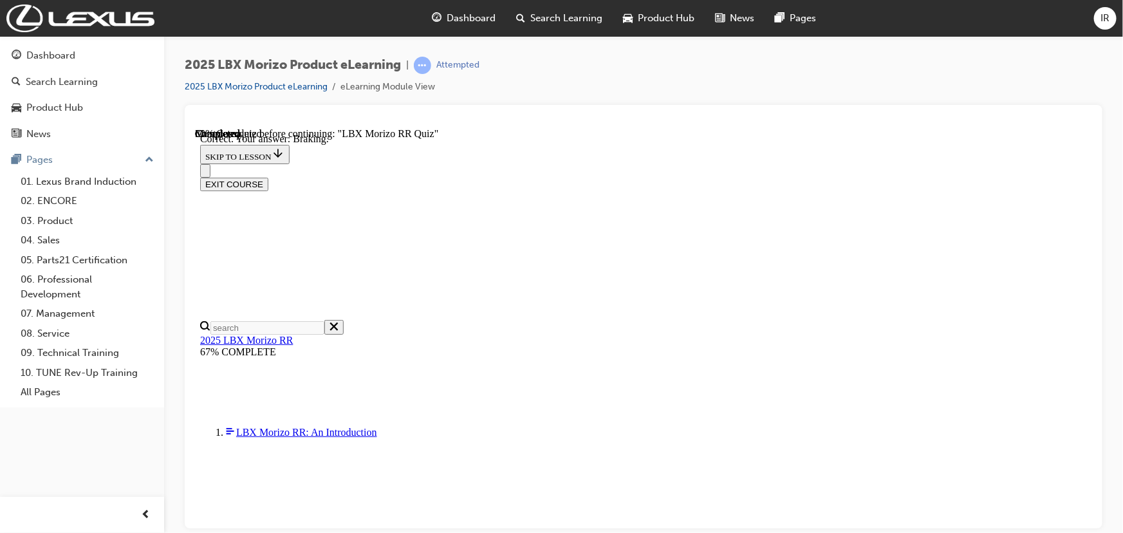
scroll to position [262, 0]
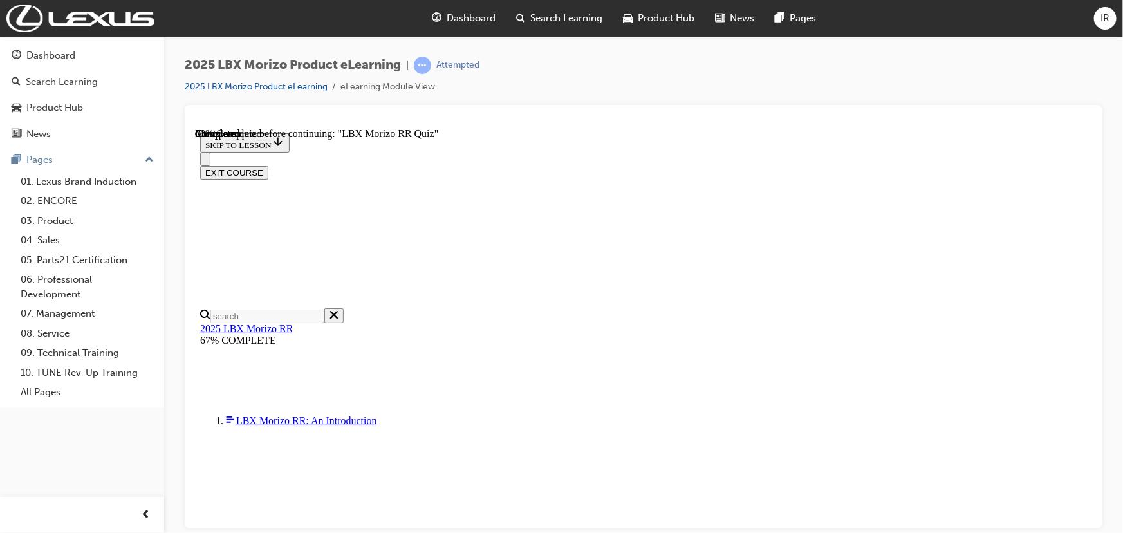
scroll to position [281, 0]
radio input "true"
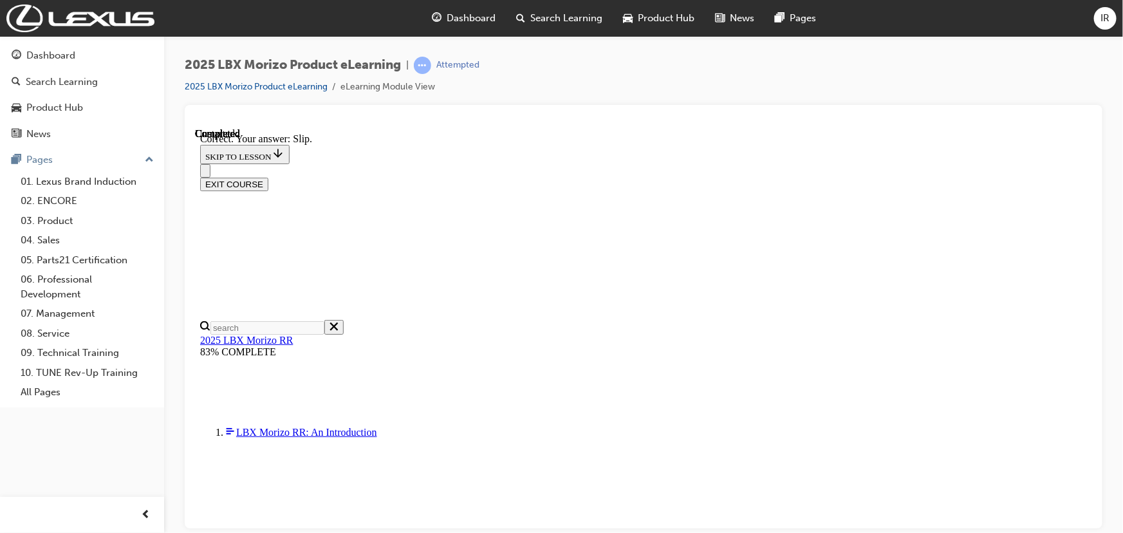
scroll to position [476, 0]
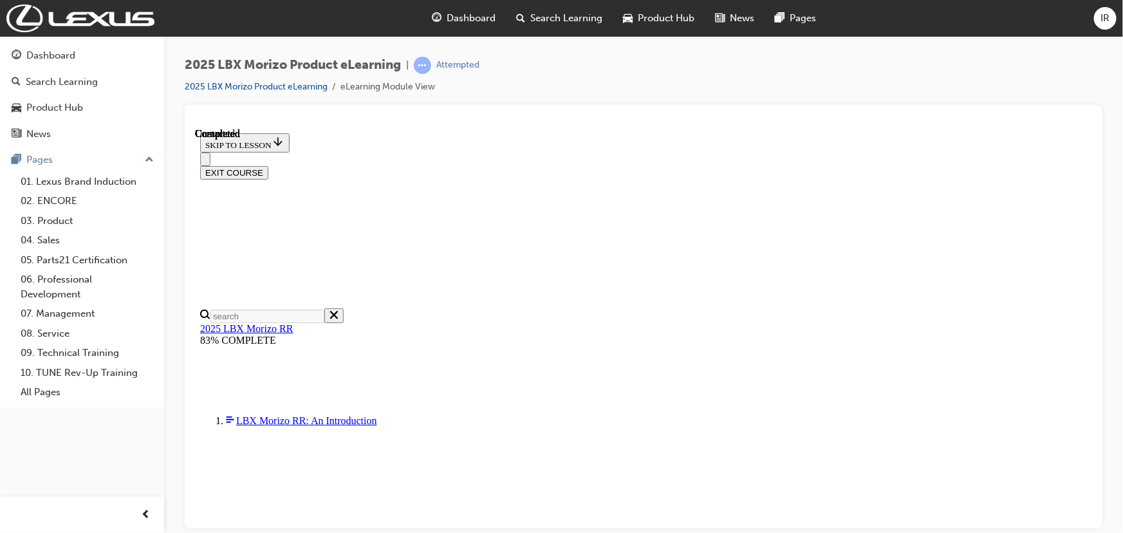
scroll to position [304, 0]
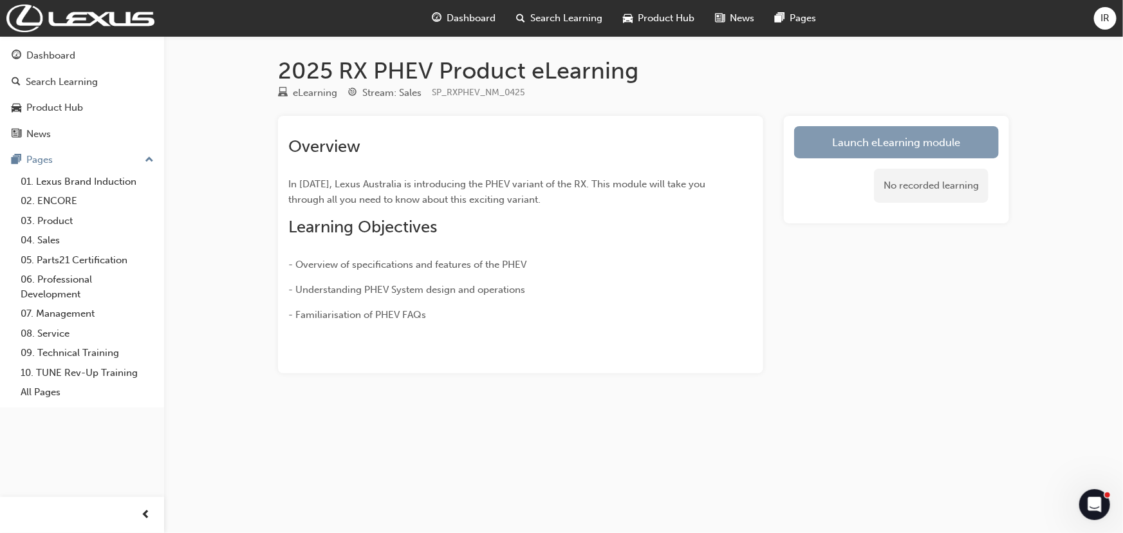
click at [867, 148] on link "Launch eLearning module" at bounding box center [896, 142] width 205 height 32
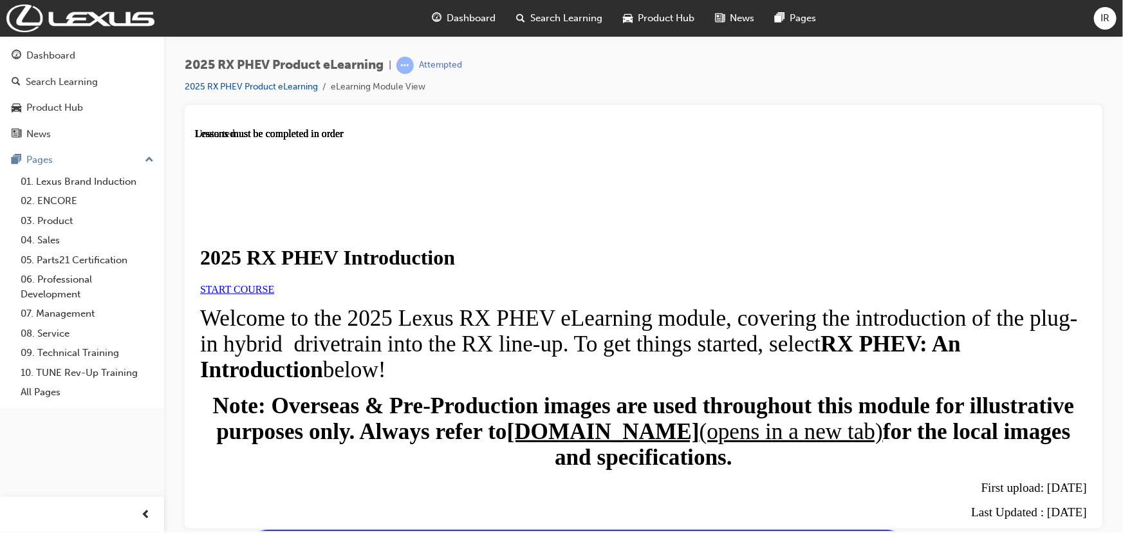
scroll to position [58, 0]
click at [274, 289] on span "START COURSE" at bounding box center [237, 288] width 74 height 11
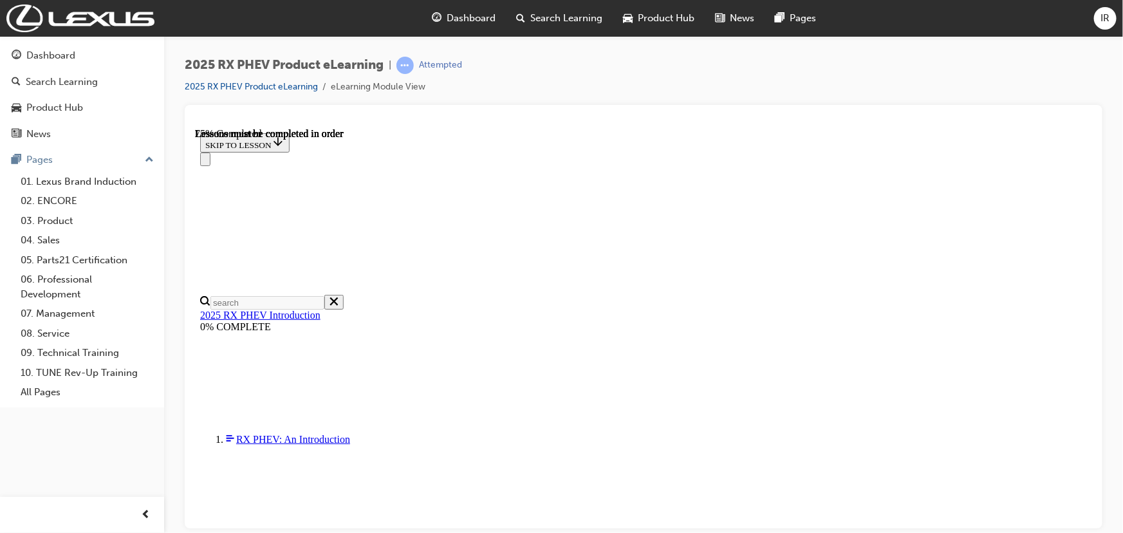
scroll to position [862, 0]
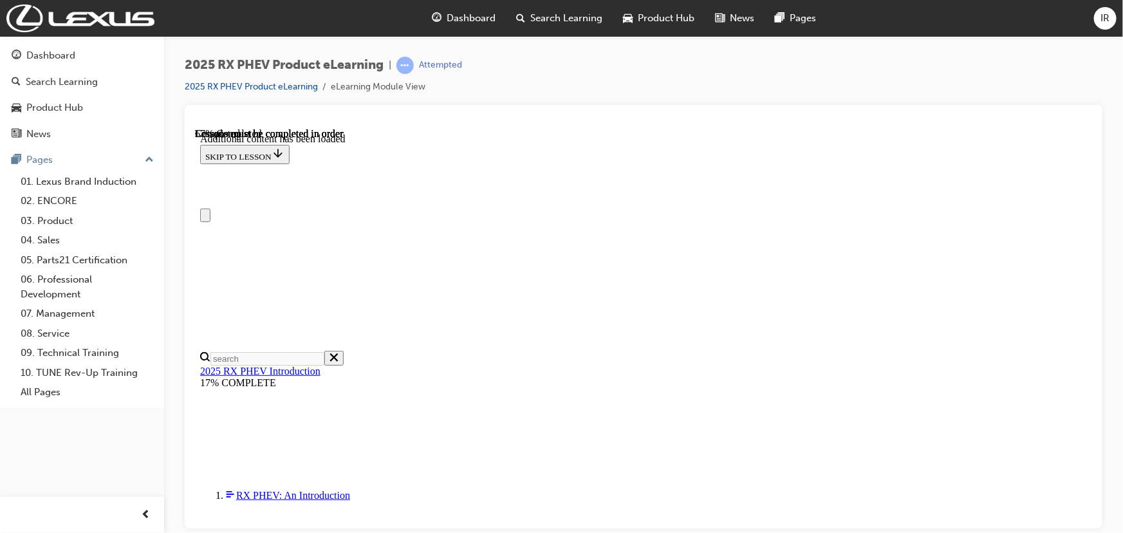
scroll to position [0, 0]
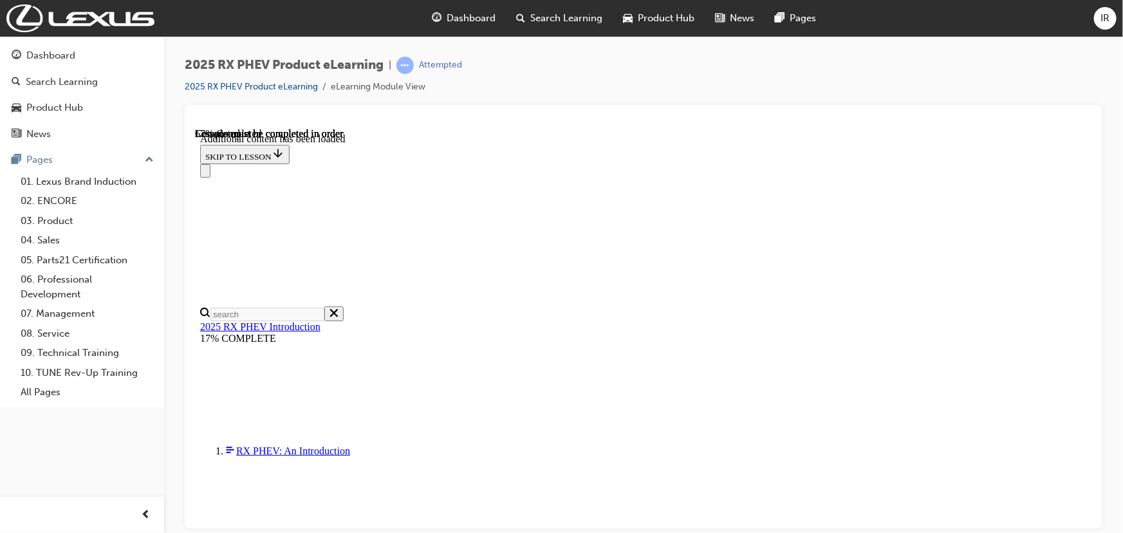
scroll to position [830, 0]
